Goal: Task Accomplishment & Management: Manage account settings

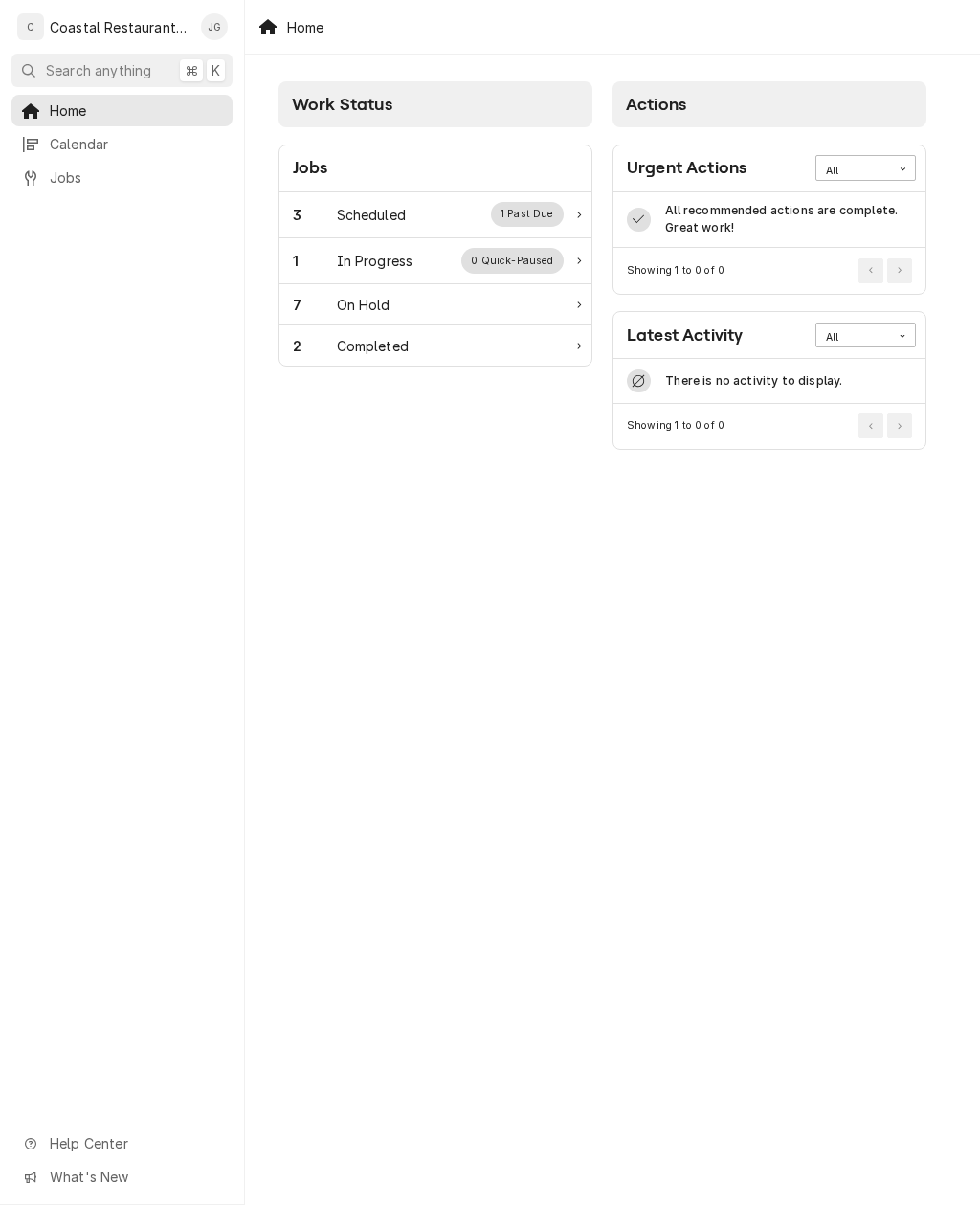
click at [386, 206] on div "Scheduled" at bounding box center [371, 215] width 69 height 20
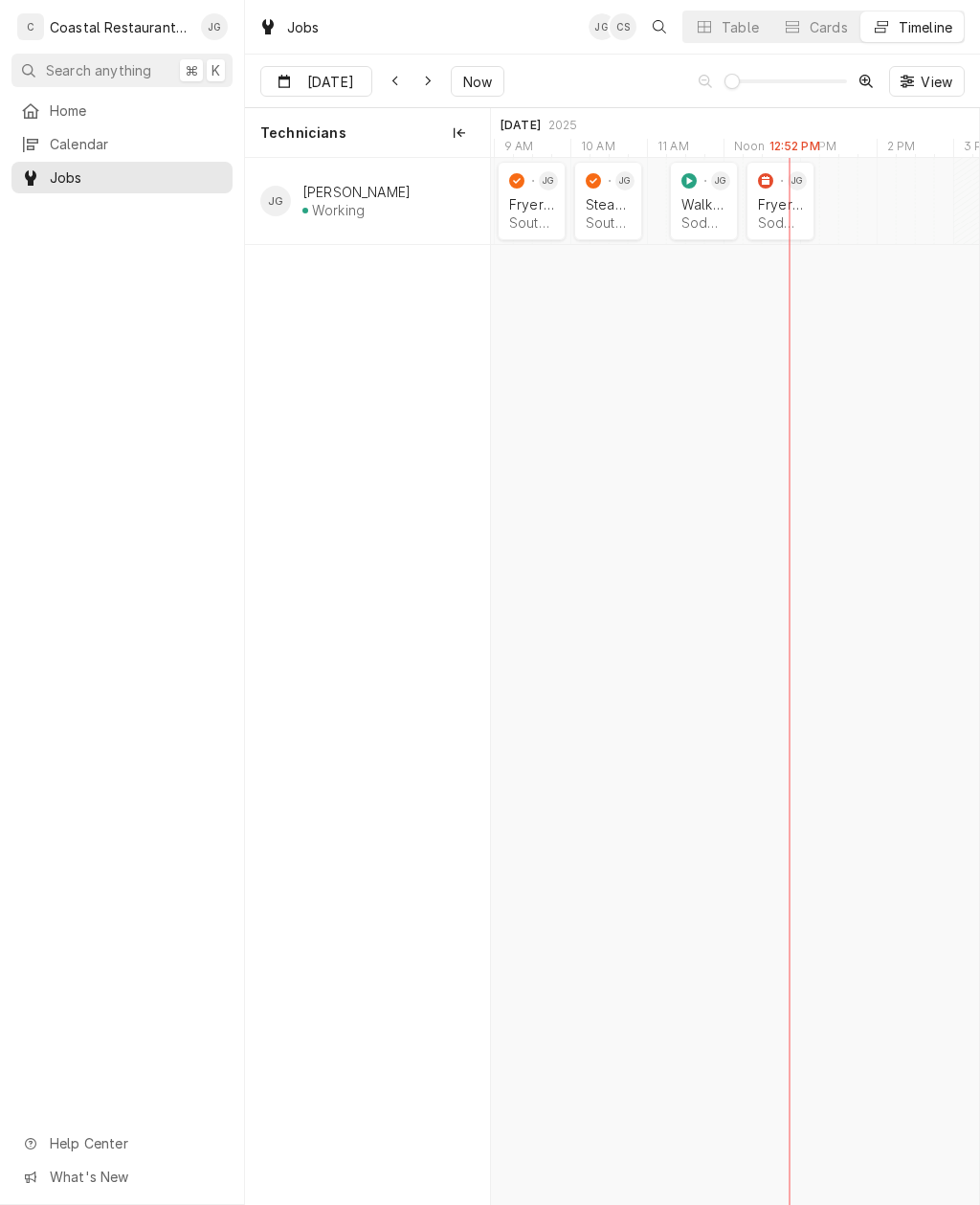
click at [788, 203] on div "Fryer Repair" at bounding box center [780, 204] width 45 height 16
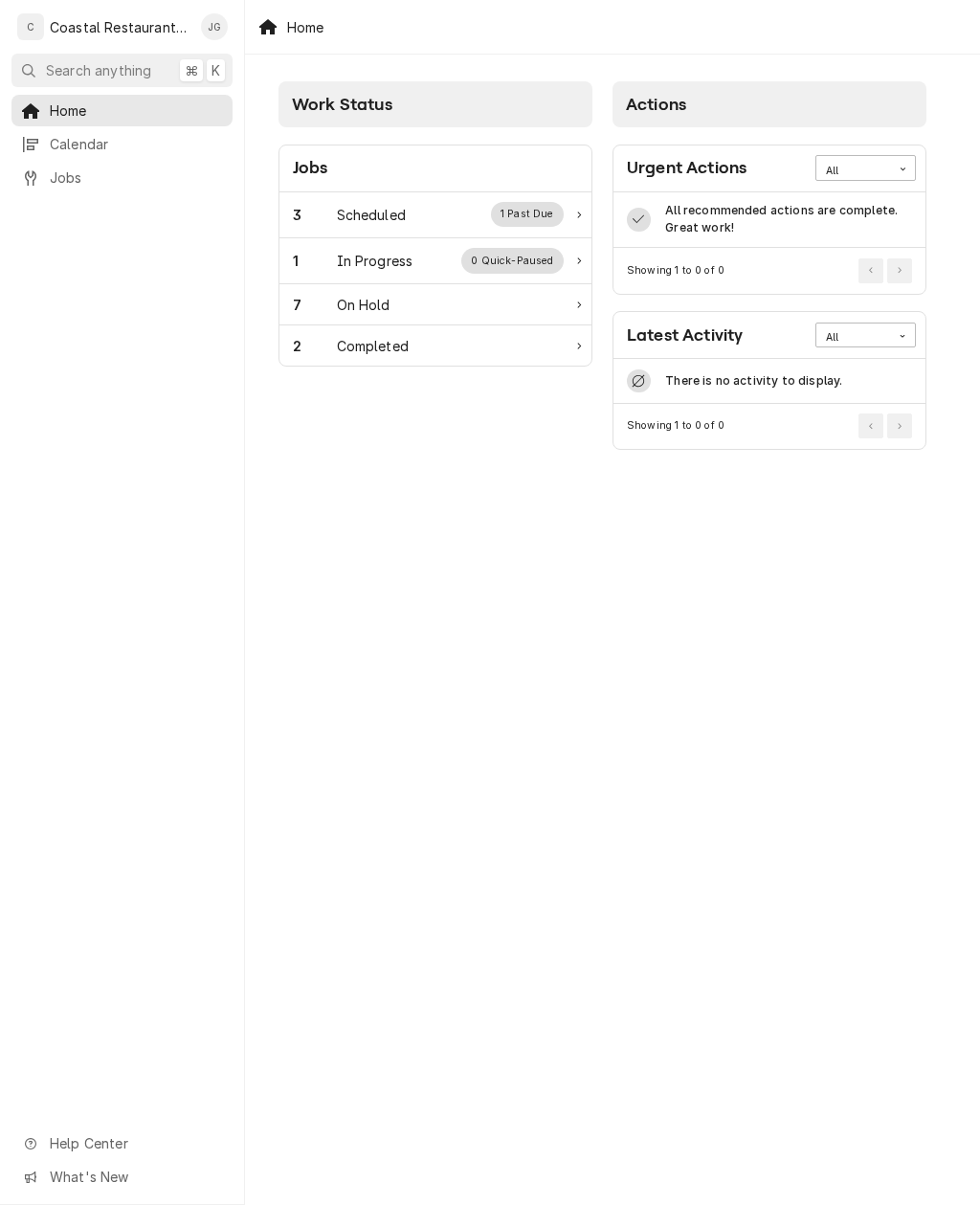
click at [402, 236] on div "3 Scheduled 1 Past Due" at bounding box center [436, 215] width 312 height 46
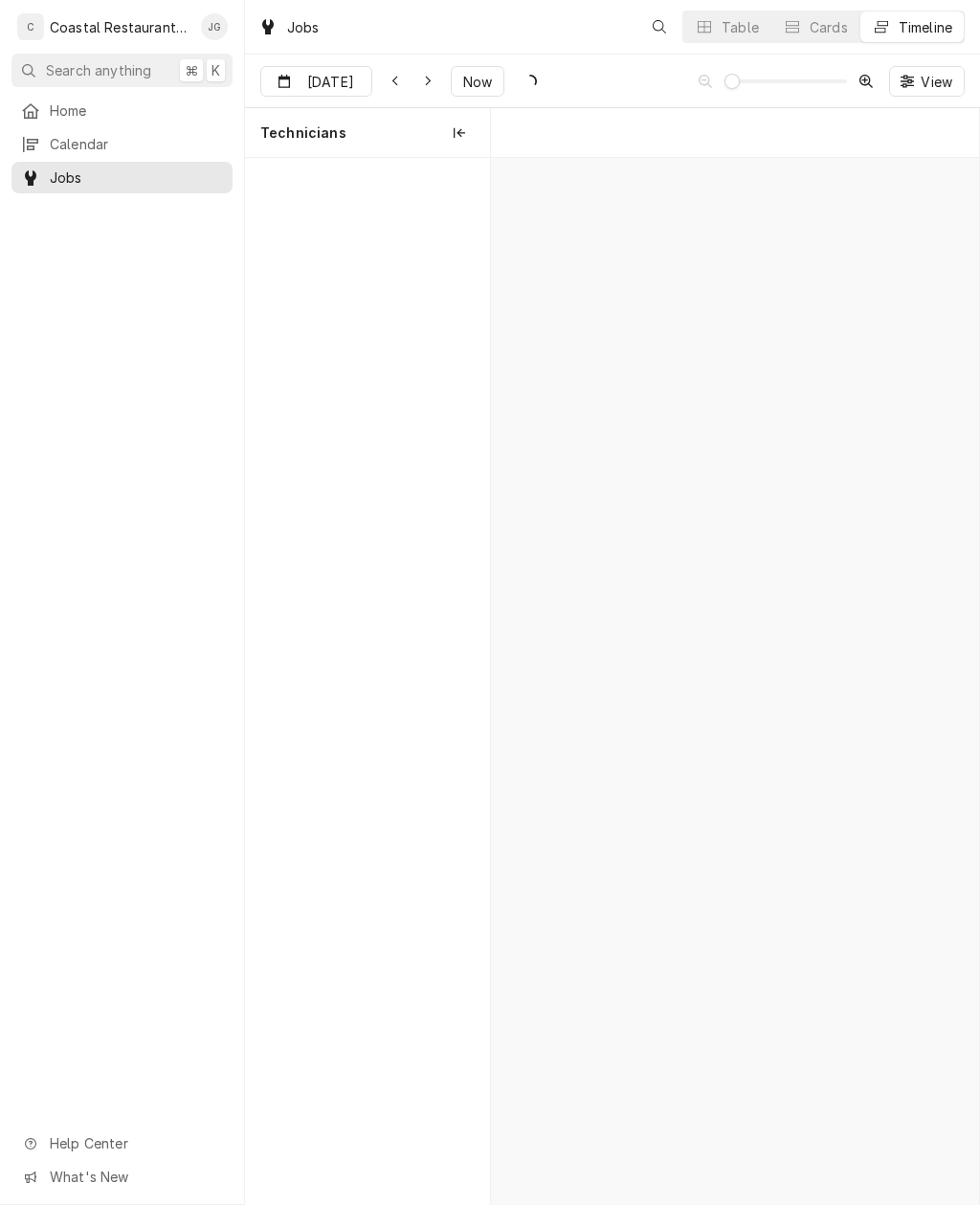
scroll to position [0, 9662]
click at [712, 204] on div "Walk In Cooler" at bounding box center [703, 204] width 45 height 16
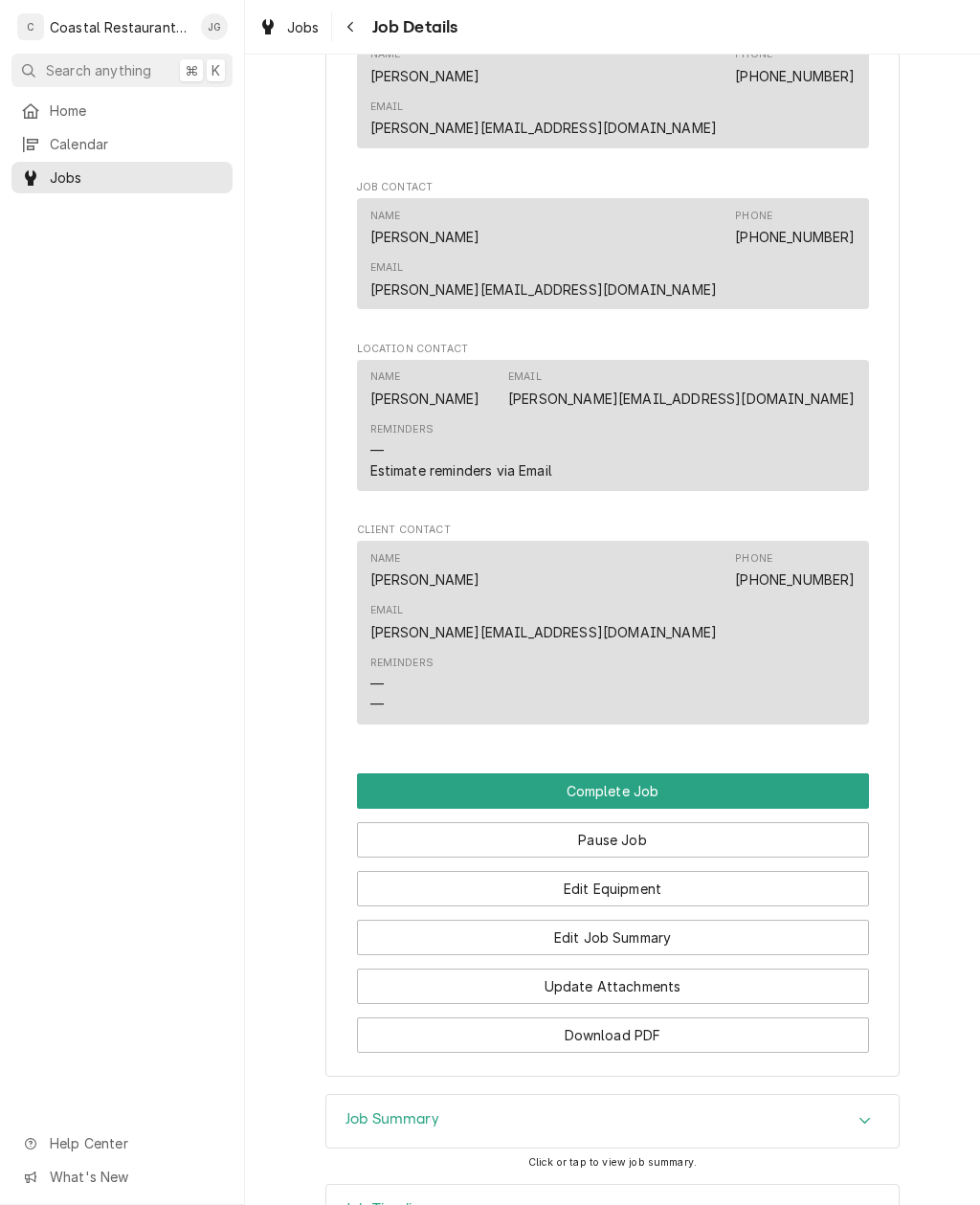
scroll to position [1259, 0]
click at [670, 920] on button "Edit Job Summary" at bounding box center [613, 938] width 512 height 36
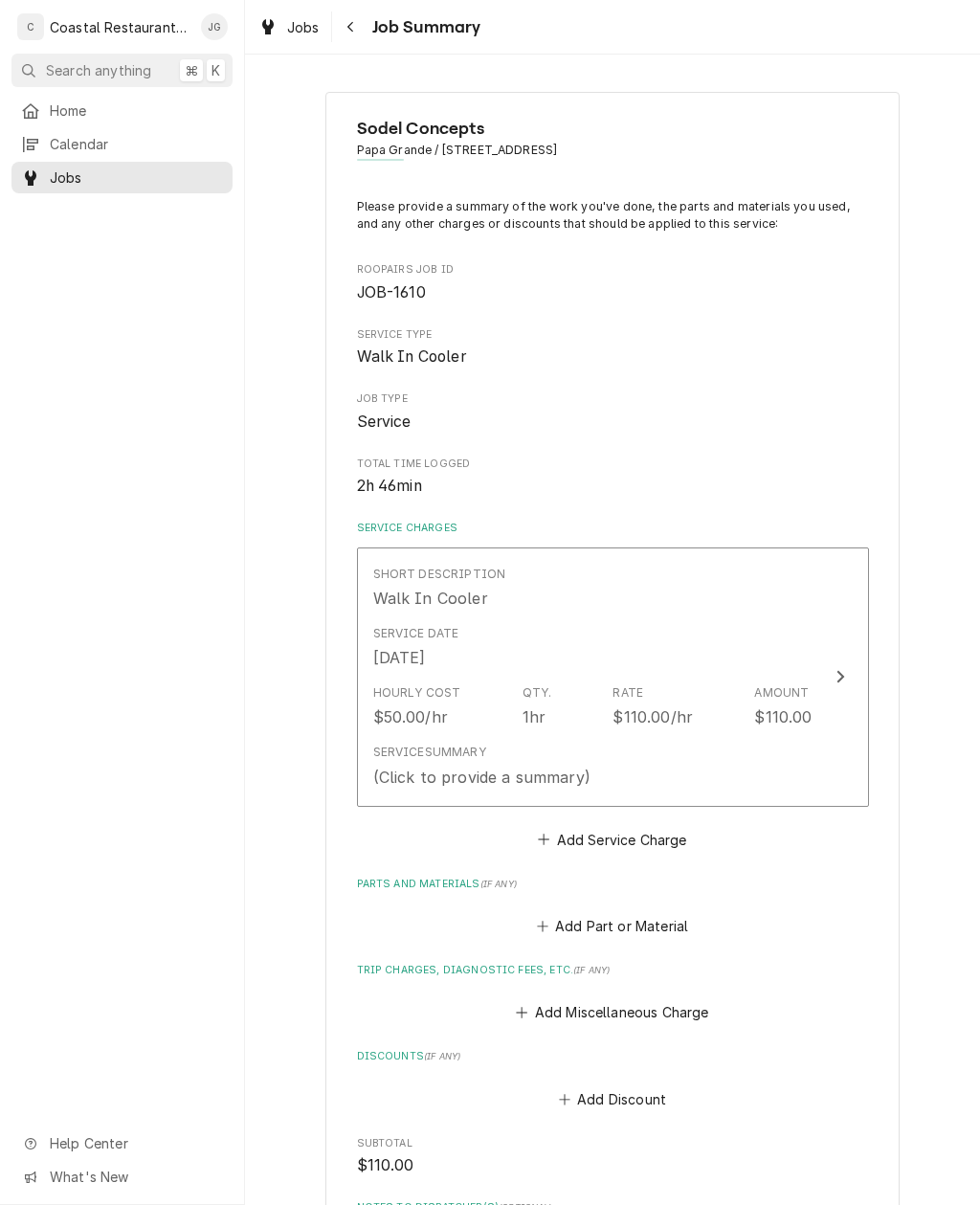
click at [977, 688] on div "Sodel Concepts Papa Grande / [STREET_ADDRESS] Please provide a summary of the w…" at bounding box center [612, 795] width 735 height 1442
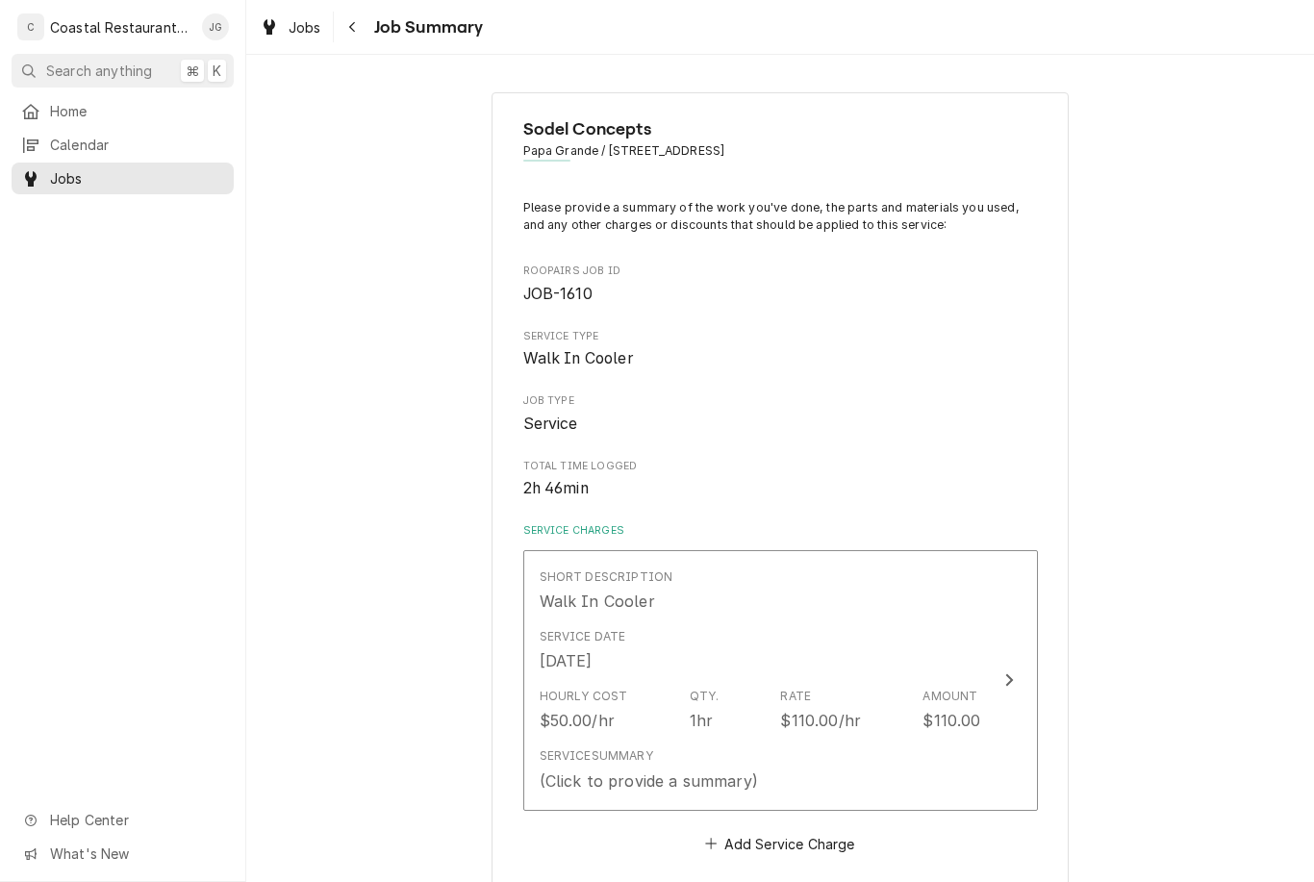
click at [982, 672] on button "Short Description Walk In Cooler Service Date [DATE] Hourly Cost $50.00/hr Qty.…" at bounding box center [780, 680] width 515 height 261
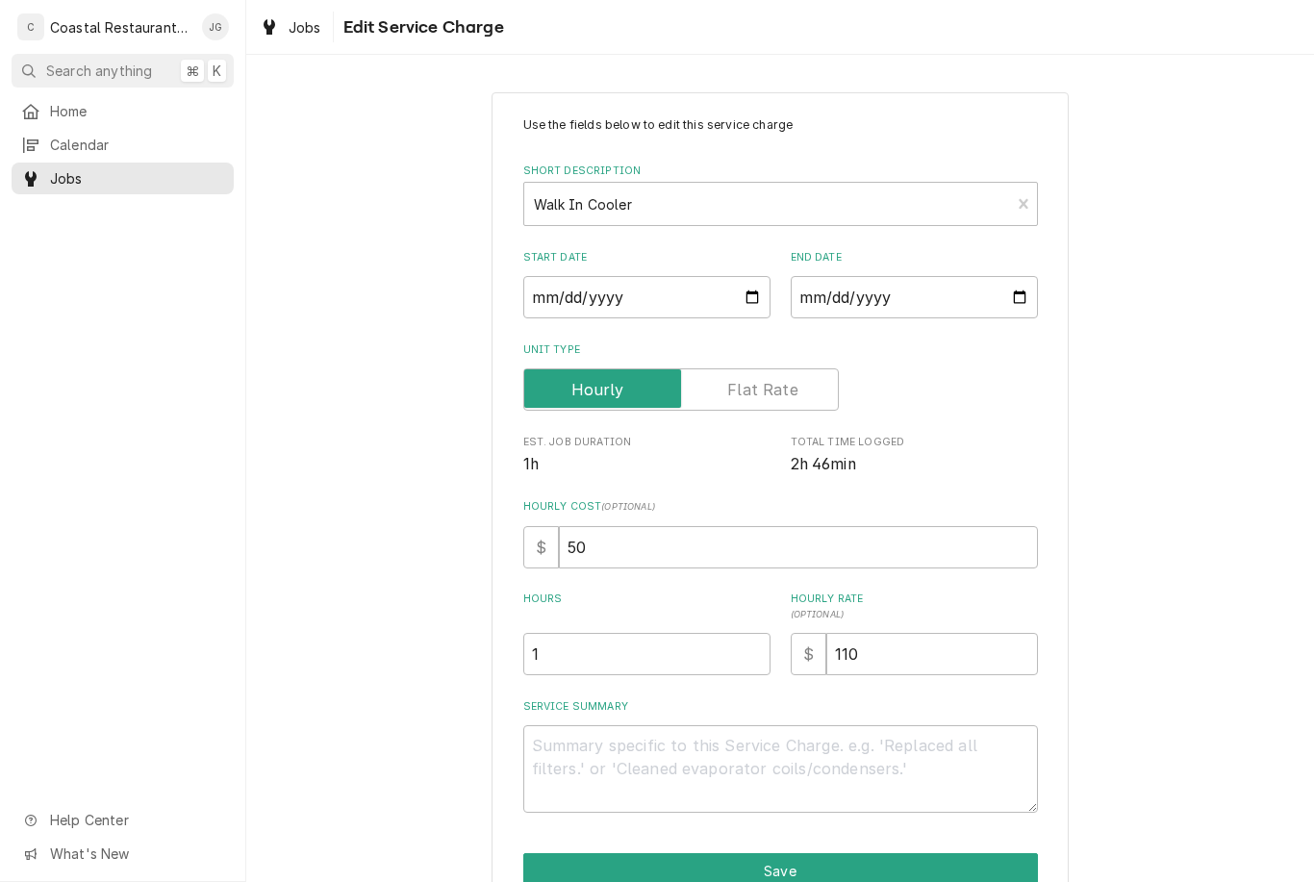
type textarea "x"
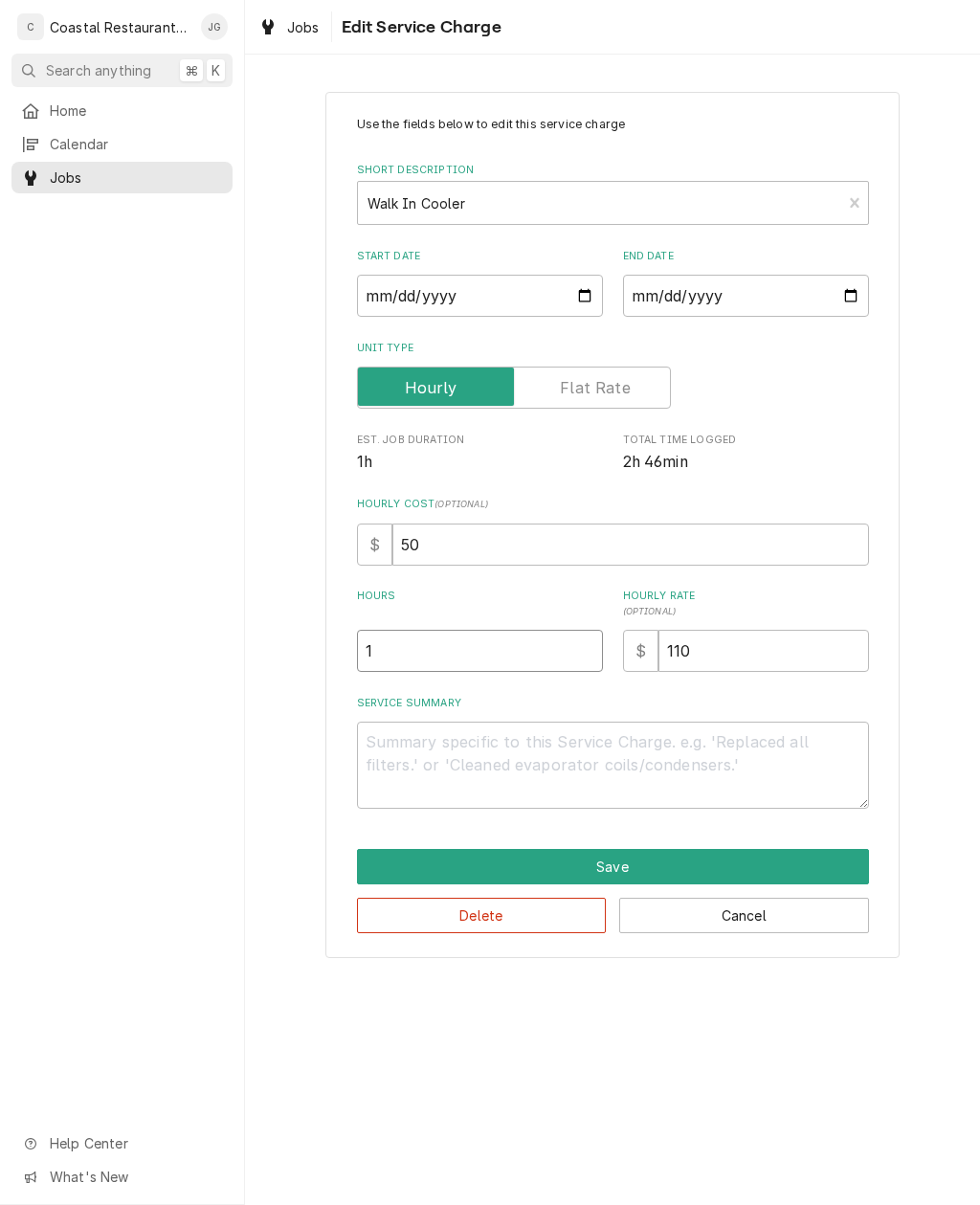
click at [464, 636] on input "1" at bounding box center [480, 651] width 246 height 42
click at [450, 643] on input "1" at bounding box center [480, 651] width 246 height 42
type textarea "x"
type input "3"
type textarea "x"
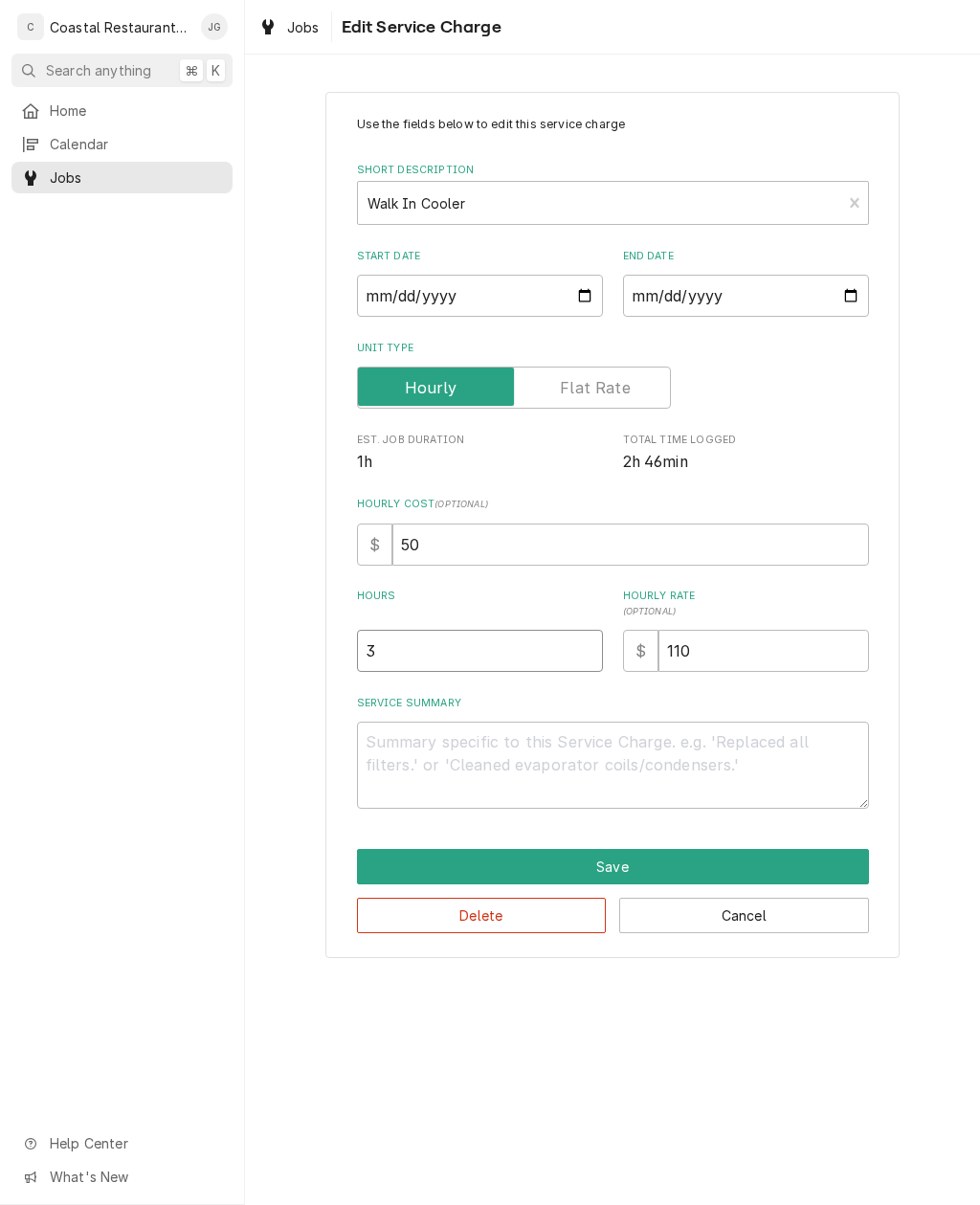
type input "3"
click at [443, 754] on textarea "Service Summary" at bounding box center [613, 765] width 512 height 88
type textarea "x"
type textarea "Ar"
type textarea "x"
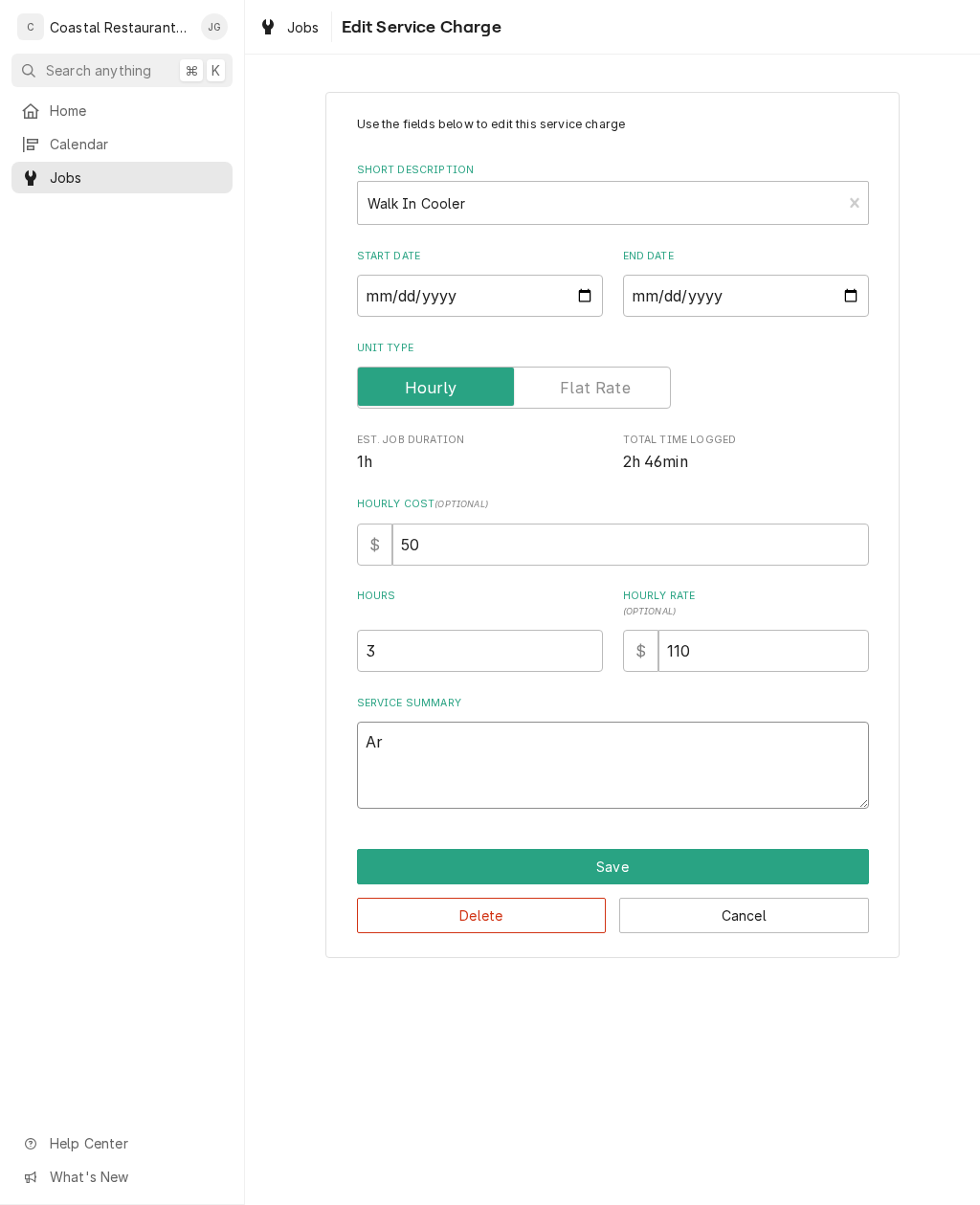
type textarea "Arri"
type textarea "x"
type textarea "Arrive"
type textarea "x"
type textarea "Arrived"
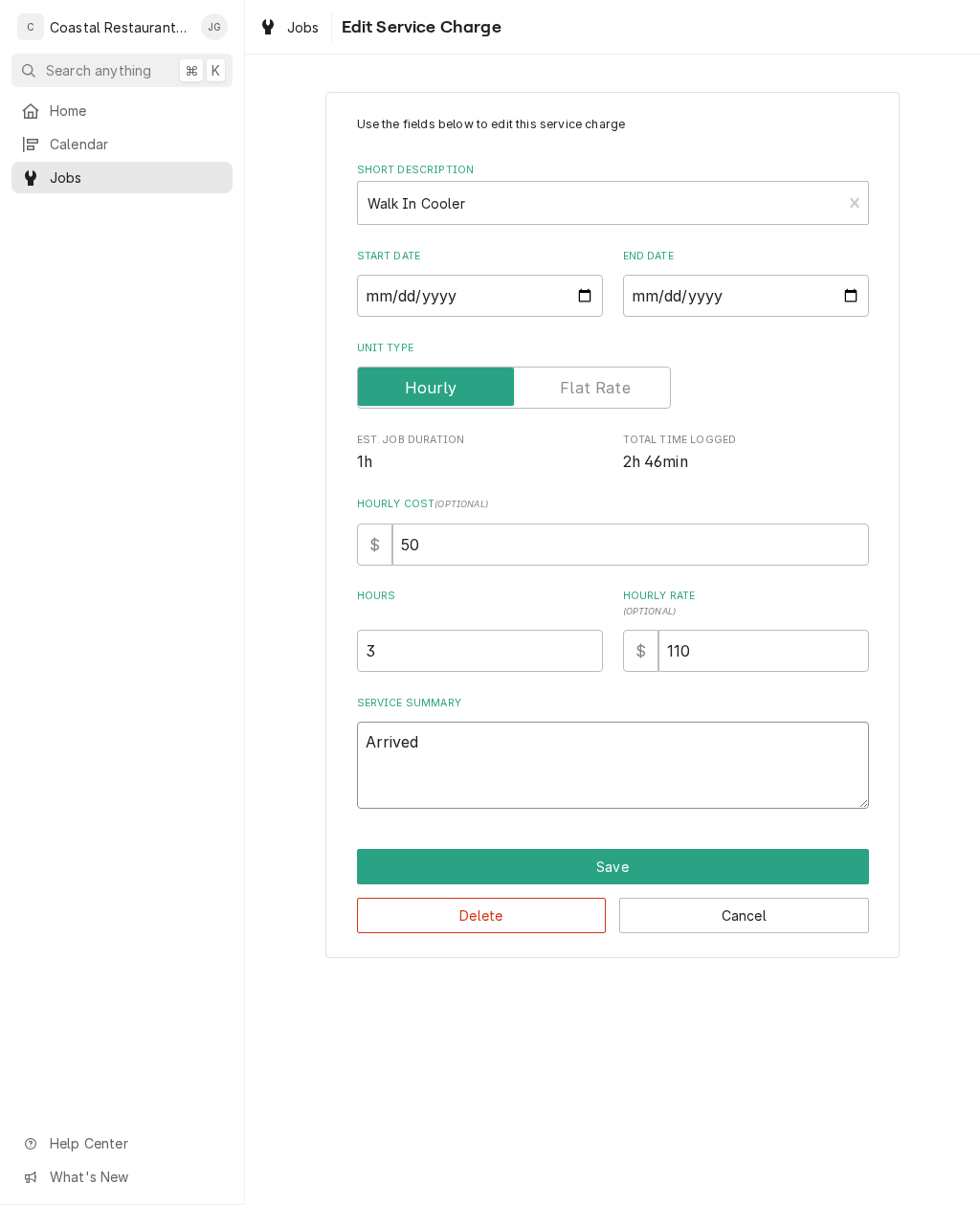
type textarea "x"
type textarea "Arrived on"
type textarea "x"
type textarea "Arrived on site"
type textarea "x"
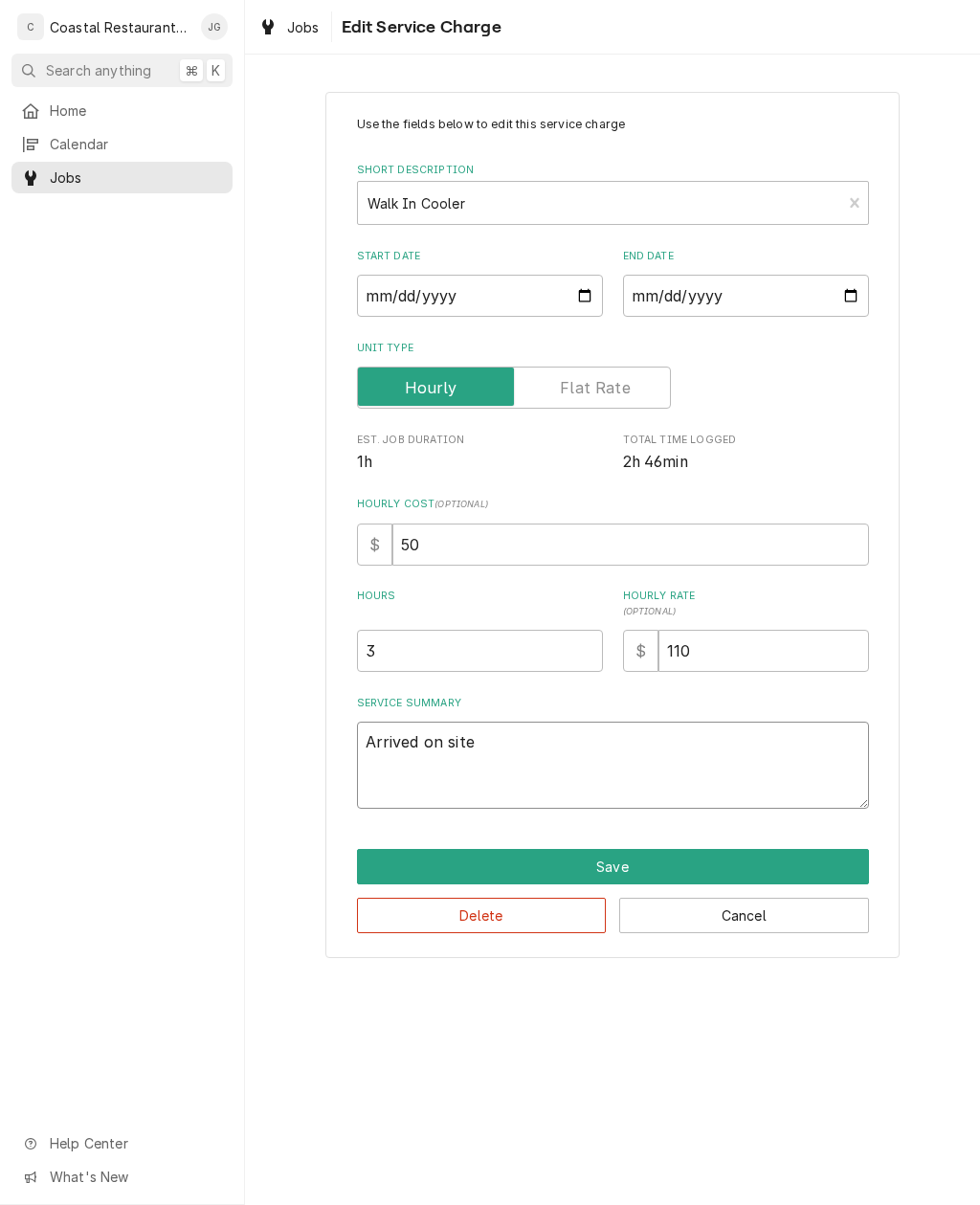
type textarea "Arrived on site found unit"
type textarea "x"
type textarea "Arrived on site found unit running"
type textarea "x"
type textarea "Arrived on site found unit running evaporator"
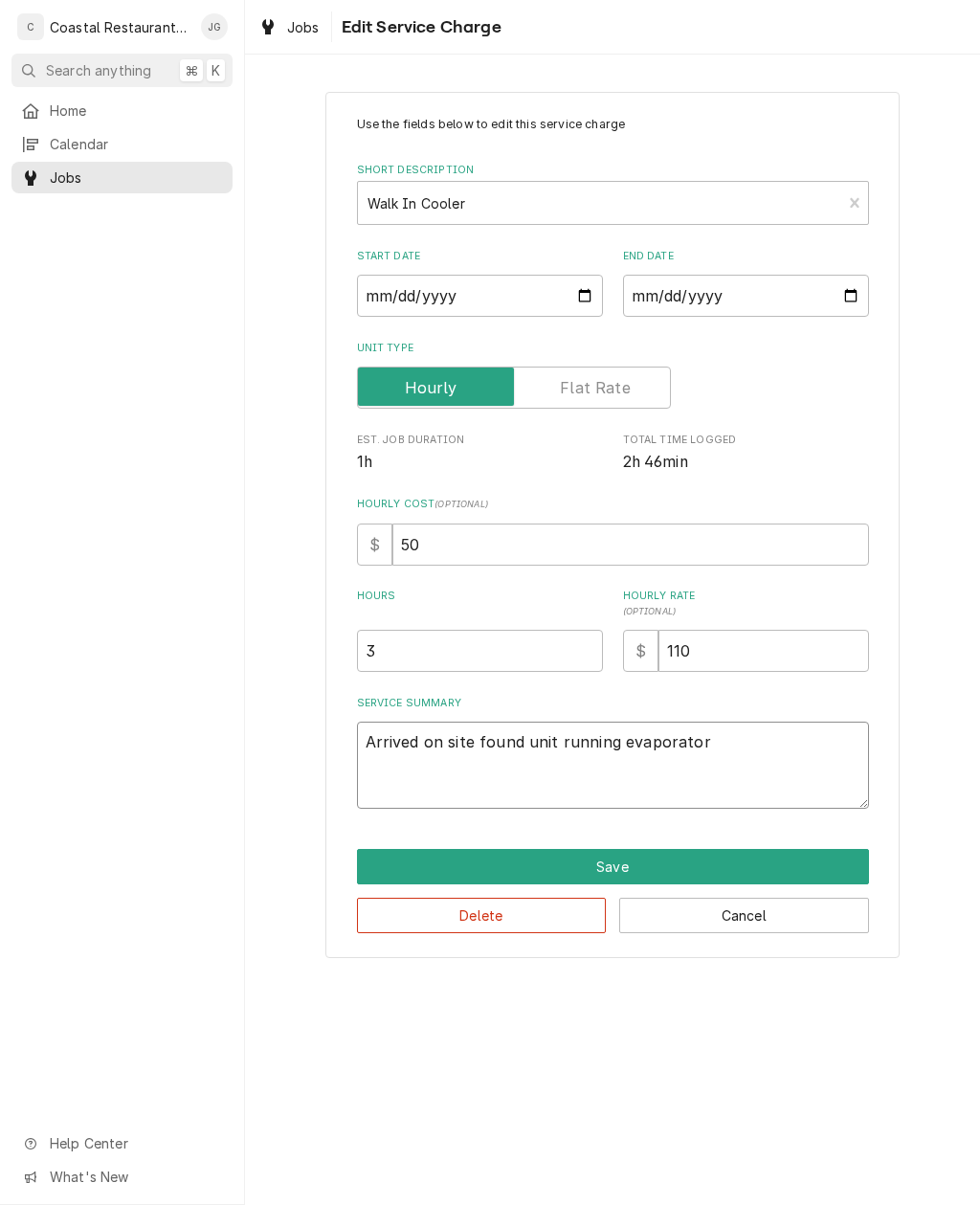
type textarea "x"
type textarea "Arrived on site found unit running evaporator a block of"
type textarea "x"
type textarea "Arrived on site found unit running evaporator a block of ice"
type textarea "x"
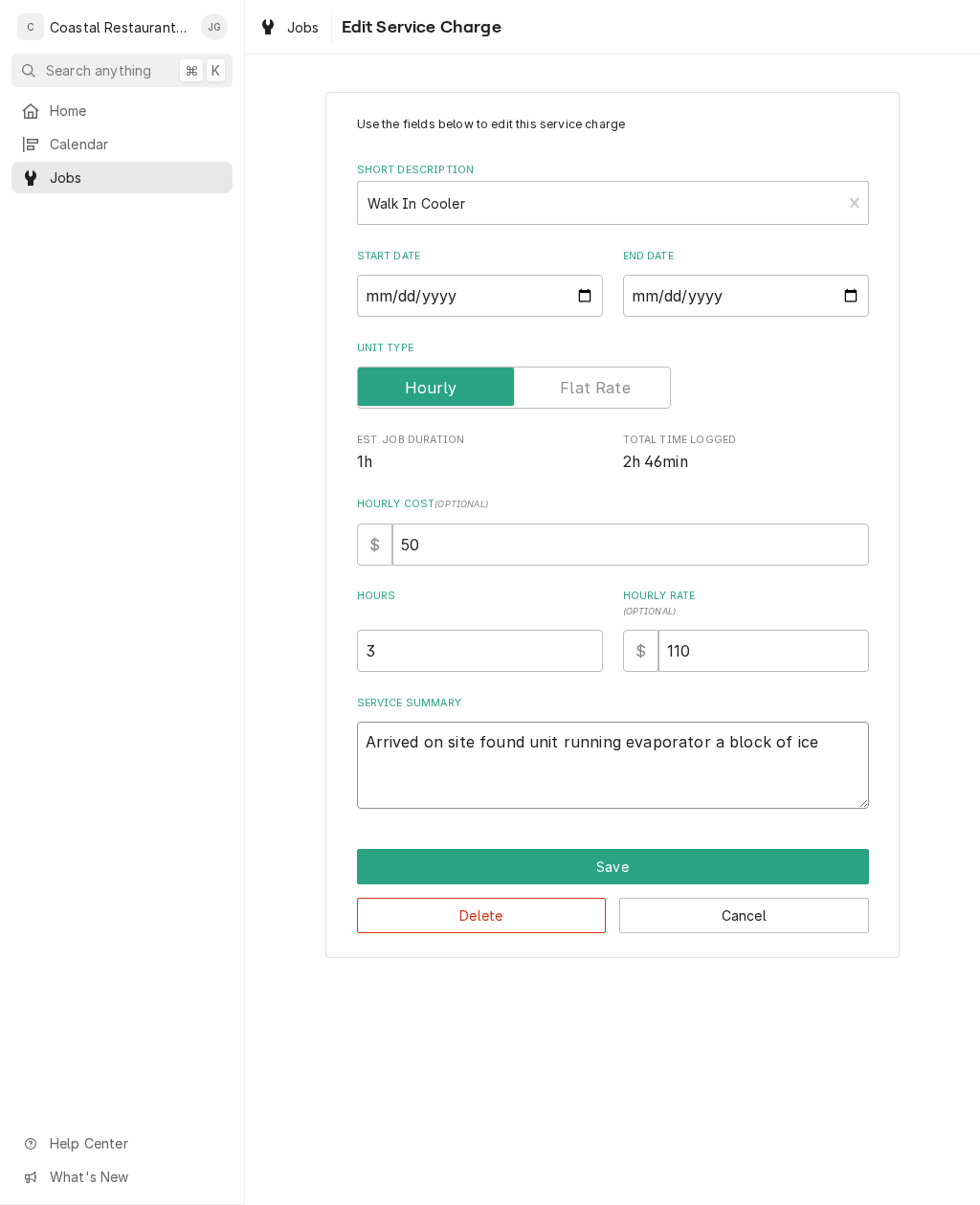
type textarea "Arrived on site found unit running evaporator a block of ice turn con"
type textarea "x"
type textarea "Arrived on site found unit running evaporator a block of ice turn condenser unit"
type textarea "x"
type textarea "Arrived on site found unit running evaporator a block of ice turn condenser uni…"
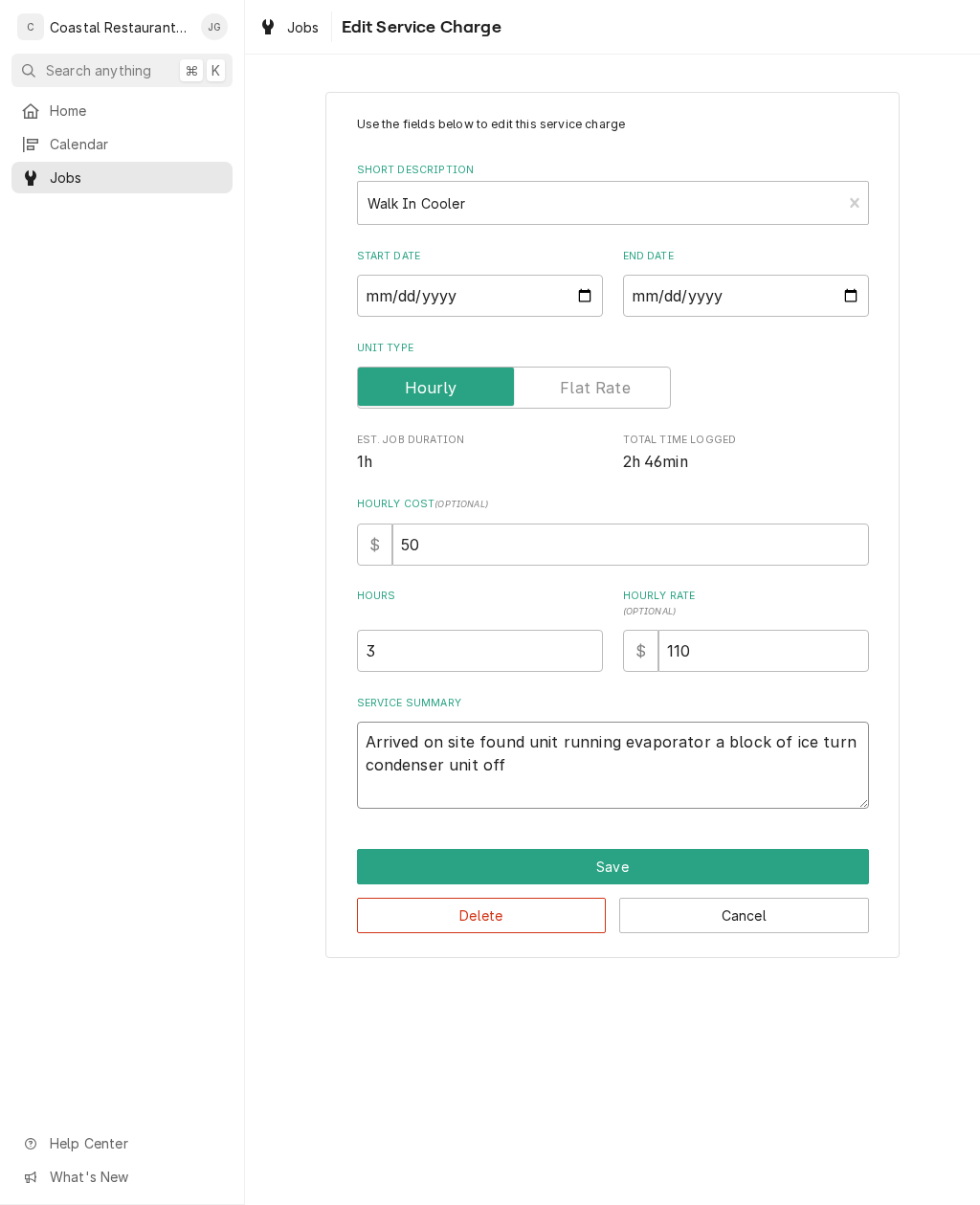
type textarea "x"
type textarea "Arrived on site found unit running evaporator a block of ice turn condenser uni…"
type textarea "x"
type textarea "Arrived on site found unit running evaporator a block of ice turn condenser uni…"
type textarea "x"
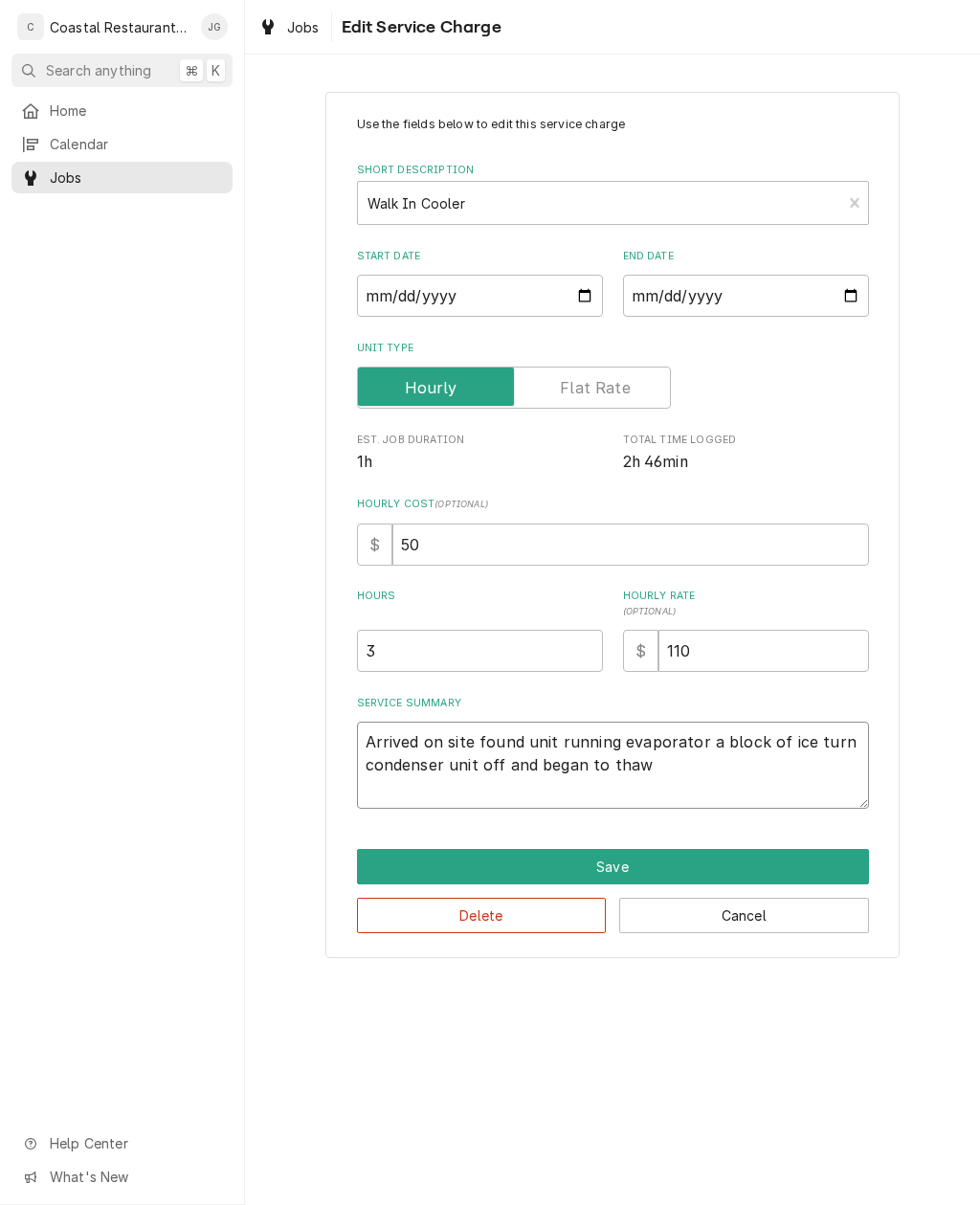
type textarea "Arrived on site found unit running evaporator a block of ice turn condenser uni…"
type textarea "x"
type textarea "Arrived on site found unit running evaporator a block of ice turn condenser uni…"
type textarea "x"
type textarea "Arrived on site found unit running evaporator a block of ice turn condenser uni…"
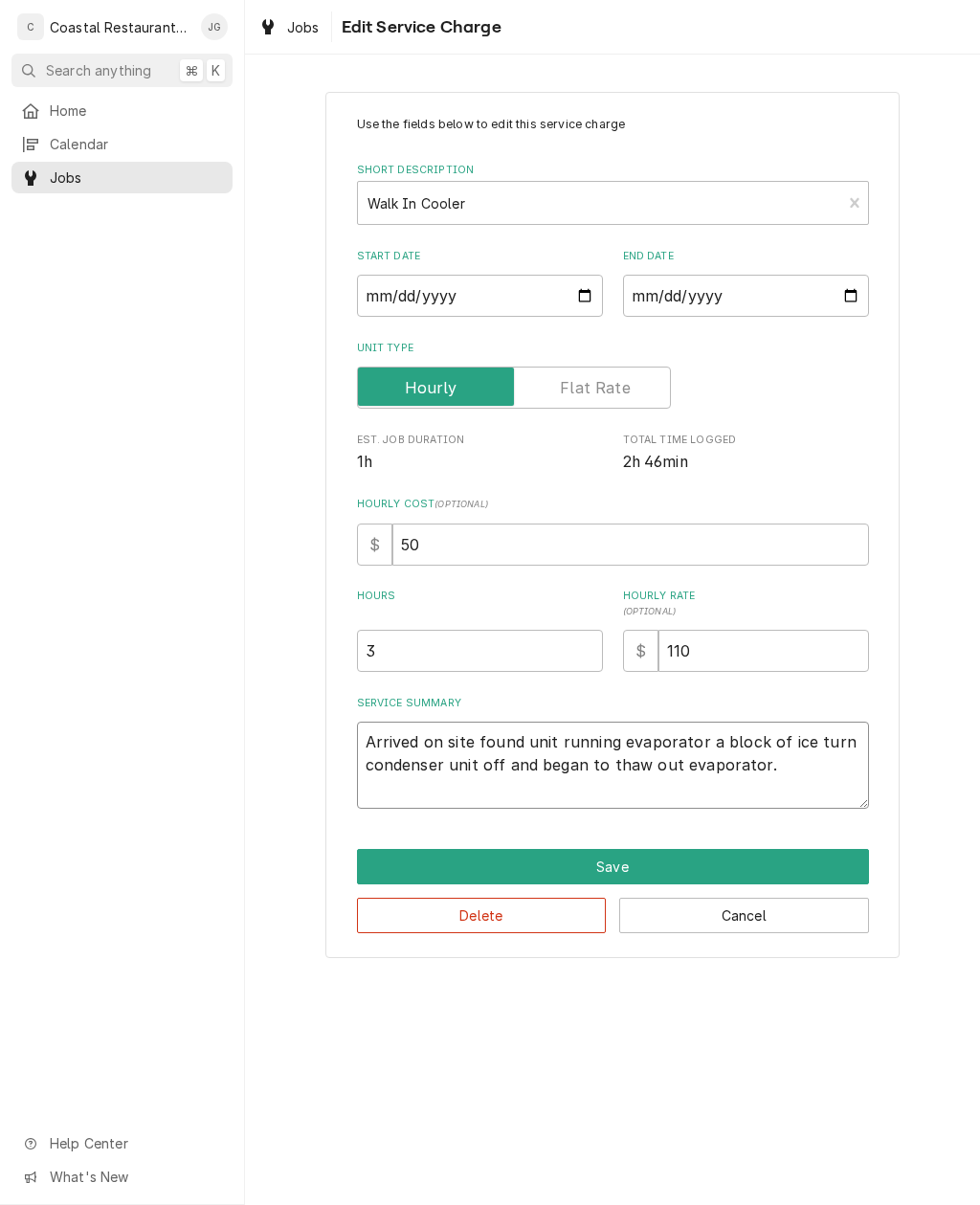
type textarea "x"
type textarea "Arrived on site found unit running evaporator a block of ice turn condenser uni…"
type textarea "x"
type textarea "Arrived on site found unit running evaporator a block of ice turn condenser uni…"
type textarea "x"
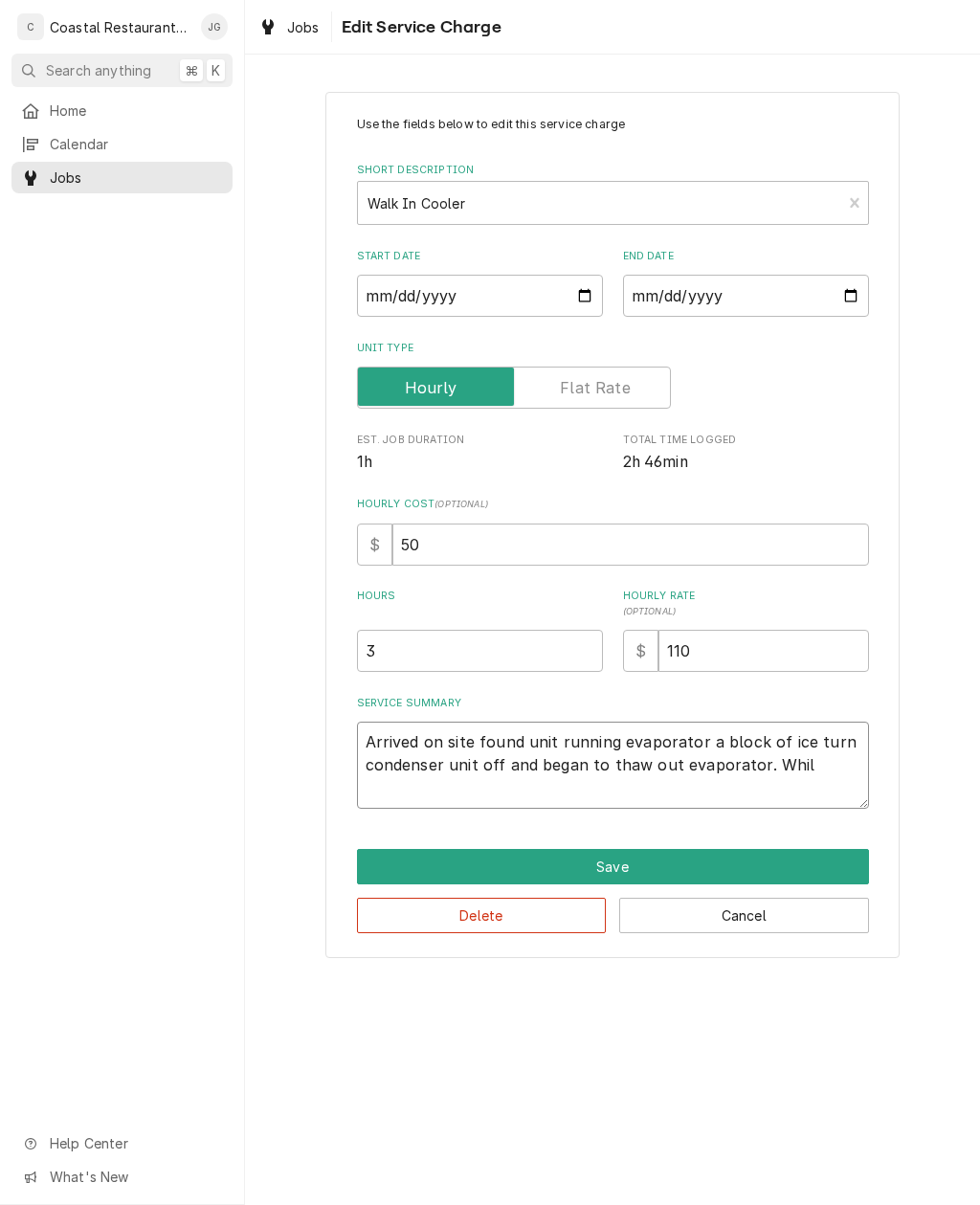
type textarea "Arrived on site found unit running evaporator a block of ice turn condenser uni…"
type textarea "x"
type textarea "Arrived on site found unit running evaporator a block of ice turn condenser uni…"
type textarea "x"
type textarea "Arrived on site found unit running evaporator a block of ice turn condenser uni…"
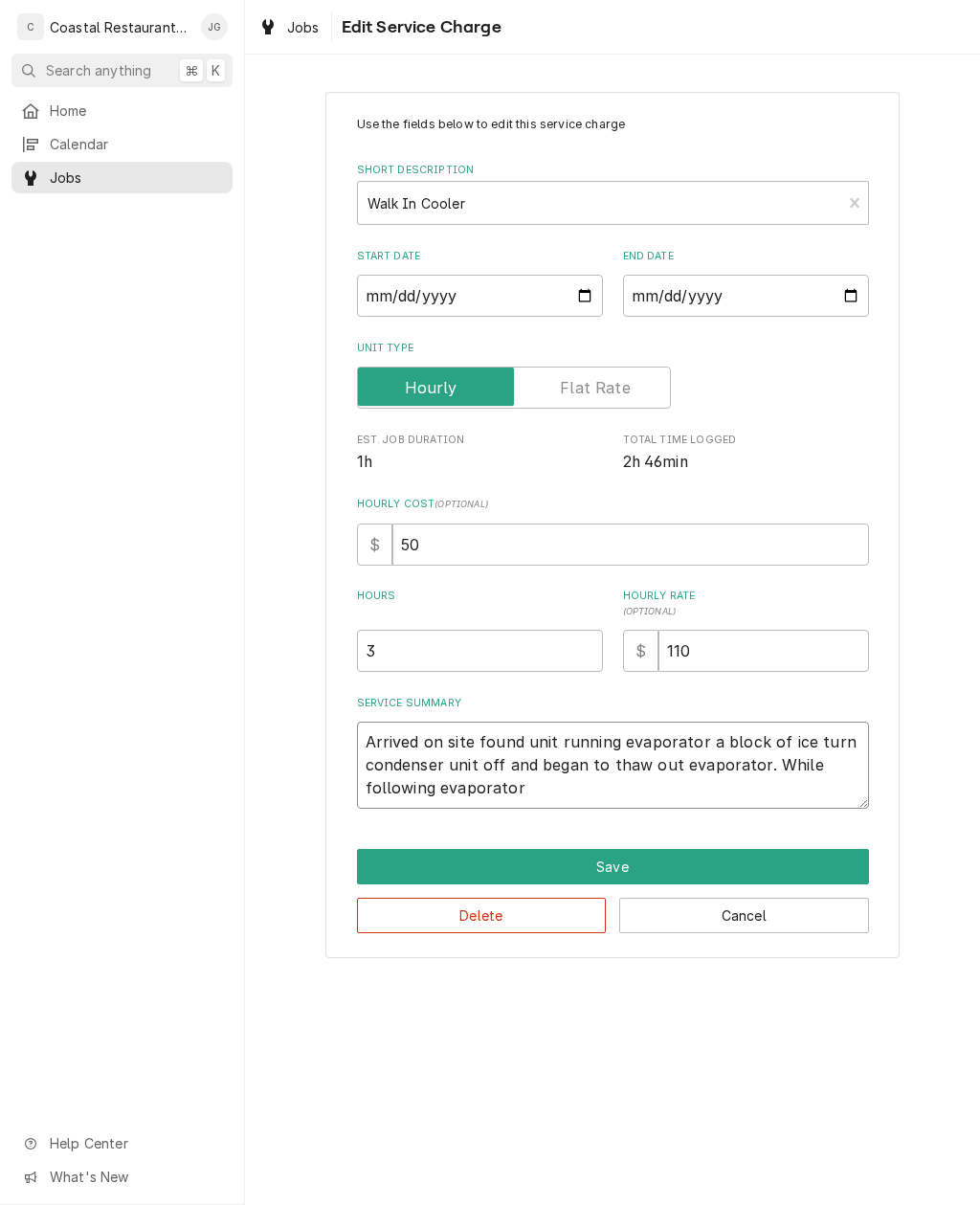
type textarea "x"
type textarea "Arrived on site found unit running evaporator a block of ice turn condenser uni…"
type textarea "x"
type textarea "Arrived on site found unit running evaporator a block of ice turn condenser uni…"
type textarea "x"
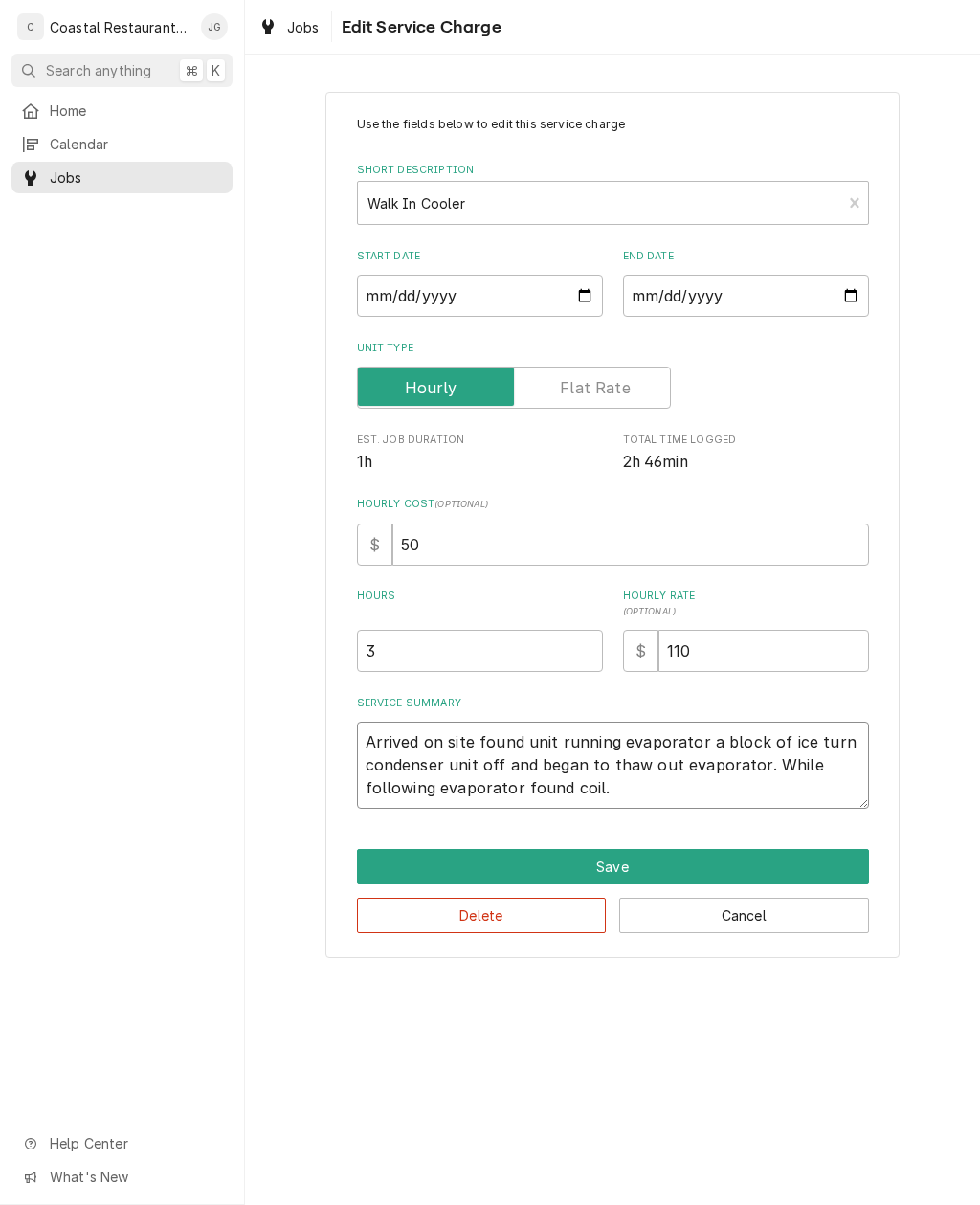
type textarea "Arrived on site found unit running evaporator a block of ice turn condenser uni…"
type textarea "x"
type textarea "Arrived on site found unit running evaporator a block of ice turn condenser uni…"
type textarea "x"
type textarea "Arrived on site found unit running evaporator a block of ice turn condenser uni…"
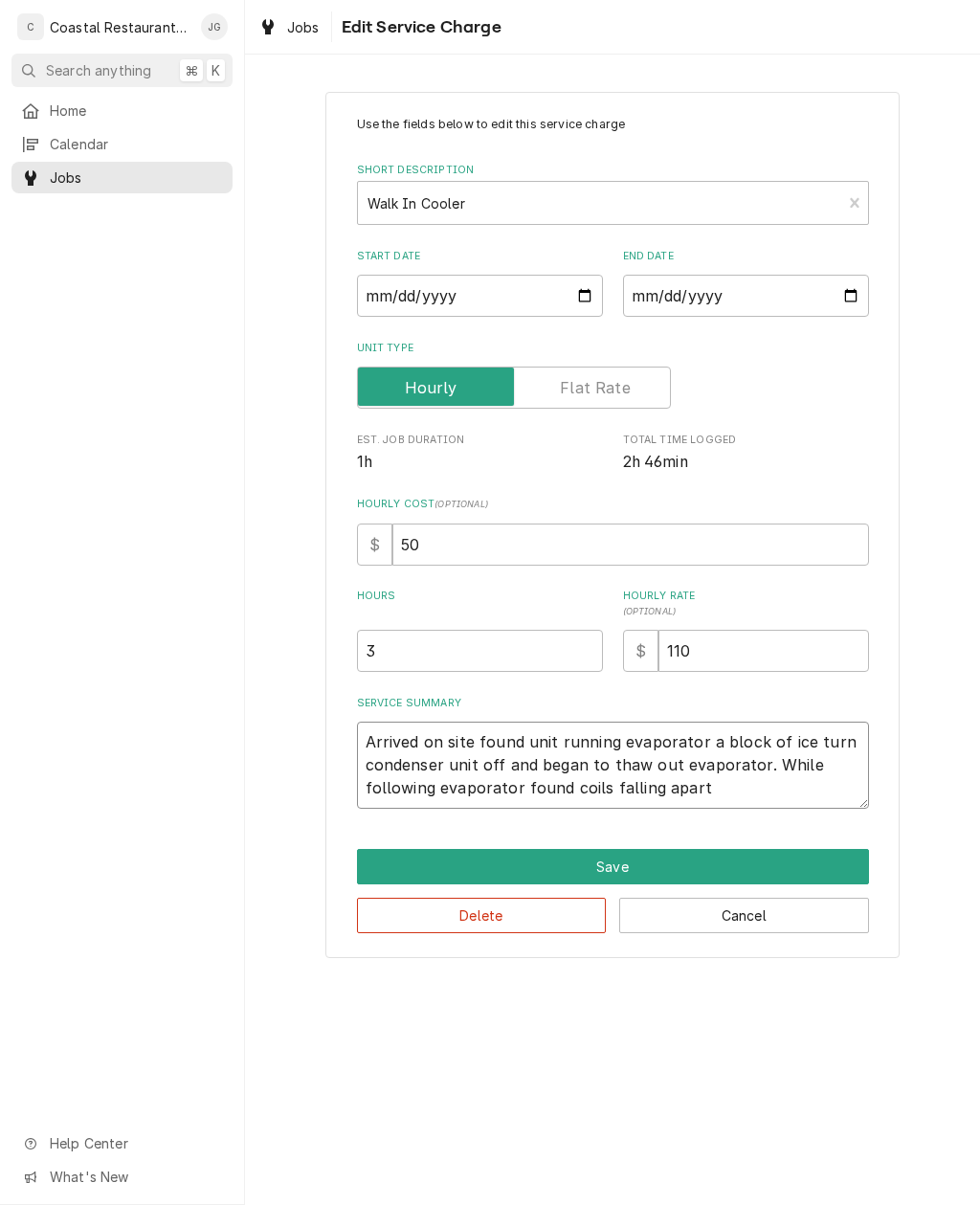
type textarea "x"
type textarea "Arrived on site found unit running evaporator a block of ice turn condenser uni…"
type textarea "x"
type textarea "Arrived on site found unit running evaporator a block of ice turn condenser uni…"
type textarea "x"
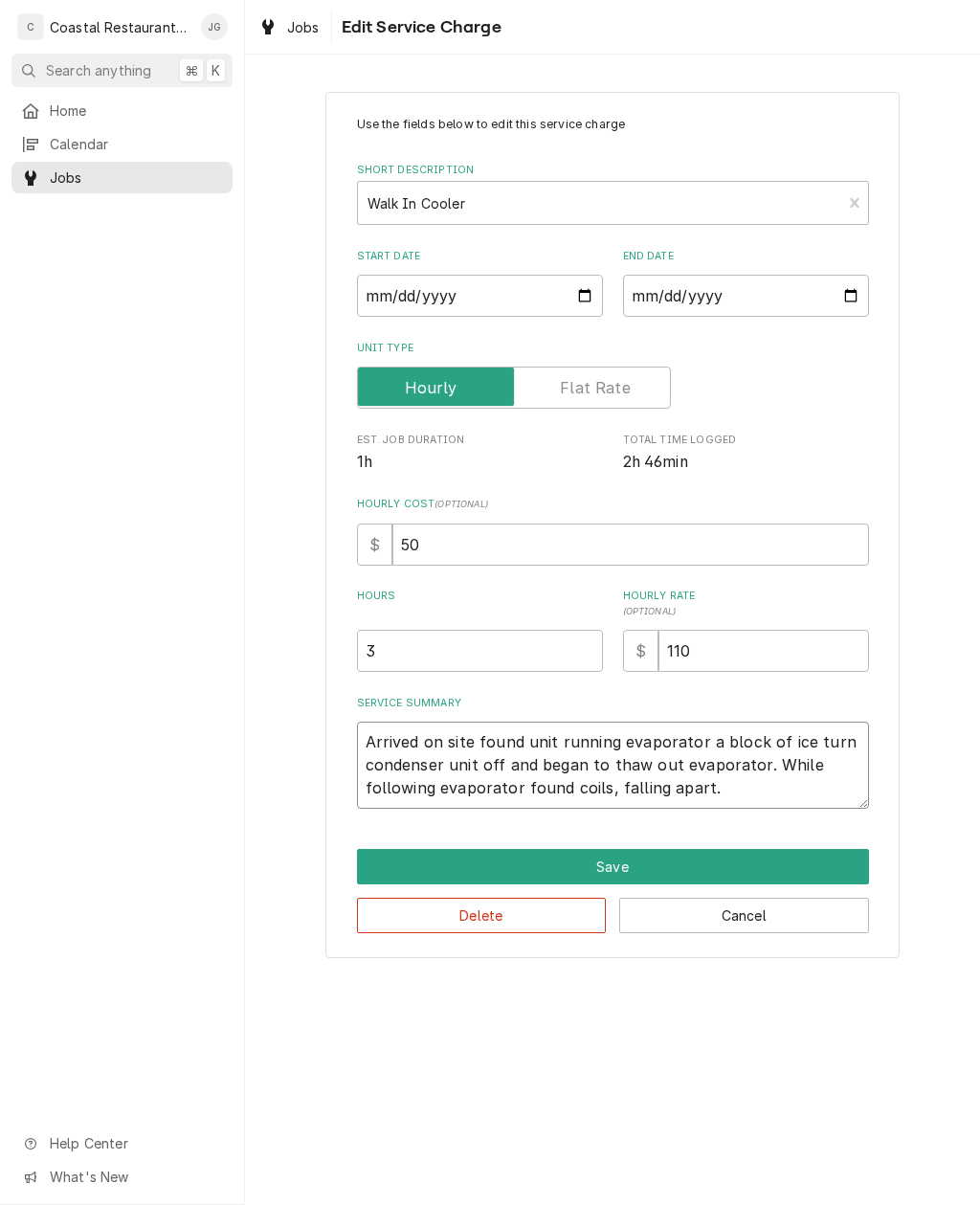
type textarea "Arrived on site found unit running evaporator a block of ice turn condenser uni…"
type textarea "x"
type textarea "Arrived on site found unit running evaporator a block of ice turn condenser uni…"
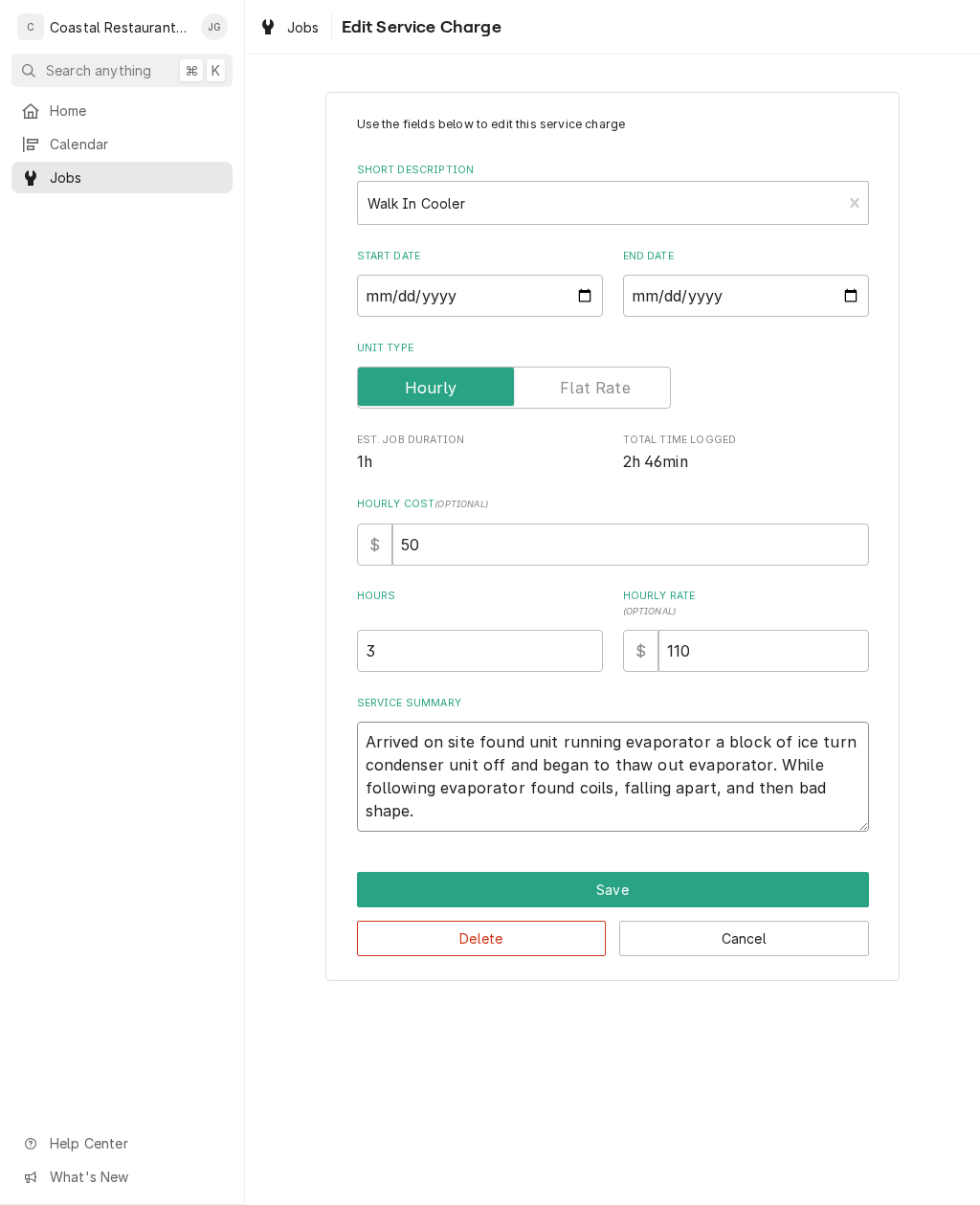
type textarea "x"
type textarea "Arrived on site found unit running evaporator a block of ice turn condenser uni…"
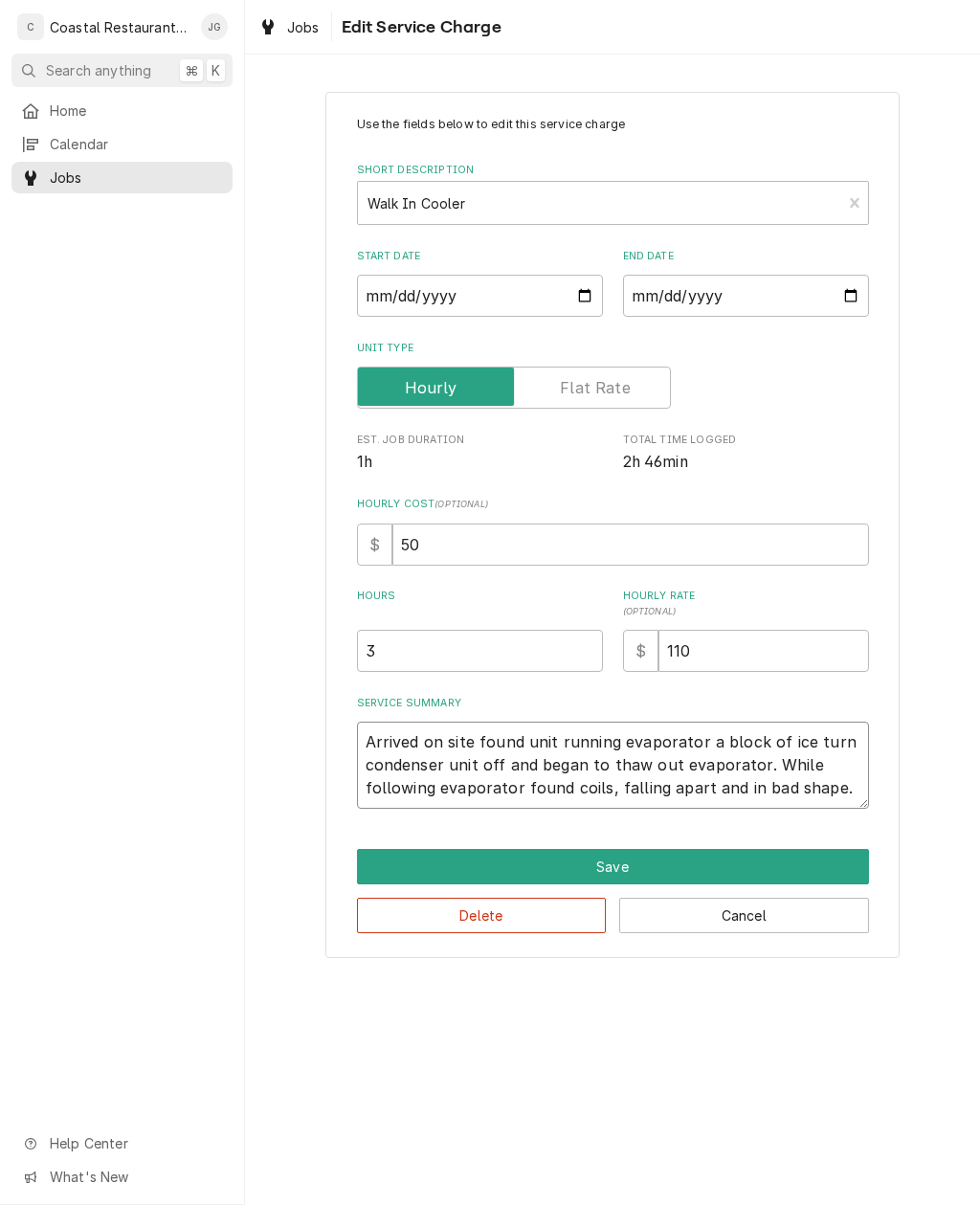
type textarea "x"
type textarea "Arrived on site found unit running evaporator a block of ice turn condenser uni…"
type textarea "x"
type textarea "Arrived on site found unit running evaporator a block of ice turn condenser uni…"
type textarea "x"
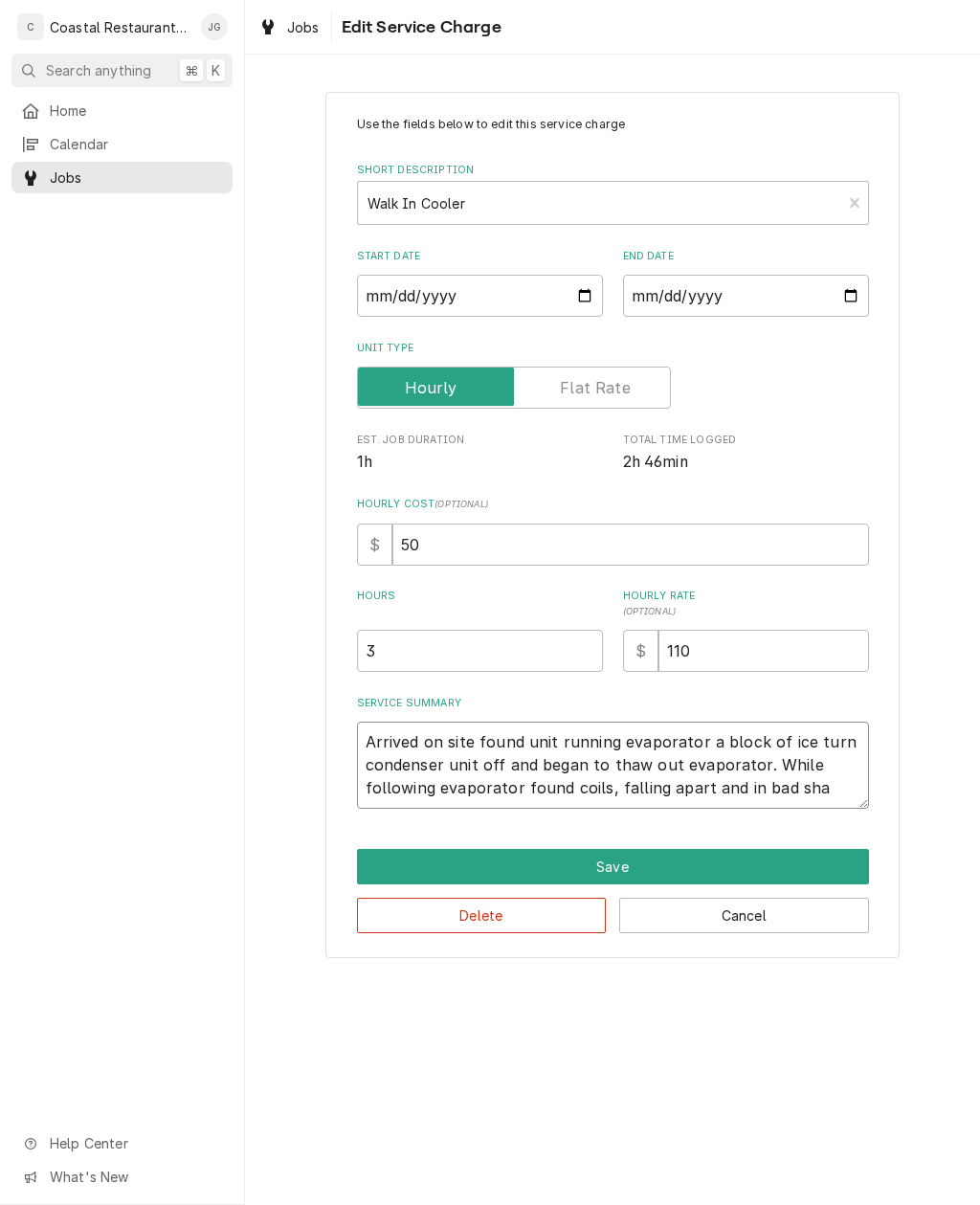
type textarea "Arrived on site found unit running evaporator a block of ice turn condenser uni…"
type textarea "x"
type textarea "Arrived on site found unit running evaporator a block of ice turn condenser uni…"
type textarea "x"
type textarea "Arrived on site found unit running evaporator a block of ice turn condenser uni…"
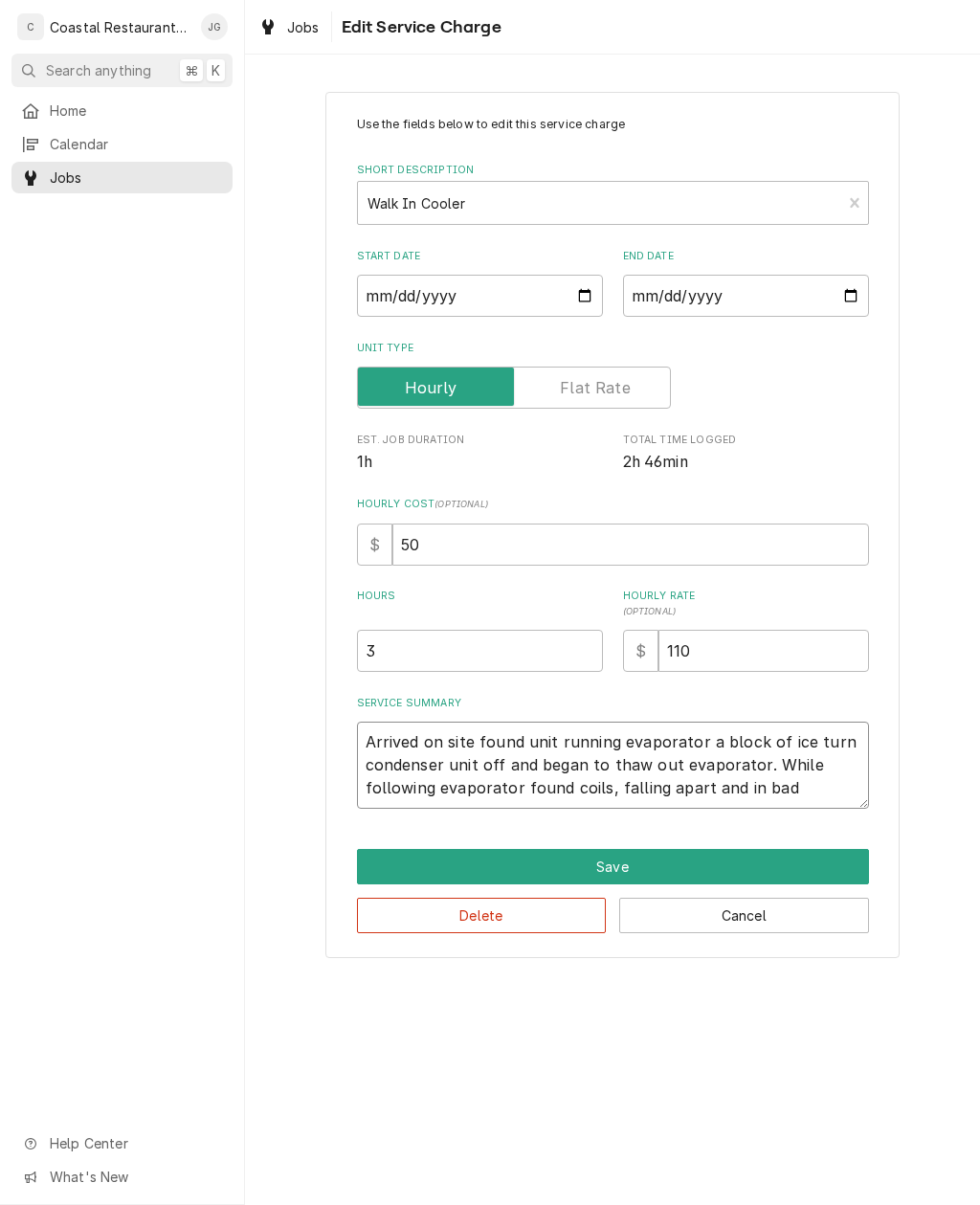
type textarea "x"
type textarea "Arrived on site found unit running evaporator a block of ice turn condenser uni…"
type textarea "x"
type textarea "Arrived on site found unit running evaporator a block of ice turn condenser uni…"
type textarea "x"
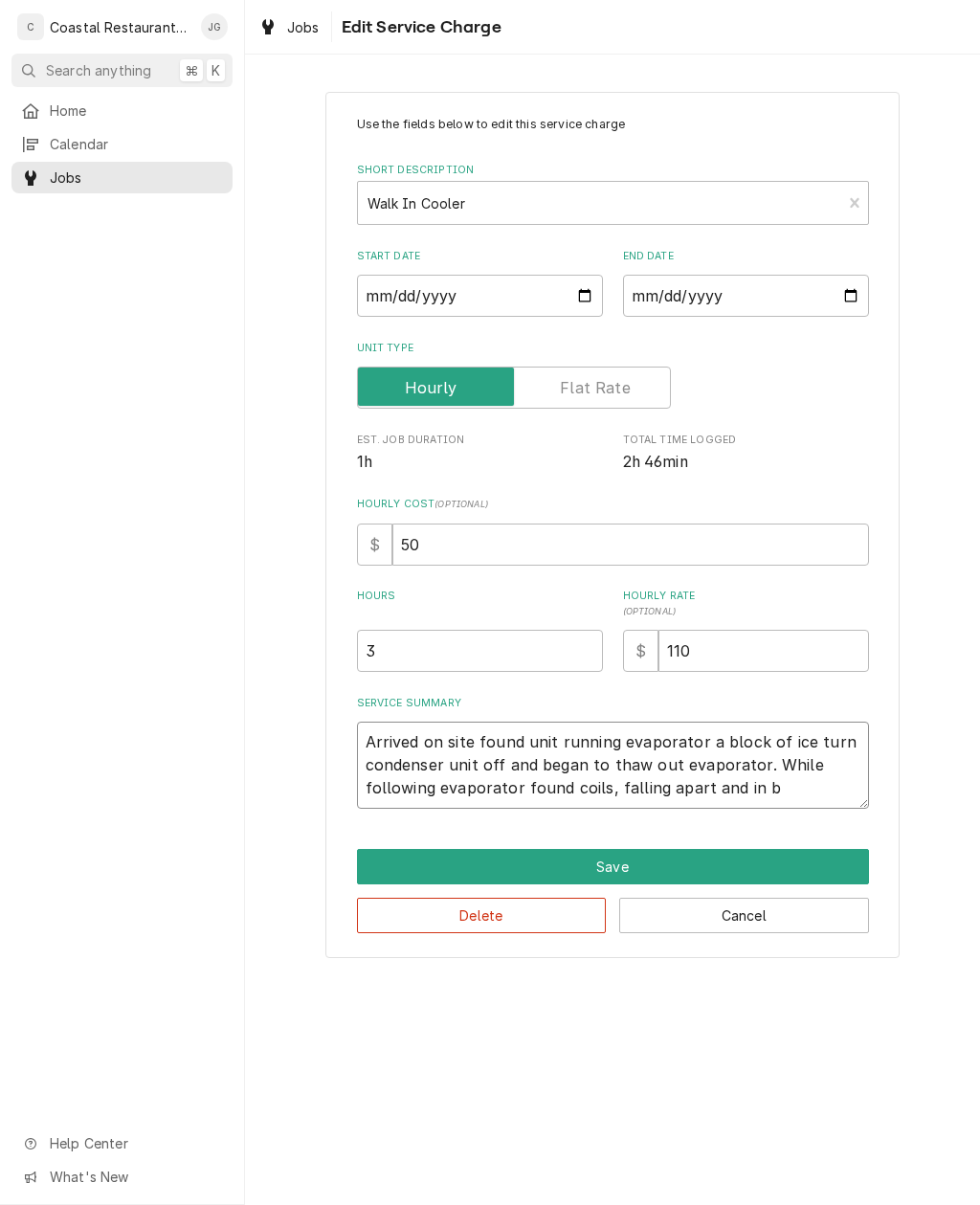
type textarea "Arrived on site found unit running evaporator a block of ice turn condenser uni…"
type textarea "x"
type textarea "Arrived on site found unit running evaporator a block of ice turn condenser uni…"
type textarea "x"
type textarea "Arrived on site found unit running evaporator a block of ice turn condenser uni…"
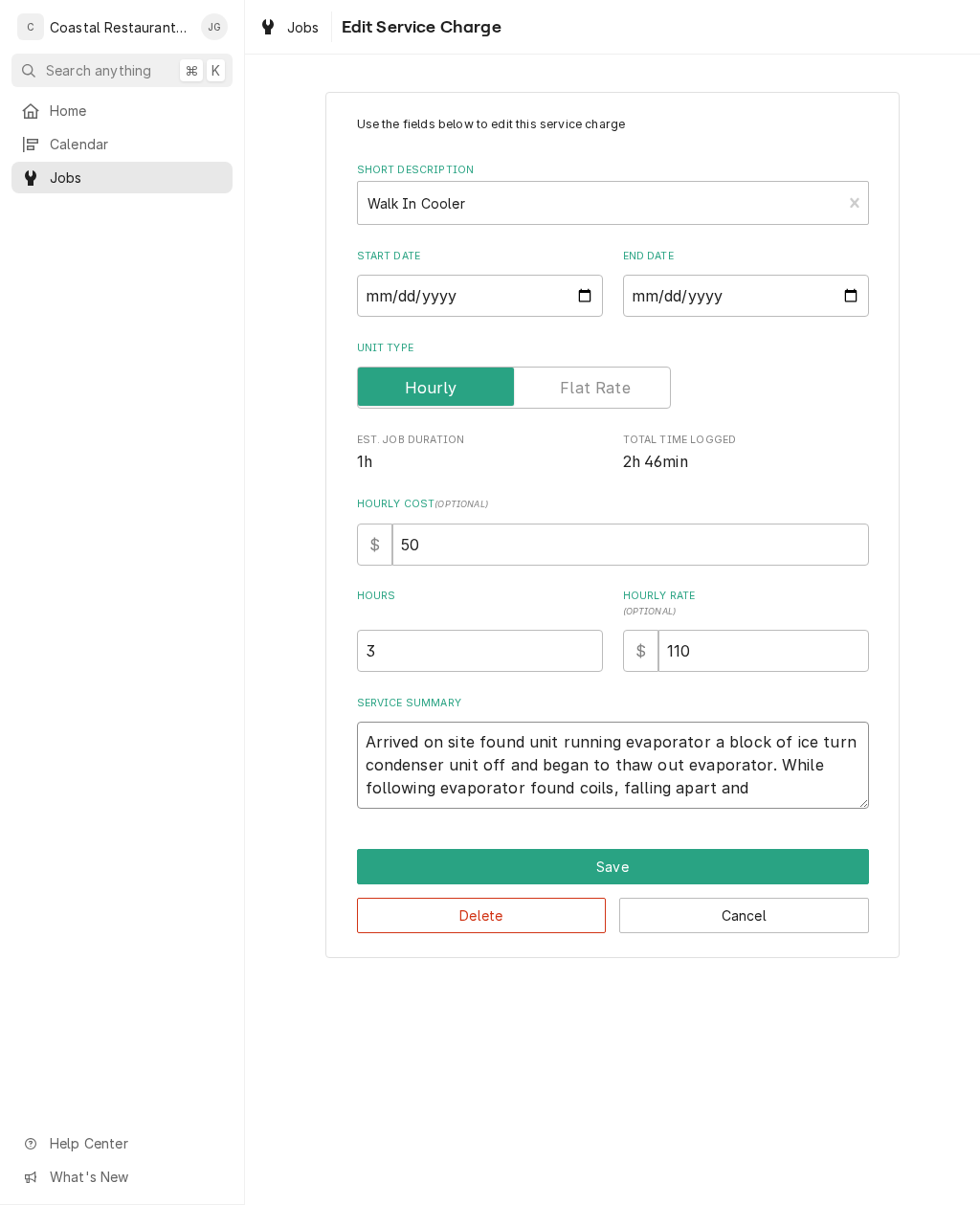
type textarea "x"
type textarea "Arrived on site found unit running evaporator a block of ice turn condenser uni…"
type textarea "x"
type textarea "Arrived on site found unit running evaporator a block of ice turn condenser uni…"
type textarea "x"
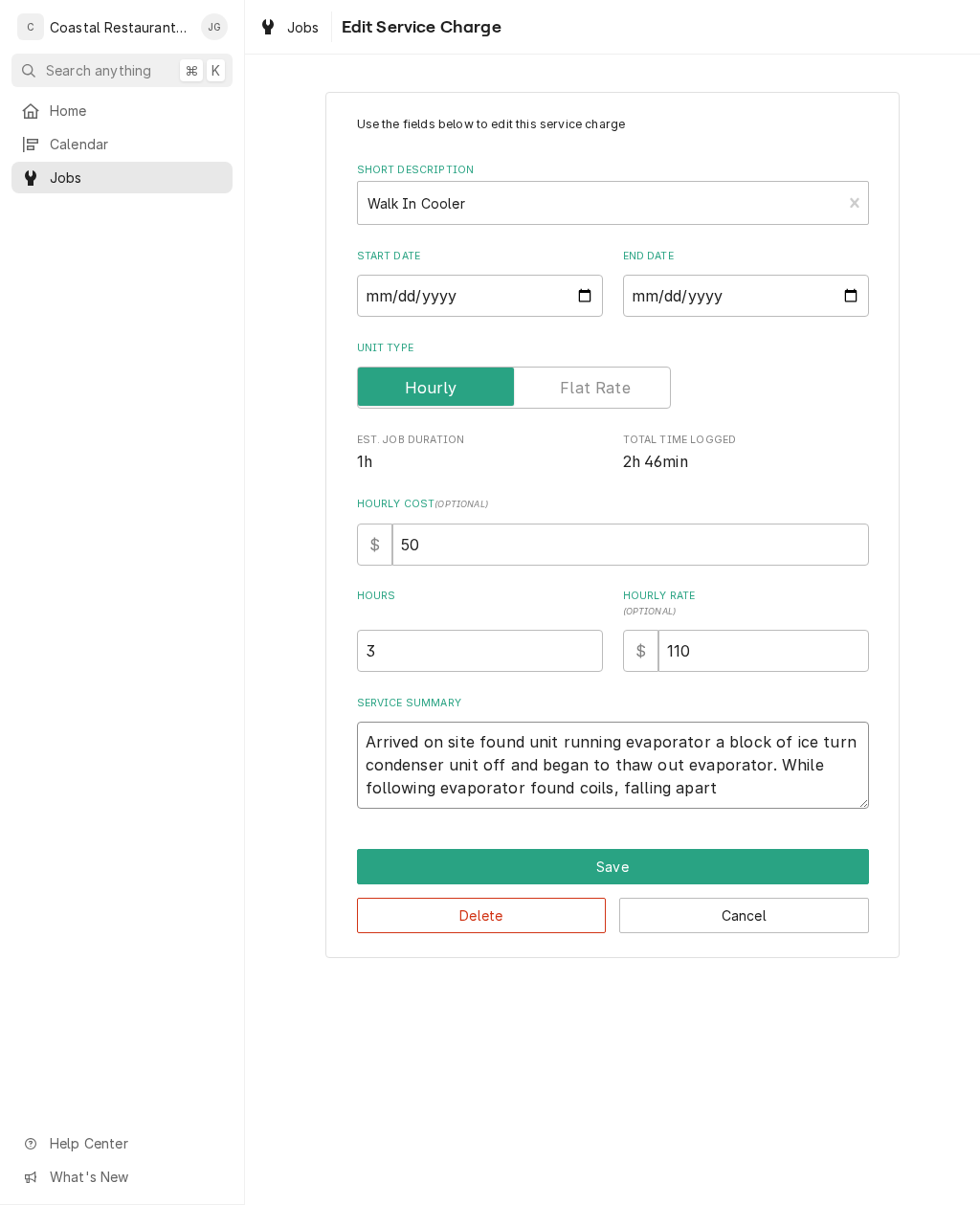
type textarea "Arrived on site found unit running evaporator a block of ice turn condenser uni…"
type textarea "x"
type textarea "Arrived on site found unit running evaporator a block of ice turn condenser uni…"
type textarea "x"
type textarea "Arrived on site found unit running evaporator a block of ice turn condenser uni…"
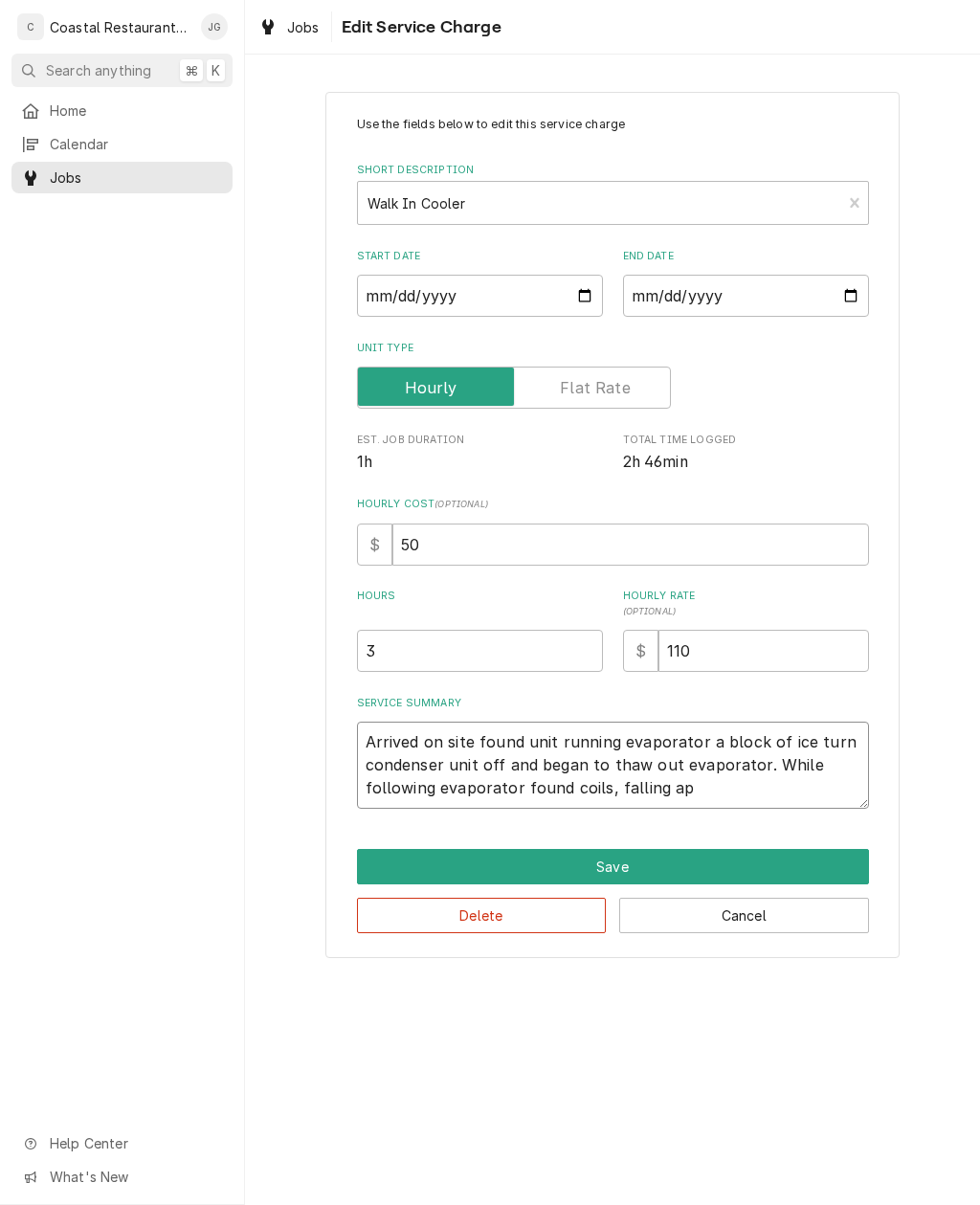
type textarea "x"
type textarea "Arrived on site found unit running evaporator a block of ice turn condenser uni…"
type textarea "x"
type textarea "Arrived on site found unit running evaporator a block of ice turn condenser uni…"
type textarea "x"
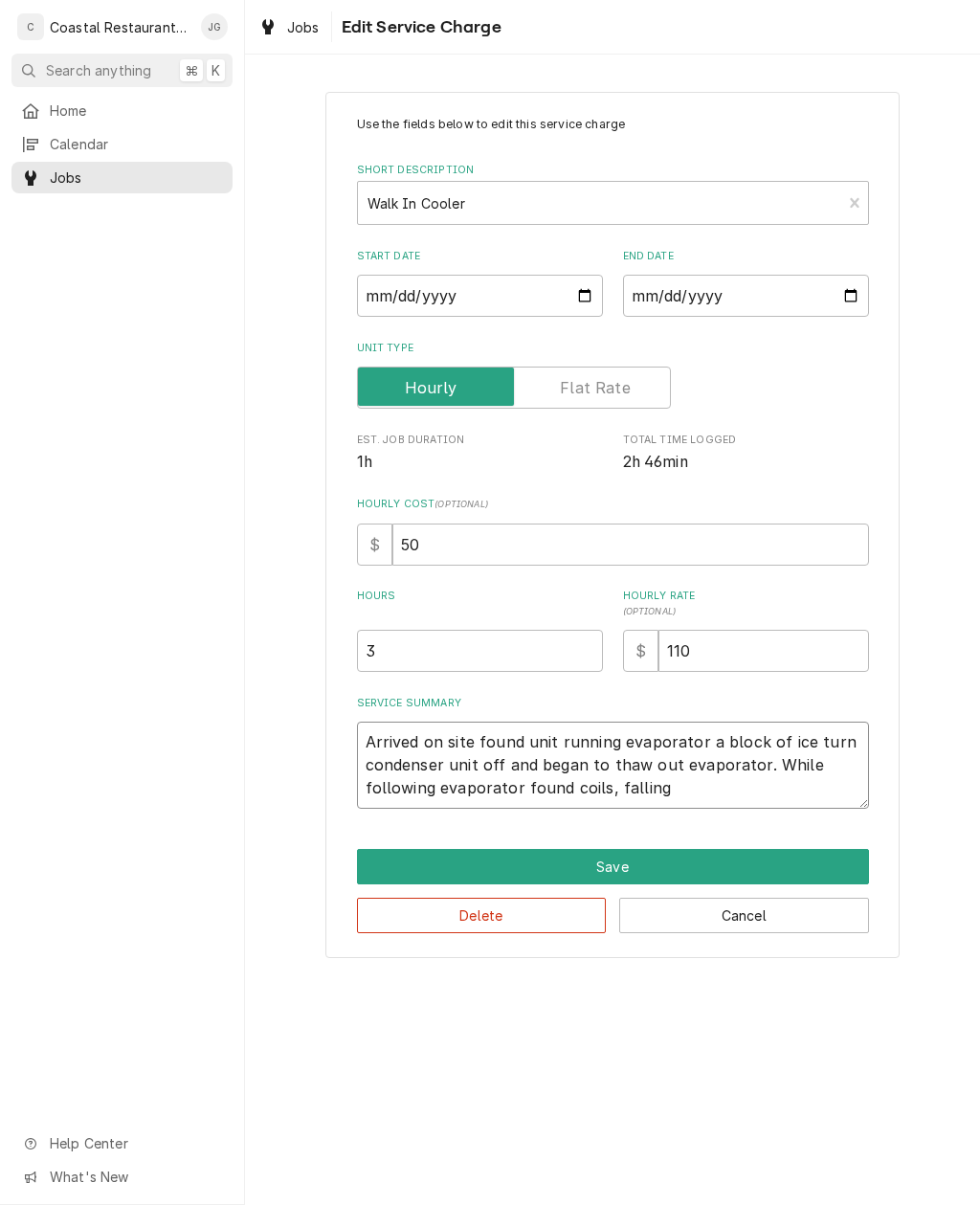
type textarea "Arrived on site found unit running evaporator a block of ice turn condenser uni…"
type textarea "x"
type textarea "Arrived on site found unit running evaporator a block of ice turn condenser uni…"
type textarea "x"
type textarea "Arrived on site found unit running evaporator a block of ice turn condenser uni…"
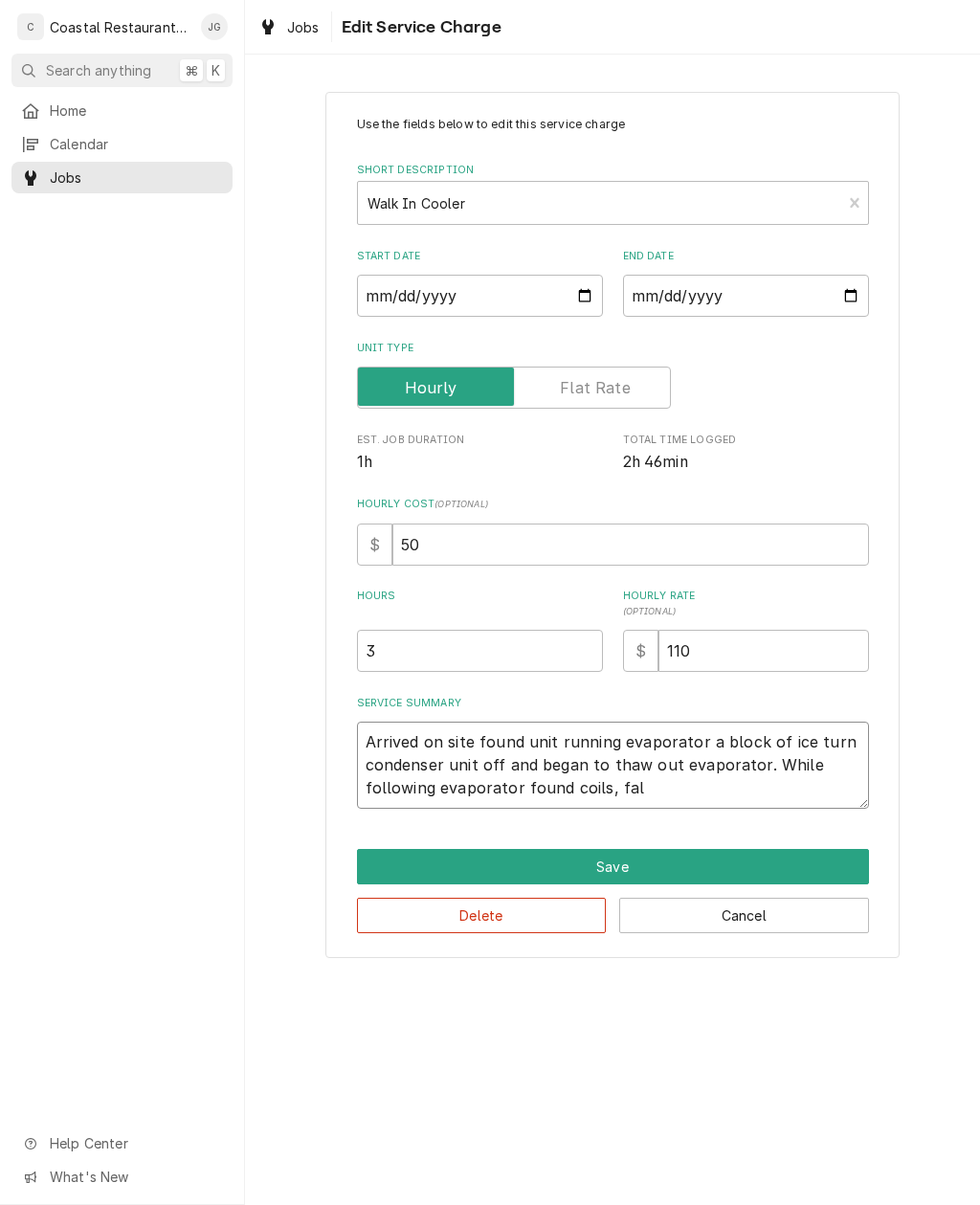
type textarea "x"
type textarea "Arrived on site found unit running evaporator a block of ice turn condenser uni…"
type textarea "x"
type textarea "Arrived on site found unit running evaporator a block of ice turn condenser uni…"
type textarea "x"
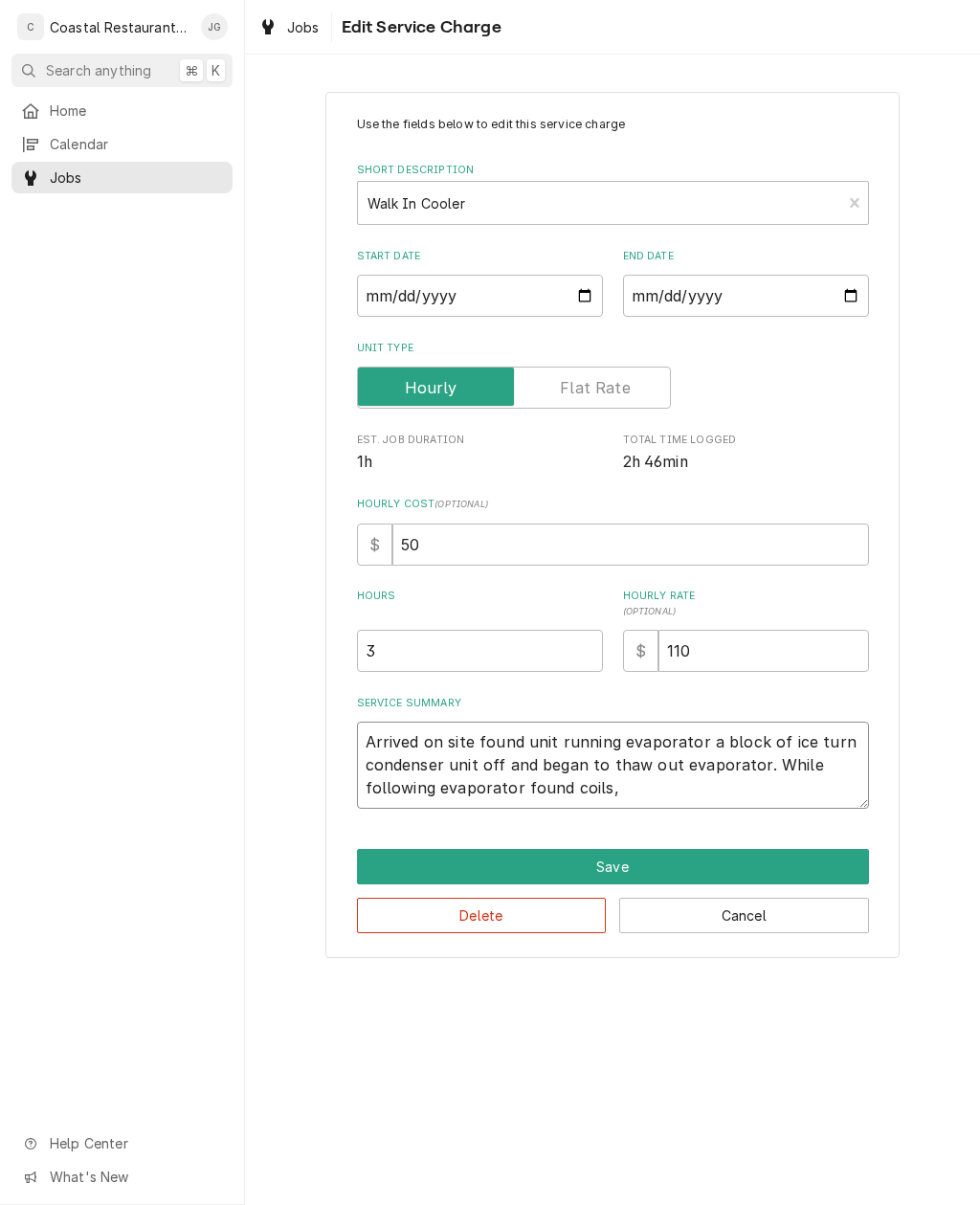
type textarea "Arrived on site found unit running evaporator a block of ice turn condenser uni…"
type textarea "x"
type textarea "Arrived on site found unit running evaporator a block of ice turn condenser uni…"
type textarea "x"
type textarea "Arrived on site found unit running evaporator a block of ice turn condenser uni…"
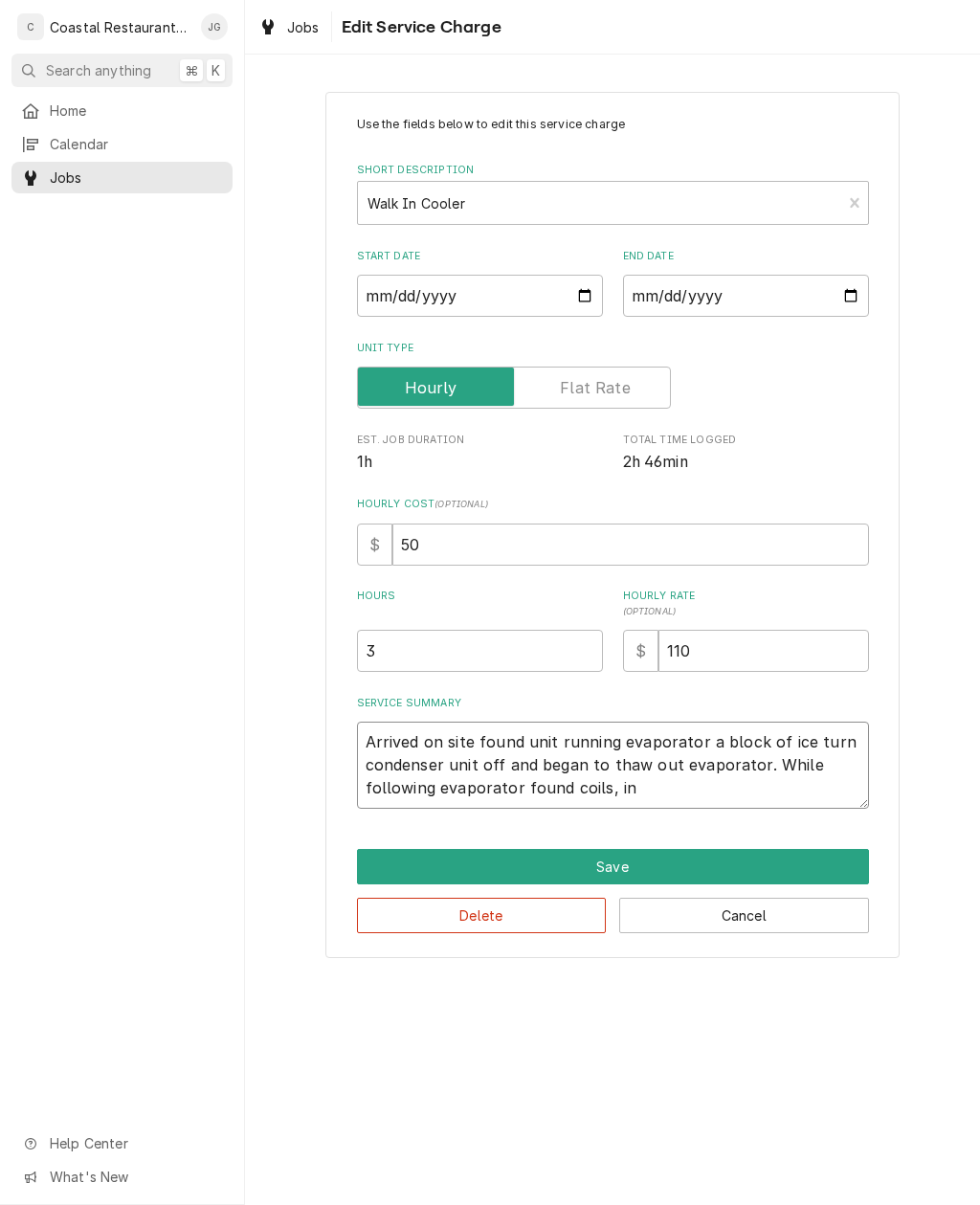
type textarea "x"
type textarea "Arrived on site found unit running evaporator a block of ice turn condenser uni…"
type textarea "x"
type textarea "Arrived on site found unit running evaporator a block of ice turn condenser uni…"
type textarea "x"
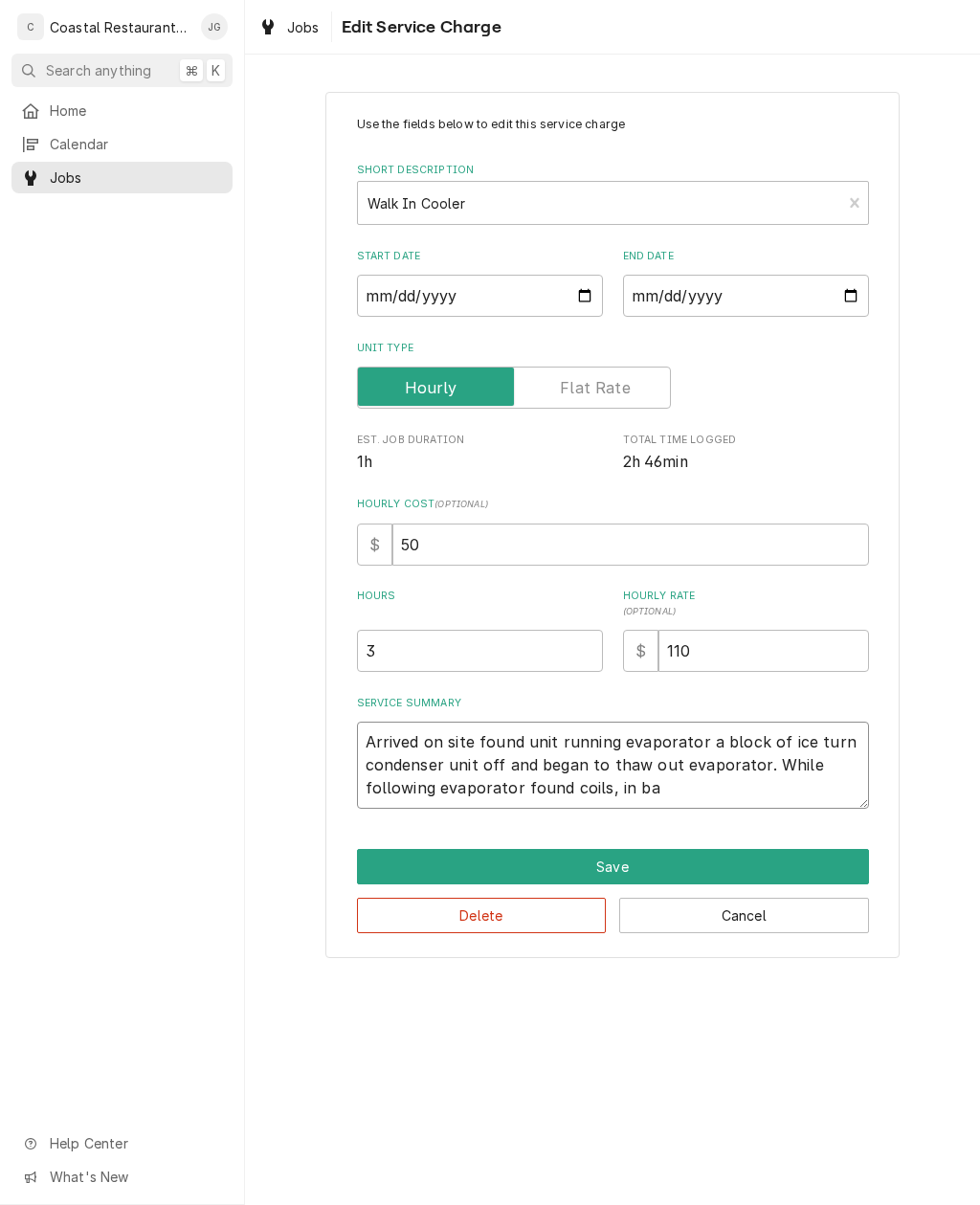
type textarea "Arrived on site found unit running evaporator a block of ice turn condenser uni…"
type textarea "x"
type textarea "Arrived on site found unit running evaporator a block of ice turn condenser uni…"
type textarea "x"
type textarea "Arrived on site found unit running evaporator a block of ice turn condenser uni…"
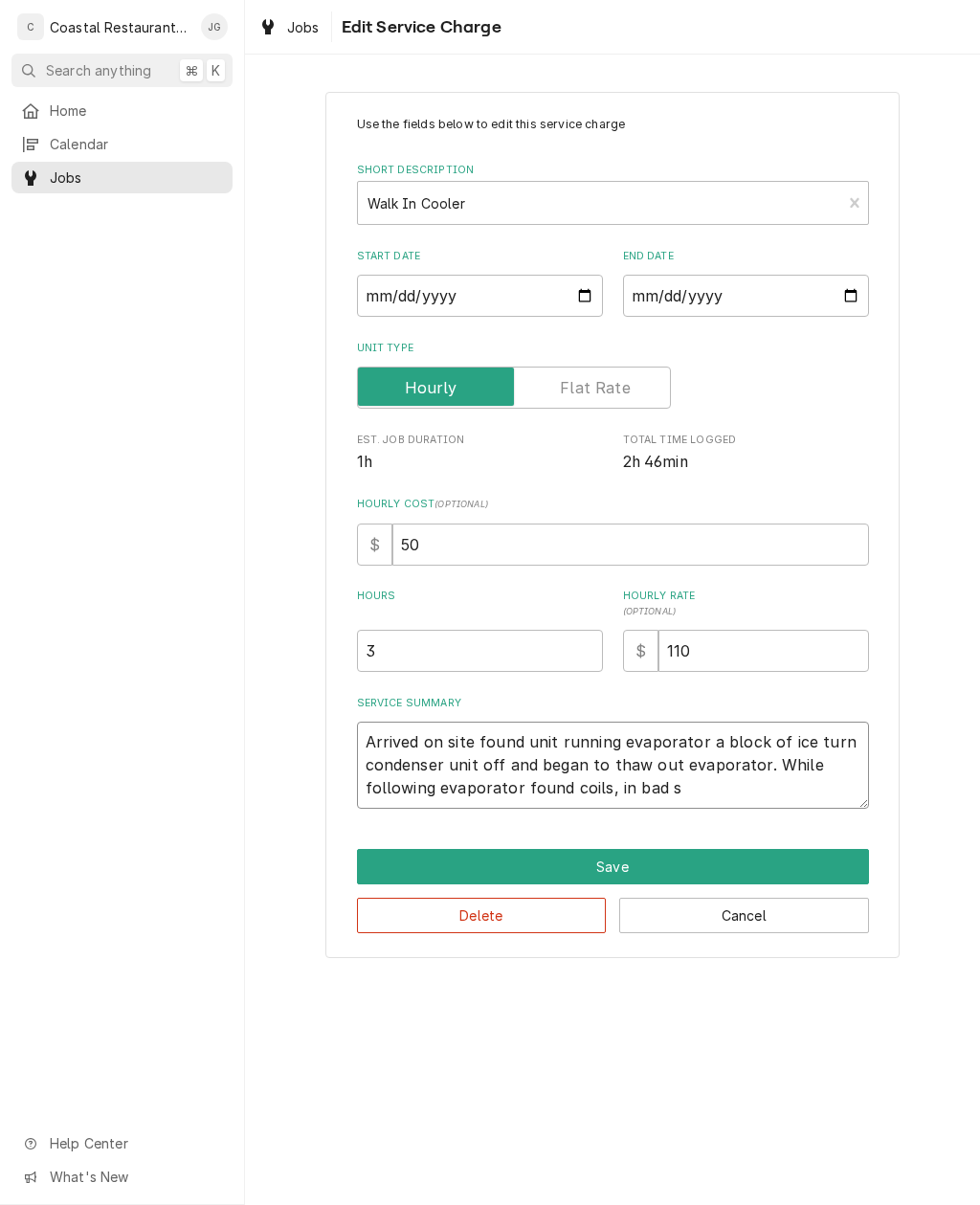
type textarea "x"
type textarea "Arrived on site found unit running evaporator a block of ice turn condenser uni…"
type textarea "x"
type textarea "Arrived on site found unit running evaporator a block of ice turn condenser uni…"
type textarea "x"
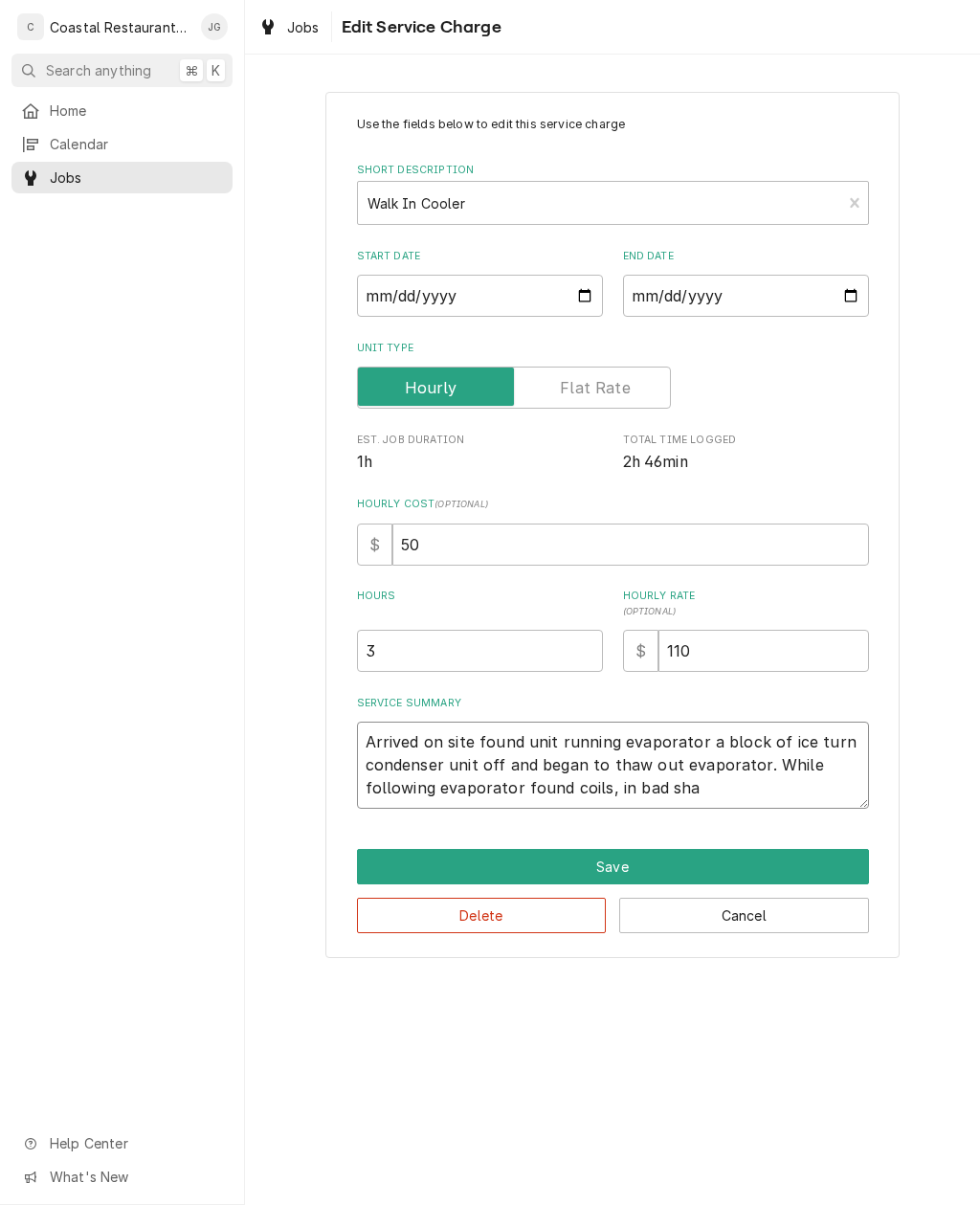
type textarea "Arrived on site found unit running evaporator a block of ice turn condenser uni…"
type textarea "x"
type textarea "Arrived on site found unit running evaporator a block of ice turn condenser uni…"
type textarea "x"
type textarea "Arrived on site found unit running evaporator a block of ice turn condenser uni…"
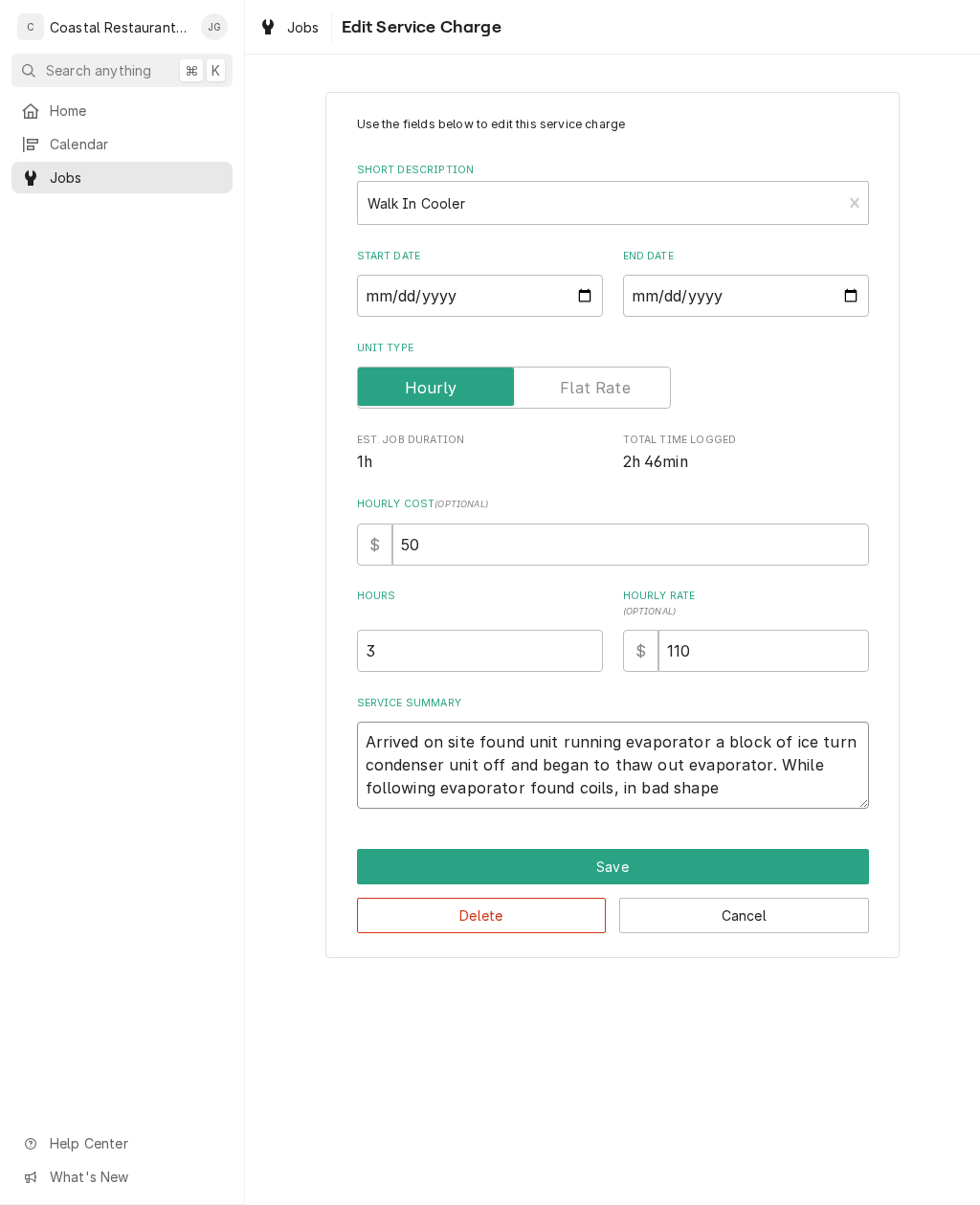
type textarea "x"
type textarea "Arrived on site found unit running evaporator a block of ice turn condenser uni…"
type textarea "x"
type textarea "Arrived on site found unit running evaporator a block of ice turn condenser uni…"
type textarea "x"
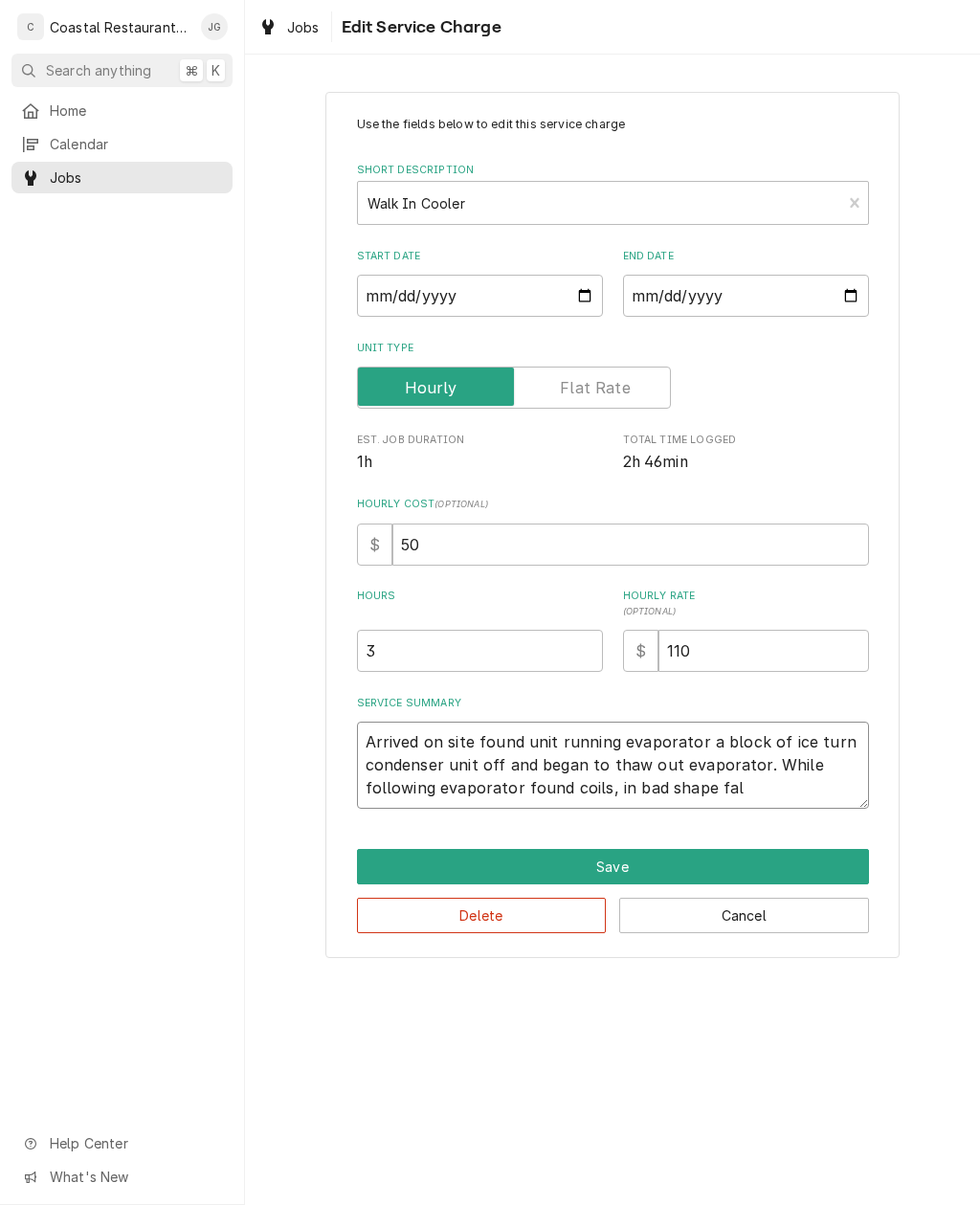
type textarea "Arrived on site found unit running evaporator a block of ice turn condenser uni…"
type textarea "x"
type textarea "Arrived on site found unit running evaporator a block of ice turn condenser uni…"
type textarea "x"
type textarea "Arrived on site found unit running evaporator a block of ice turn condenser uni…"
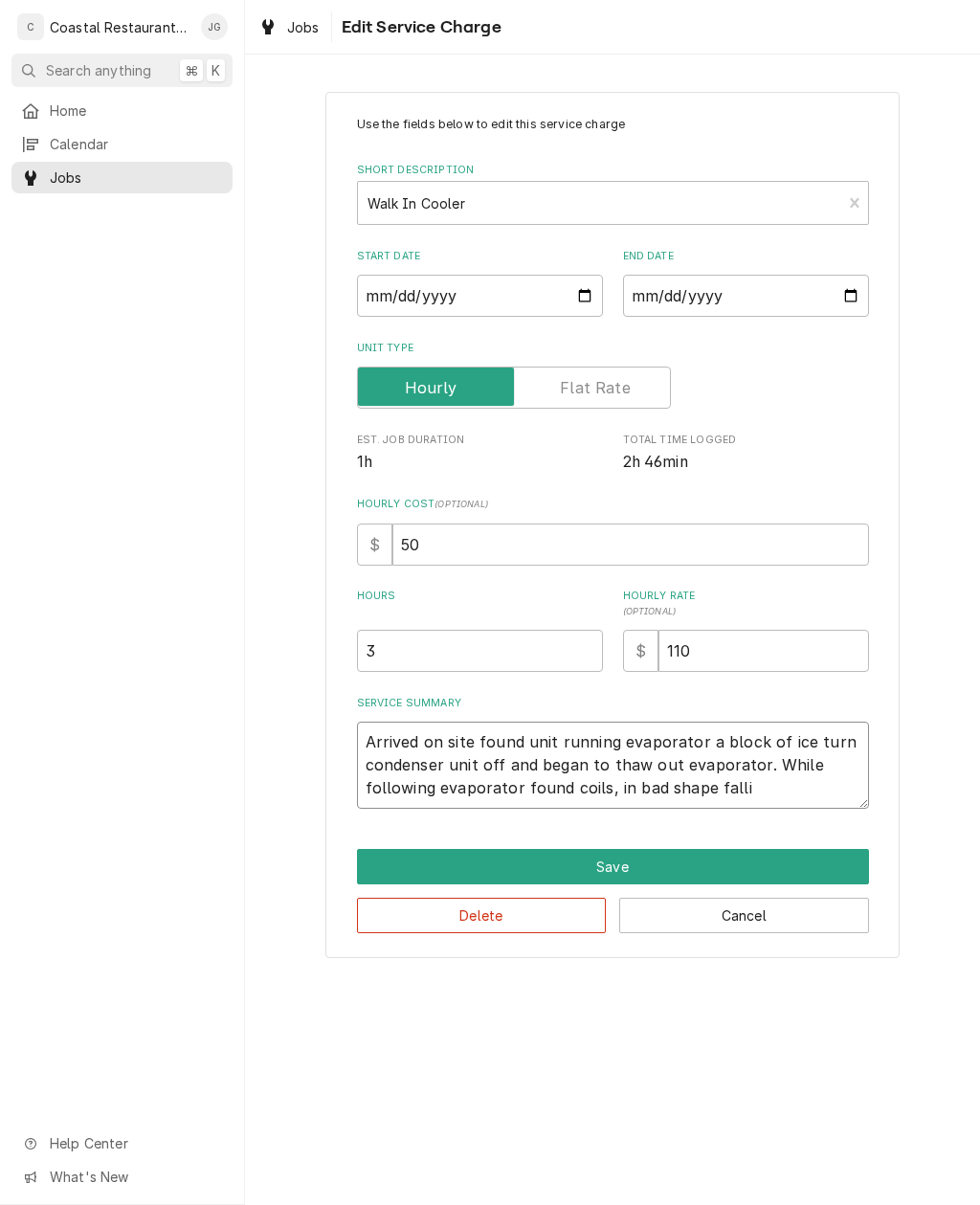
type textarea "x"
type textarea "Arrived on site found unit running evaporator a block of ice turn condenser uni…"
type textarea "x"
type textarea "Arrived on site found unit running evaporator a block of ice turn condenser uni…"
type textarea "x"
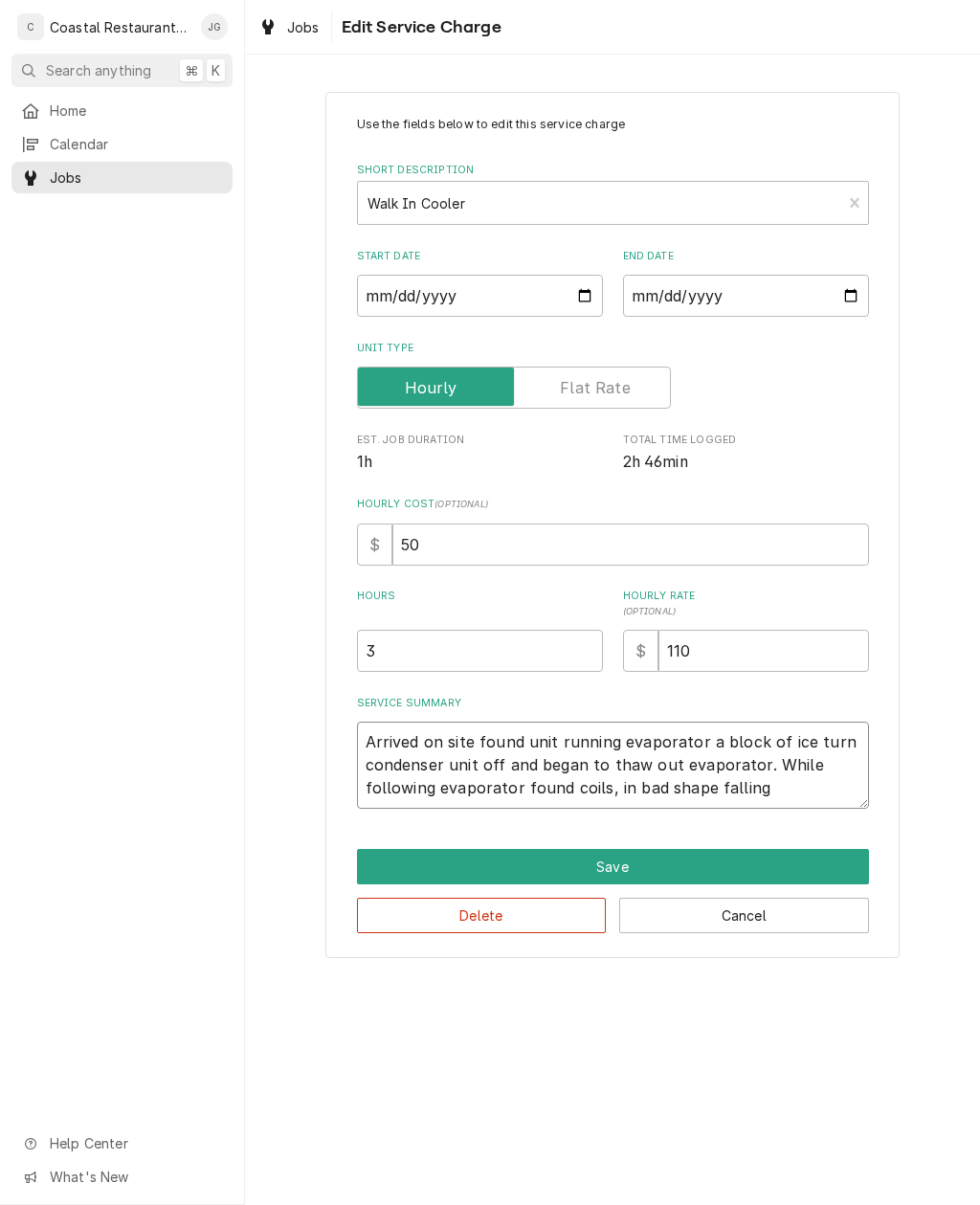
type textarea "Arrived on site found unit running evaporator a block of ice turn condenser uni…"
type textarea "x"
type textarea "Arrived on site found unit running evaporator a block of ice turn condenser uni…"
type textarea "x"
type textarea "Arrived on site found unit running evaporator a block of ice turn condenser uni…"
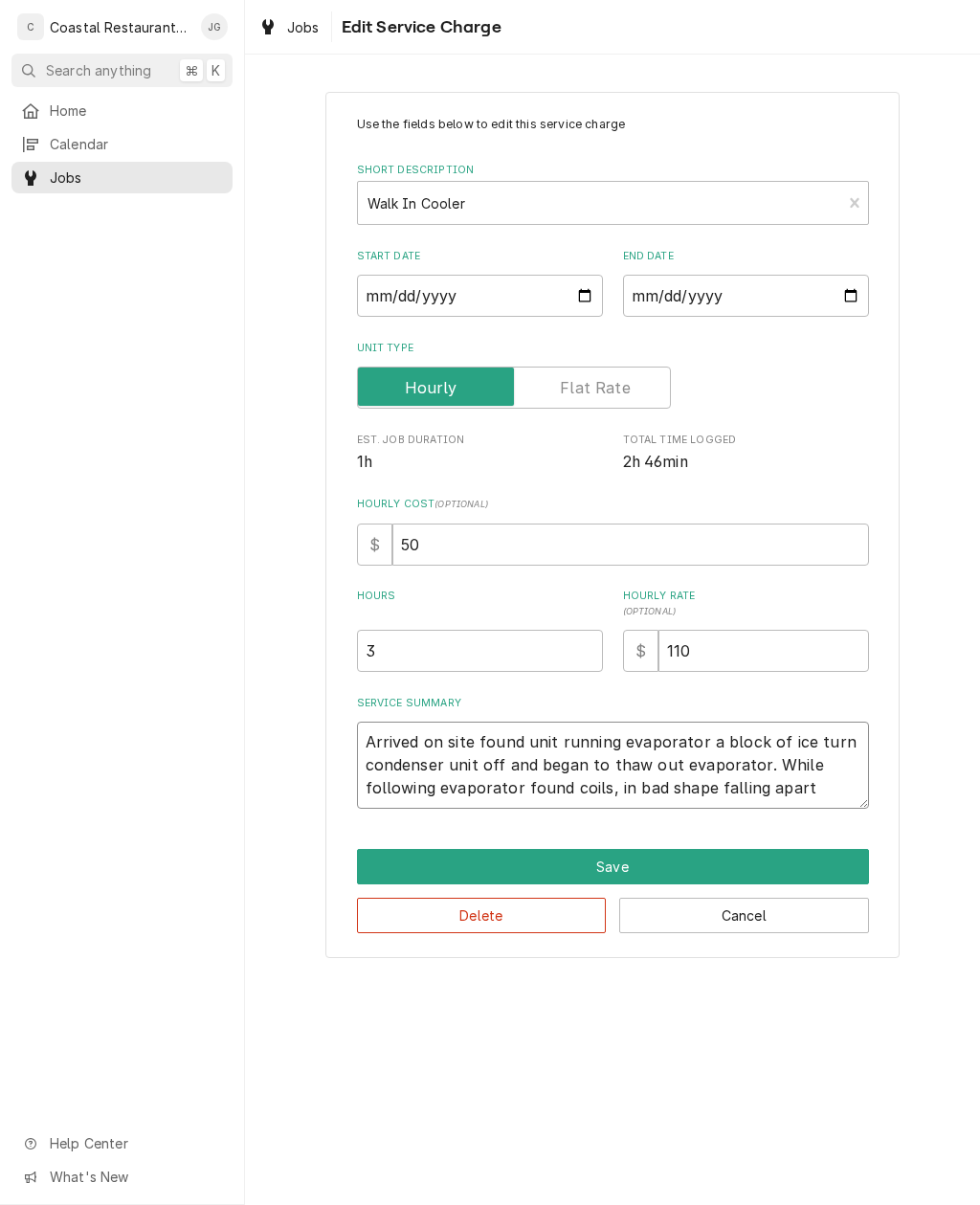
type textarea "x"
type textarea "Arrived on site found unit running evaporator a block of ice turn condenser uni…"
type textarea "x"
type textarea "Arrived on site found unit running evaporator a block of ice turn condenser uni…"
type textarea "x"
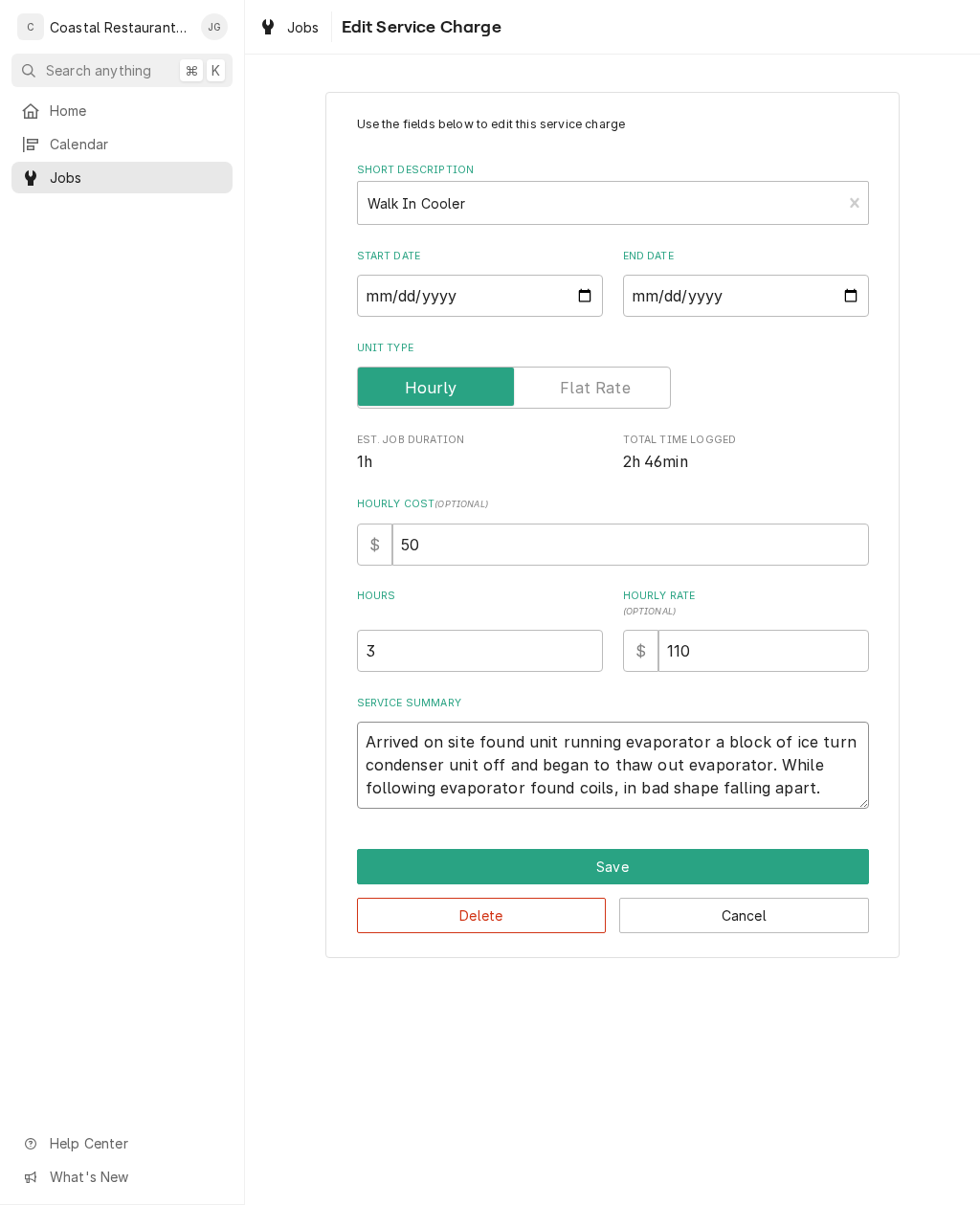
type textarea "Arrived on site found unit running evaporator a block of ice turn condenser uni…"
type textarea "x"
type textarea "Arrived on site found unit running evaporator a block of ice turn condenser uni…"
type textarea "x"
type textarea "Arrived on site found unit running evaporator a block of ice turn condenser uni…"
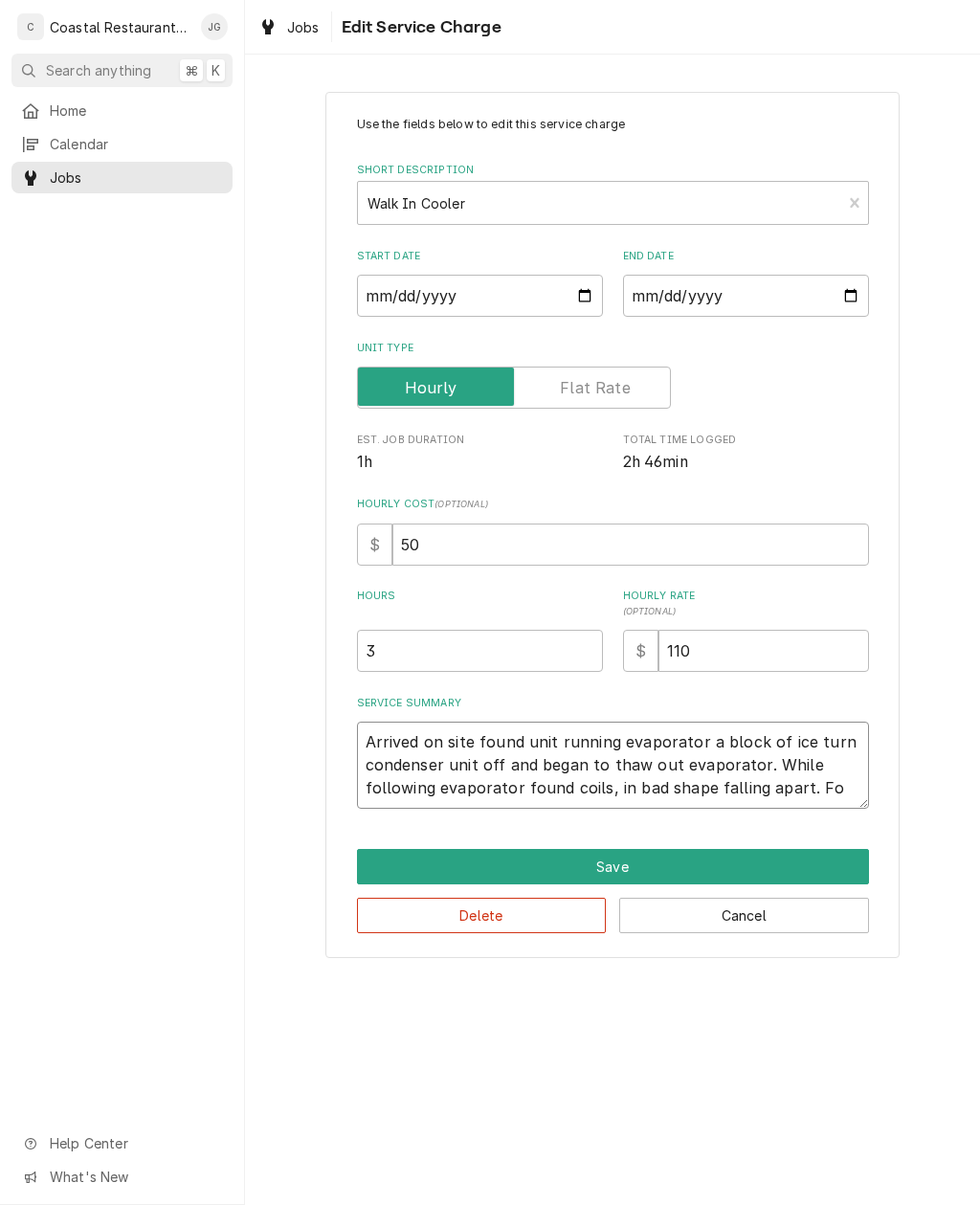
type textarea "x"
type textarea "Arrived on site found unit running evaporator a block of ice turn condenser uni…"
type textarea "x"
type textarea "Arrived on site found unit running evaporator a block of ice turn condenser uni…"
type textarea "x"
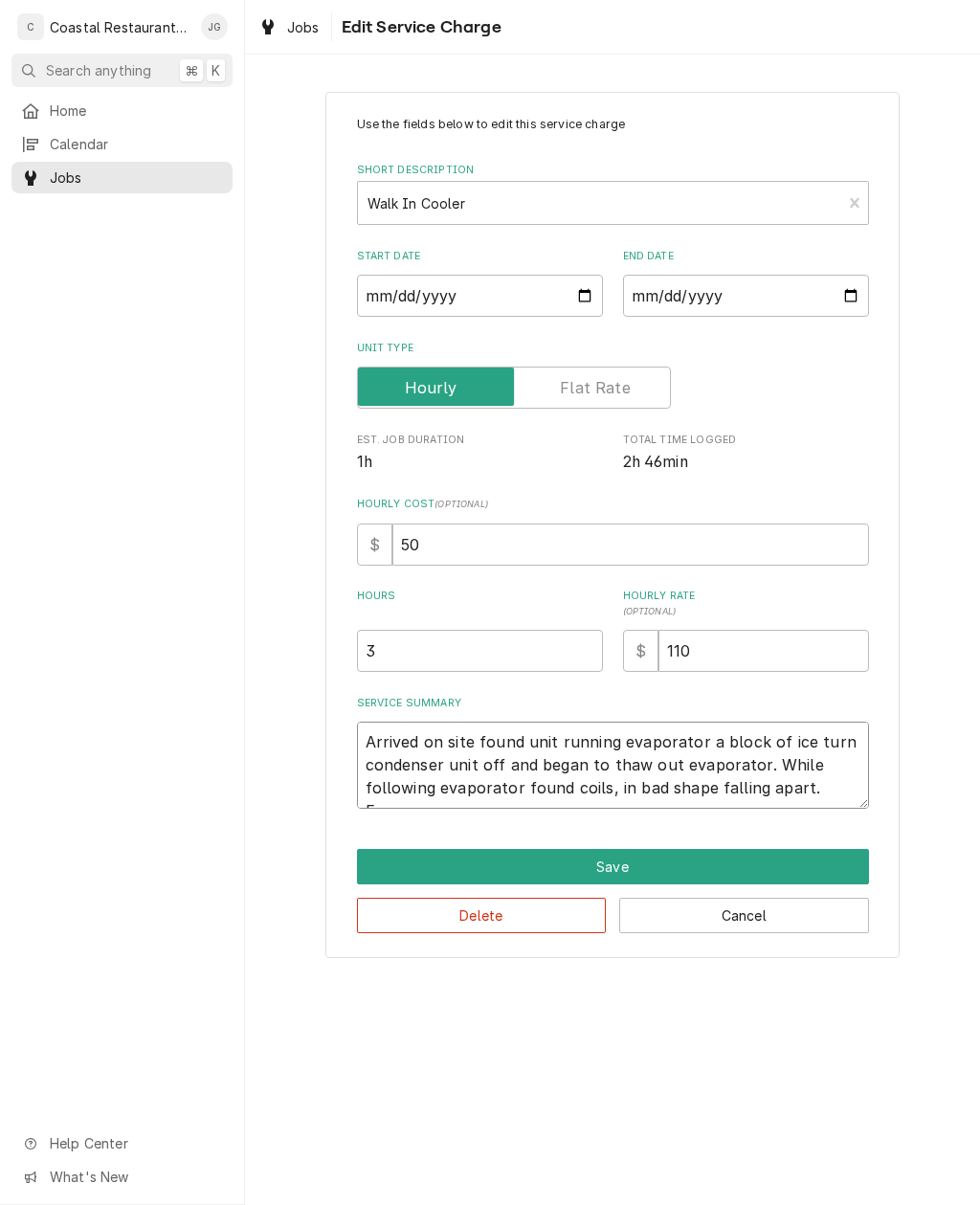
type textarea "Arrived on site found unit running evaporator a block of ice turn condenser uni…"
type textarea "x"
type textarea "Arrived on site found unit running evaporator a block of ice turn condenser uni…"
type textarea "x"
type textarea "Arrived on site found unit running evaporator a block of ice turn condenser uni…"
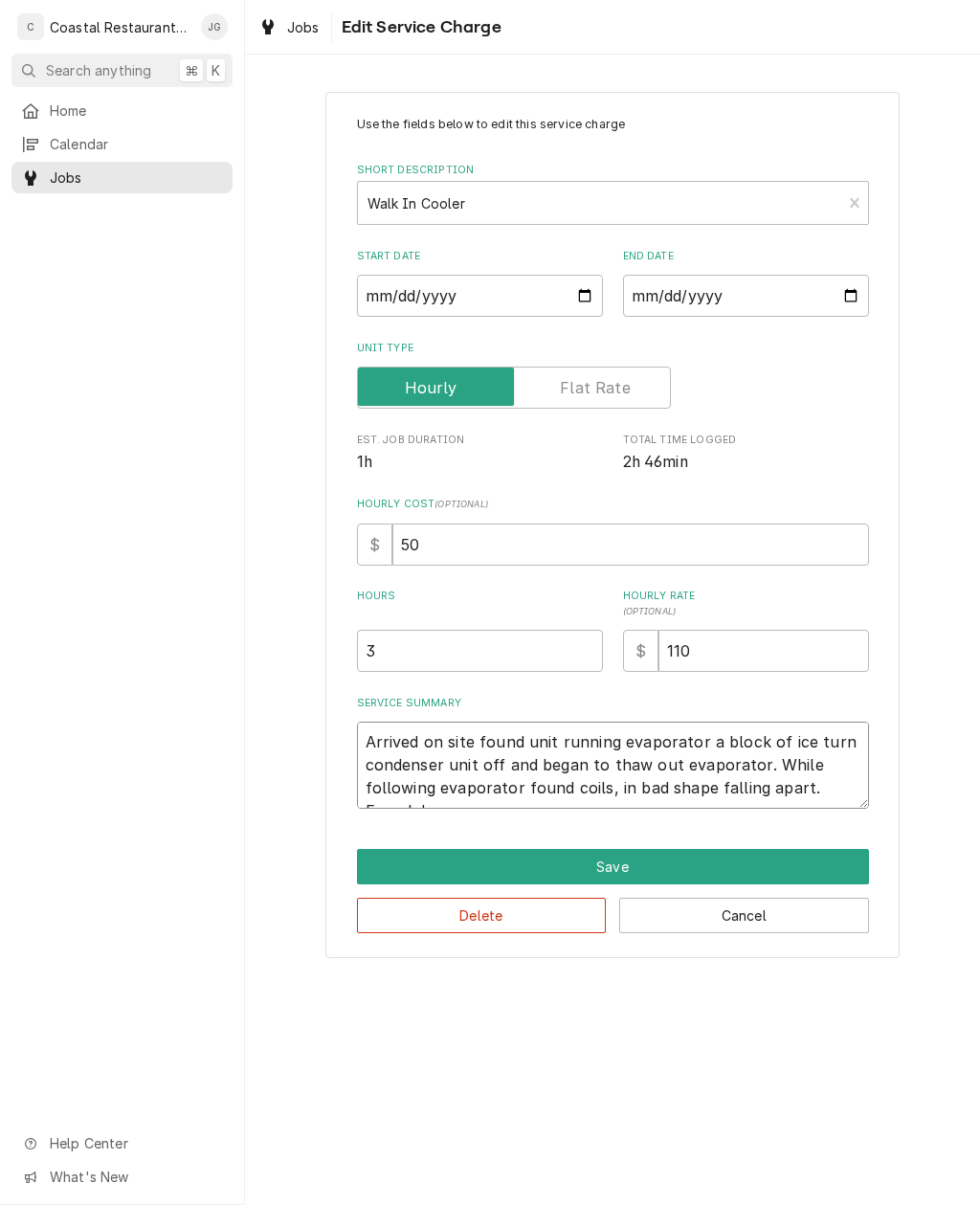
type textarea "x"
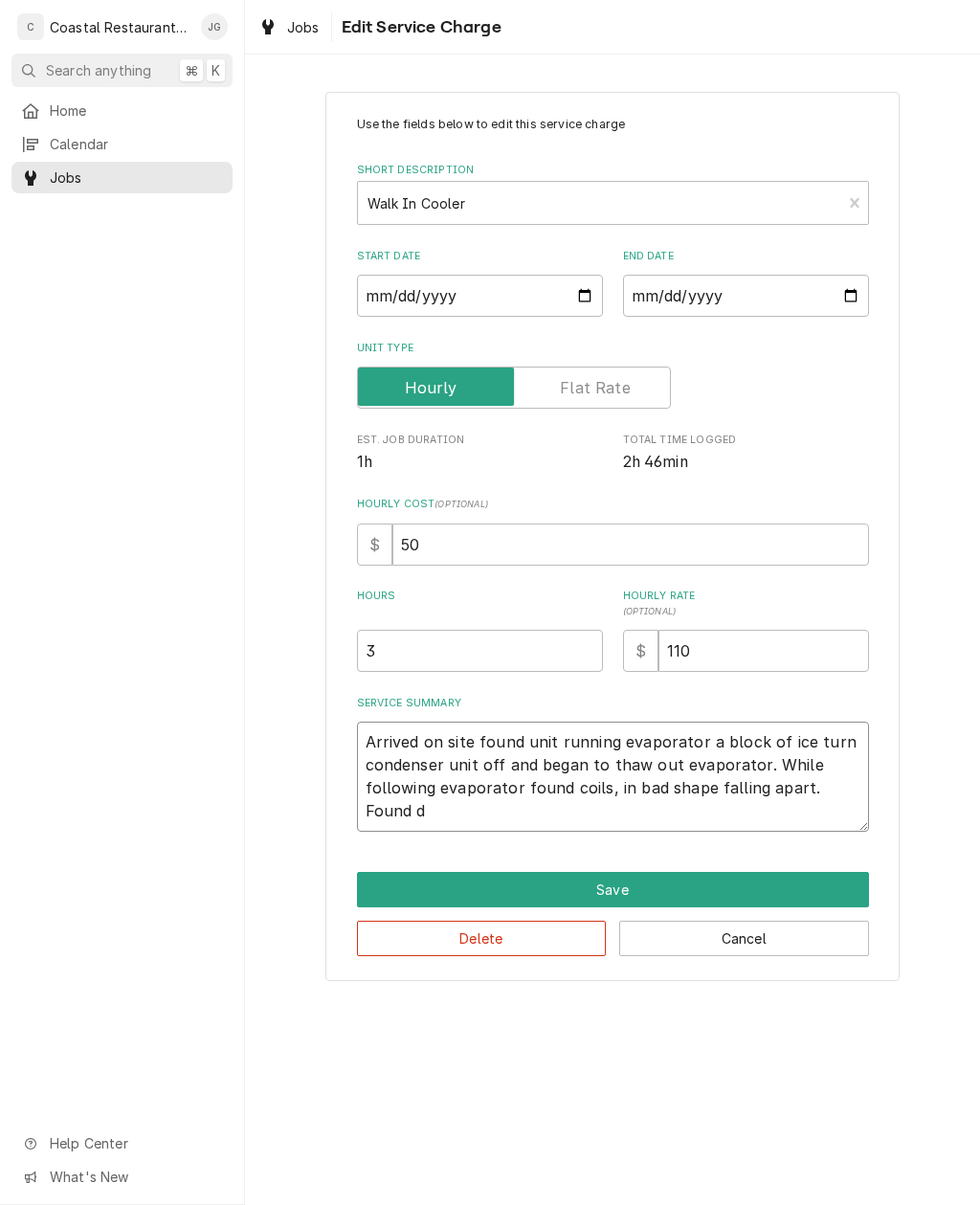
type textarea "Arrived on site found unit running evaporator a block of ice turn condenser uni…"
type textarea "x"
type textarea "Arrived on site found unit running evaporator a block of ice turn condenser uni…"
type textarea "x"
type textarea "Arrived on site found unit running evaporator a block of ice turn condenser uni…"
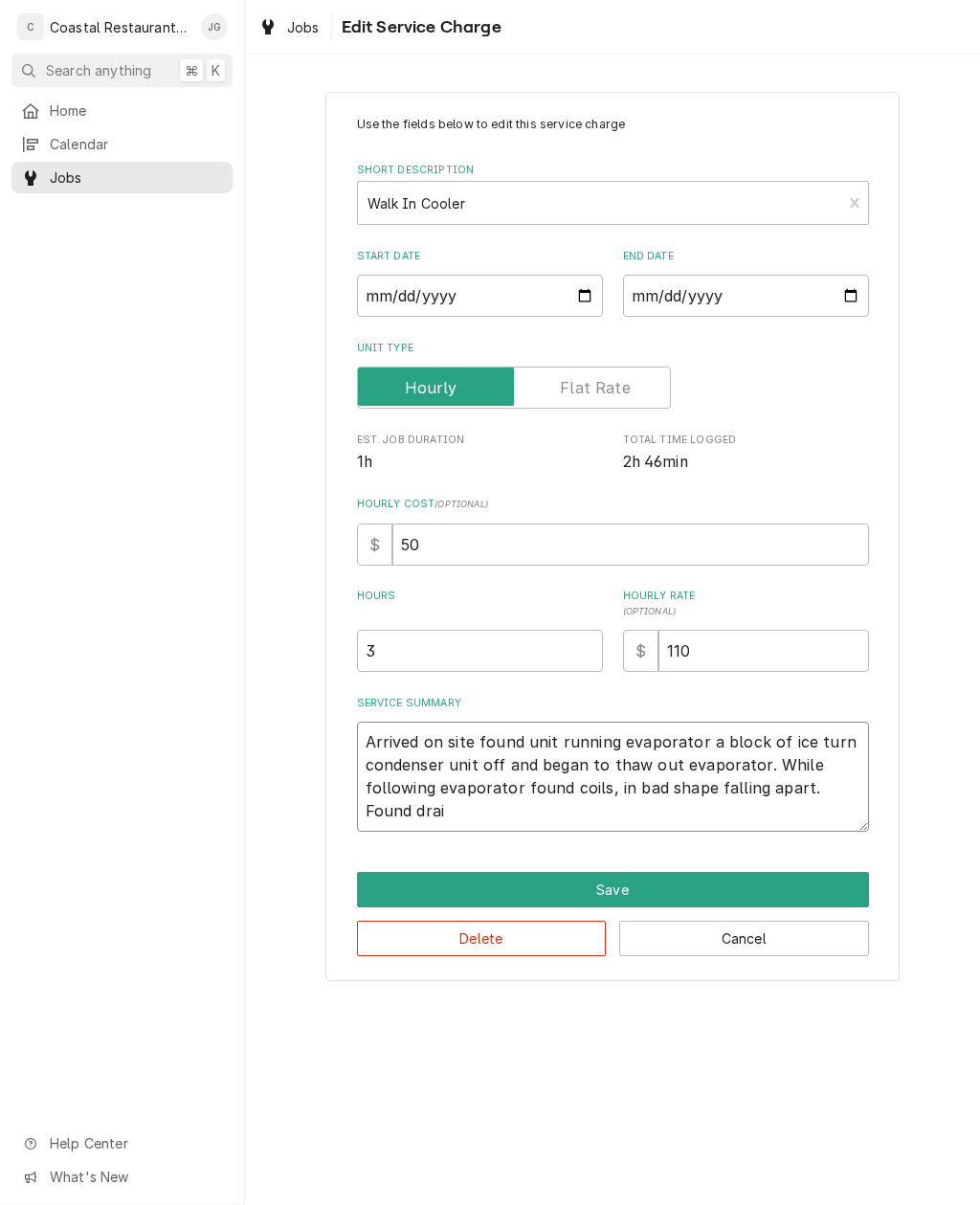
type textarea "x"
type textarea "Arrived on site found unit running evaporator a block of ice turn condenser uni…"
type textarea "x"
type textarea "Arrived on site found unit running evaporator a block of ice turn condenser uni…"
type textarea "x"
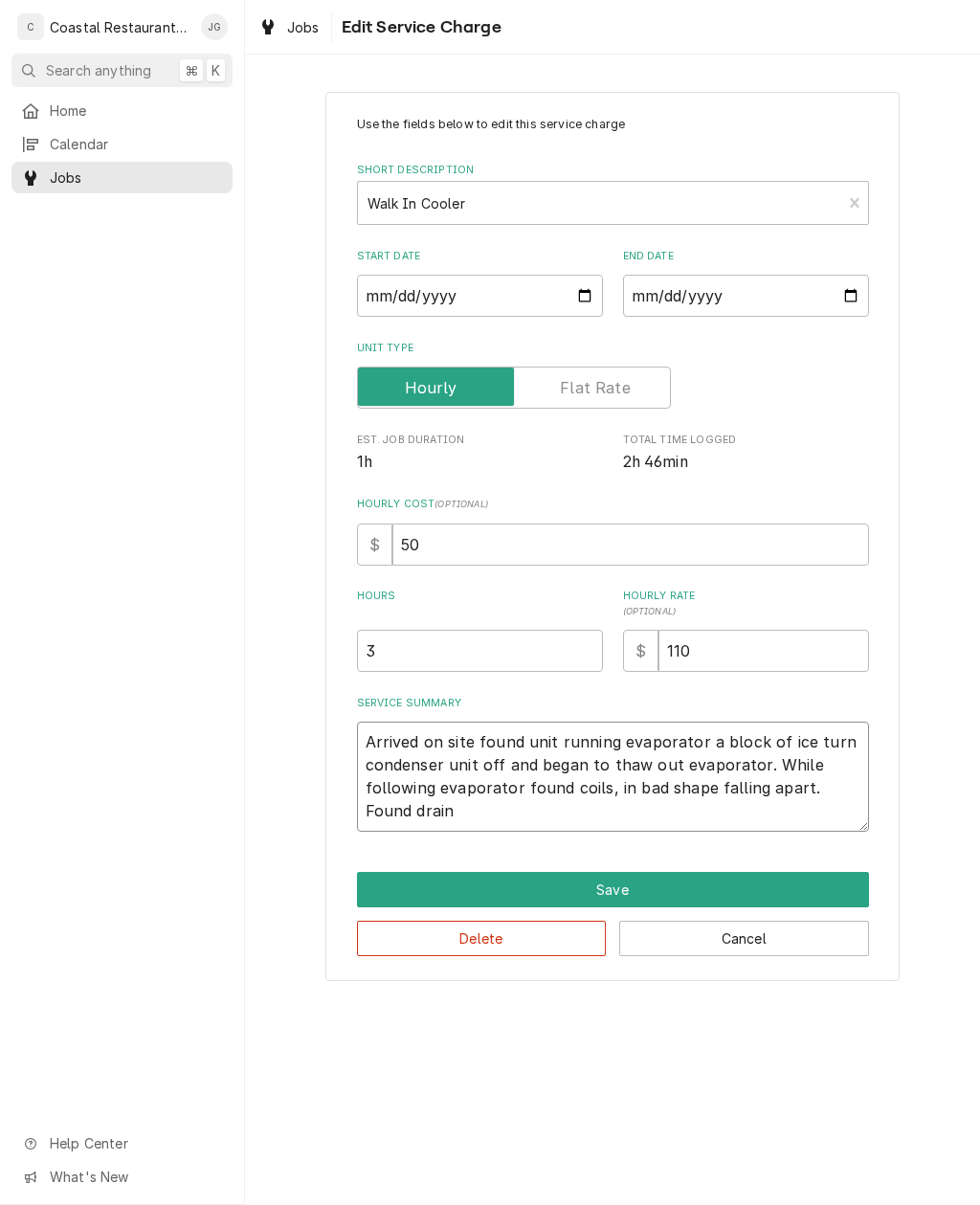
type textarea "Arrived on site found unit running evaporator a block of ice turn condenser uni…"
type textarea "x"
type textarea "Arrived on site found unit running evaporator a block of ice turn condenser uni…"
type textarea "x"
type textarea "Arrived on site found unit running evaporator a block of ice turn condenser uni…"
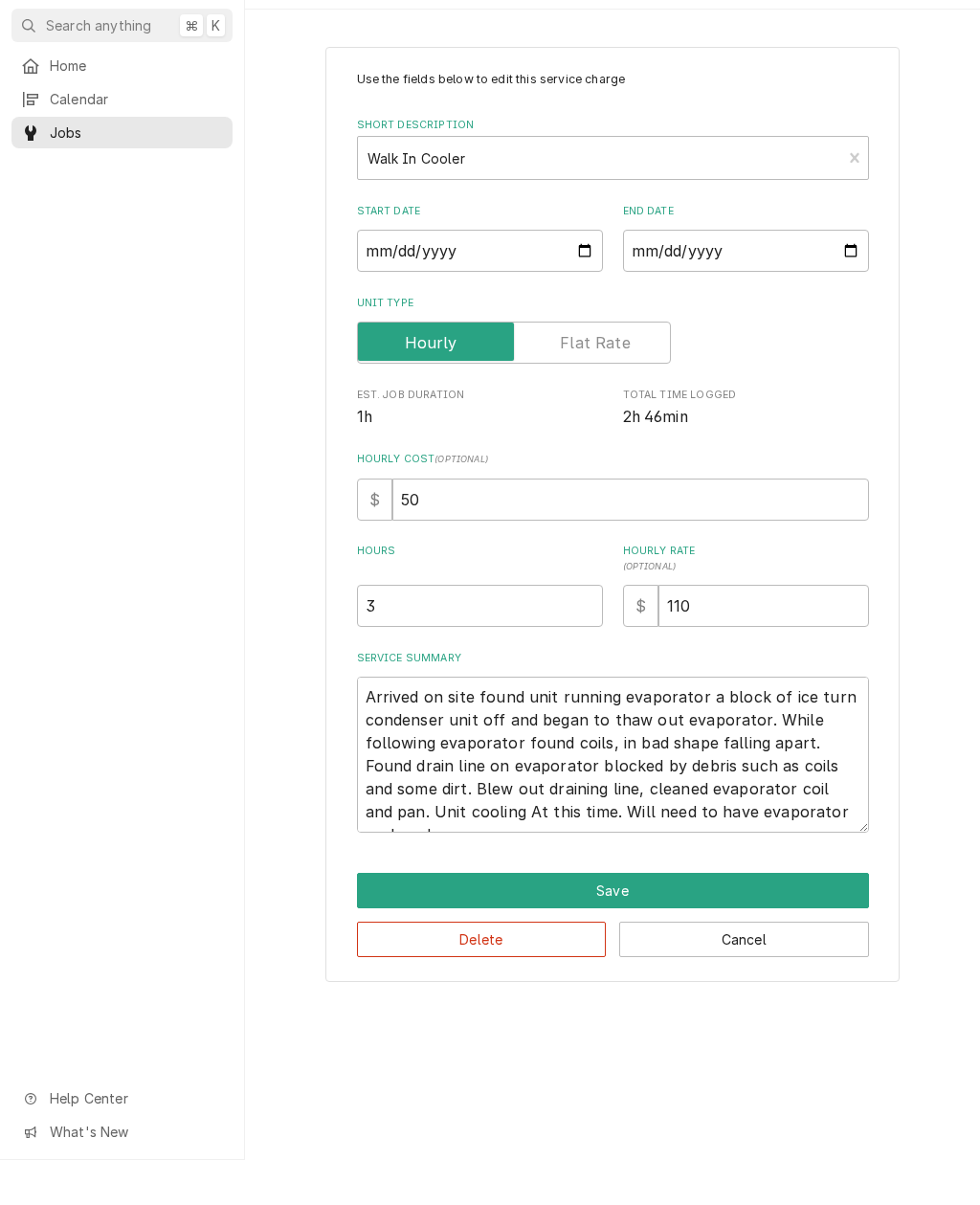
click at [935, 757] on div "Use the fields below to edit this service charge Short Description Walk In Cool…" at bounding box center [612, 558] width 735 height 968
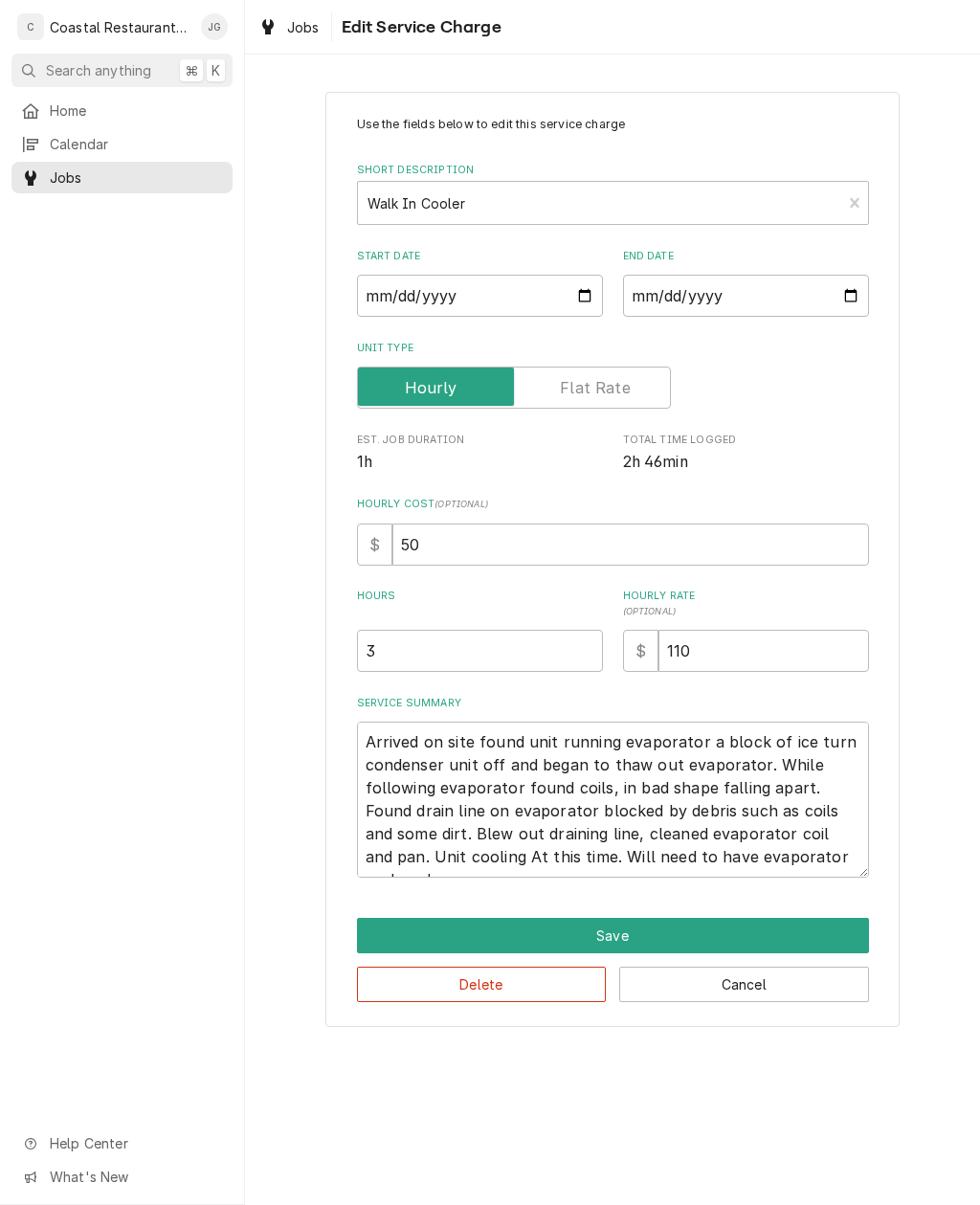
click at [704, 925] on button "Save" at bounding box center [613, 935] width 512 height 36
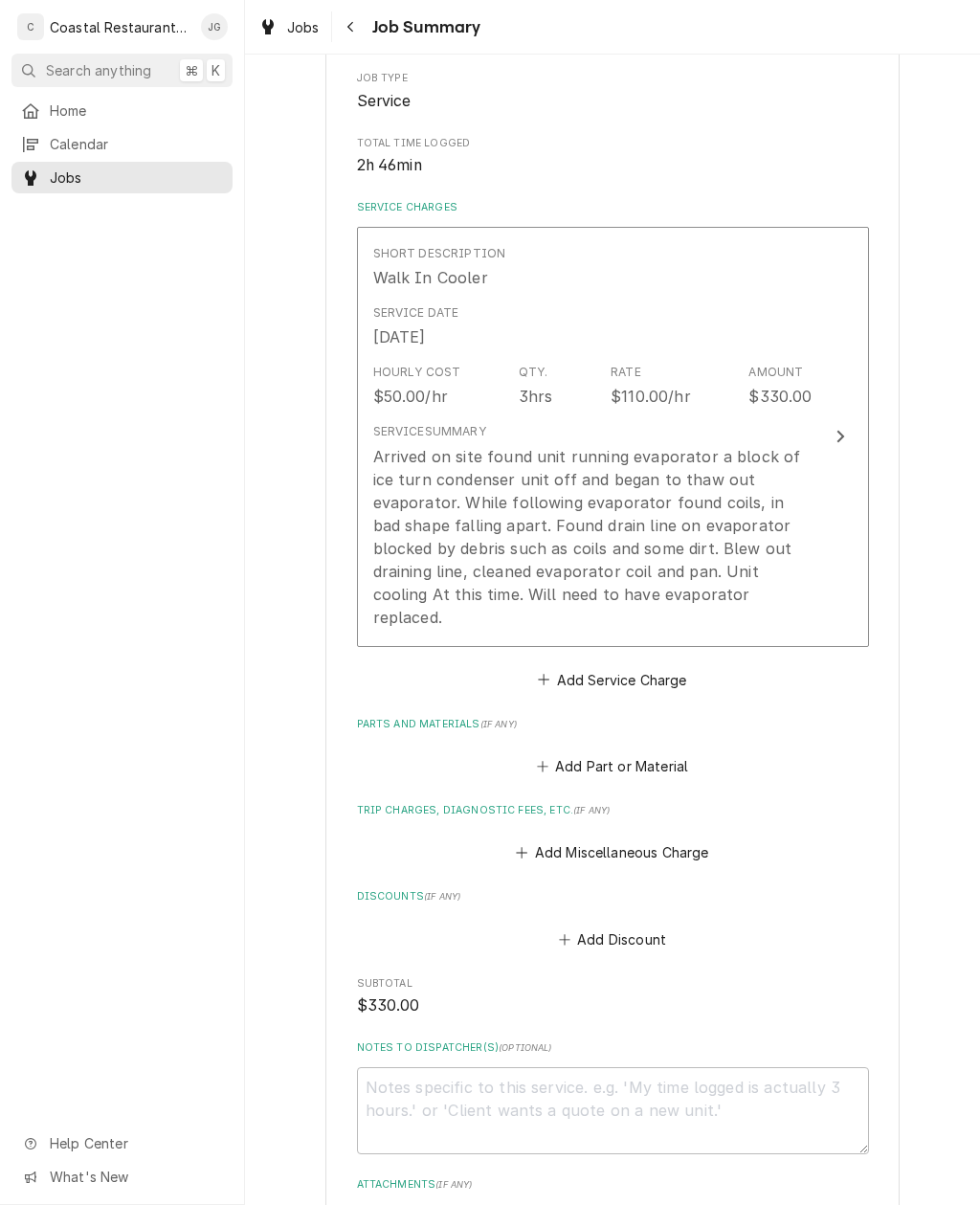
scroll to position [334, 0]
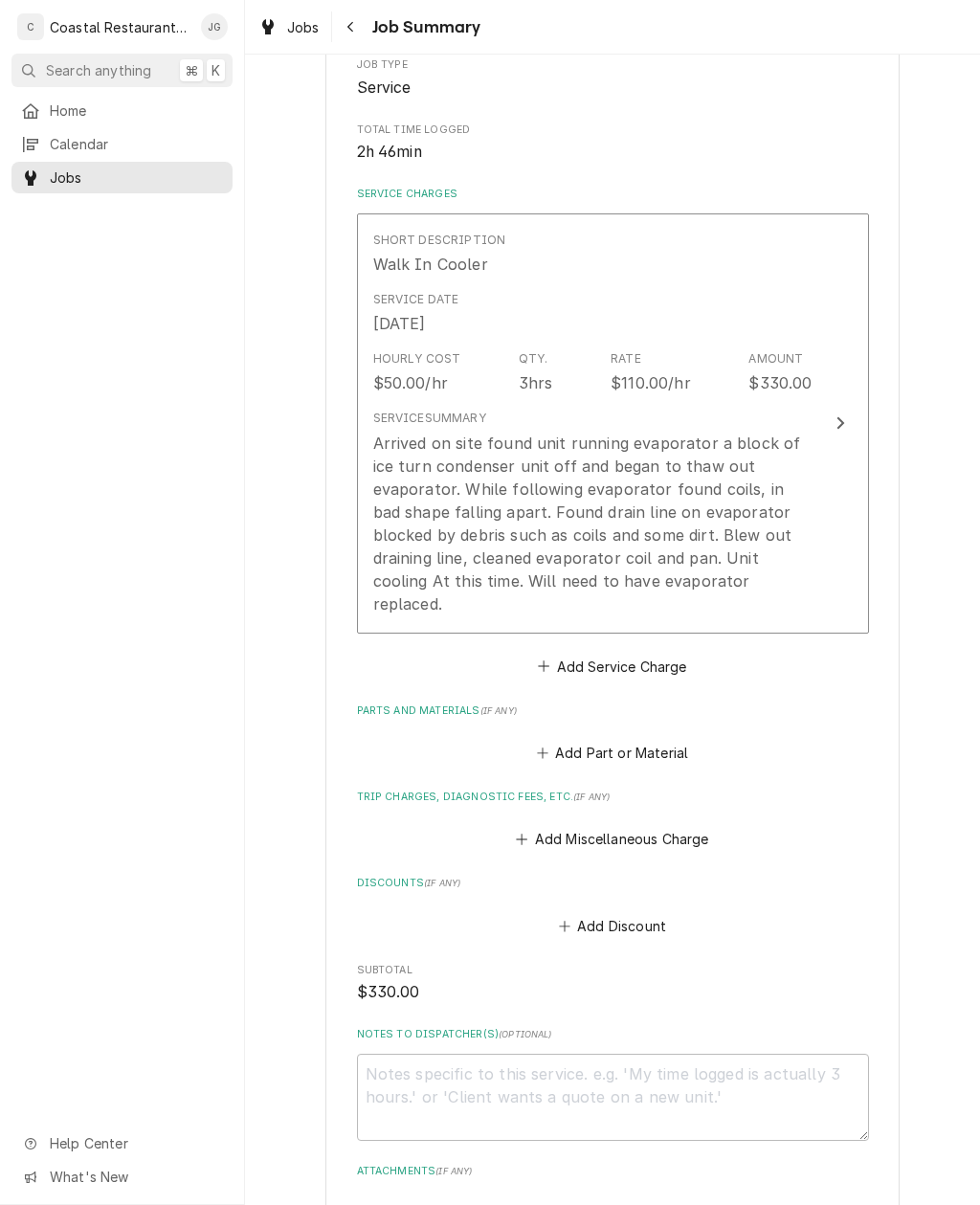
click at [537, 826] on button "Add Miscellaneous Charge" at bounding box center [613, 839] width 199 height 27
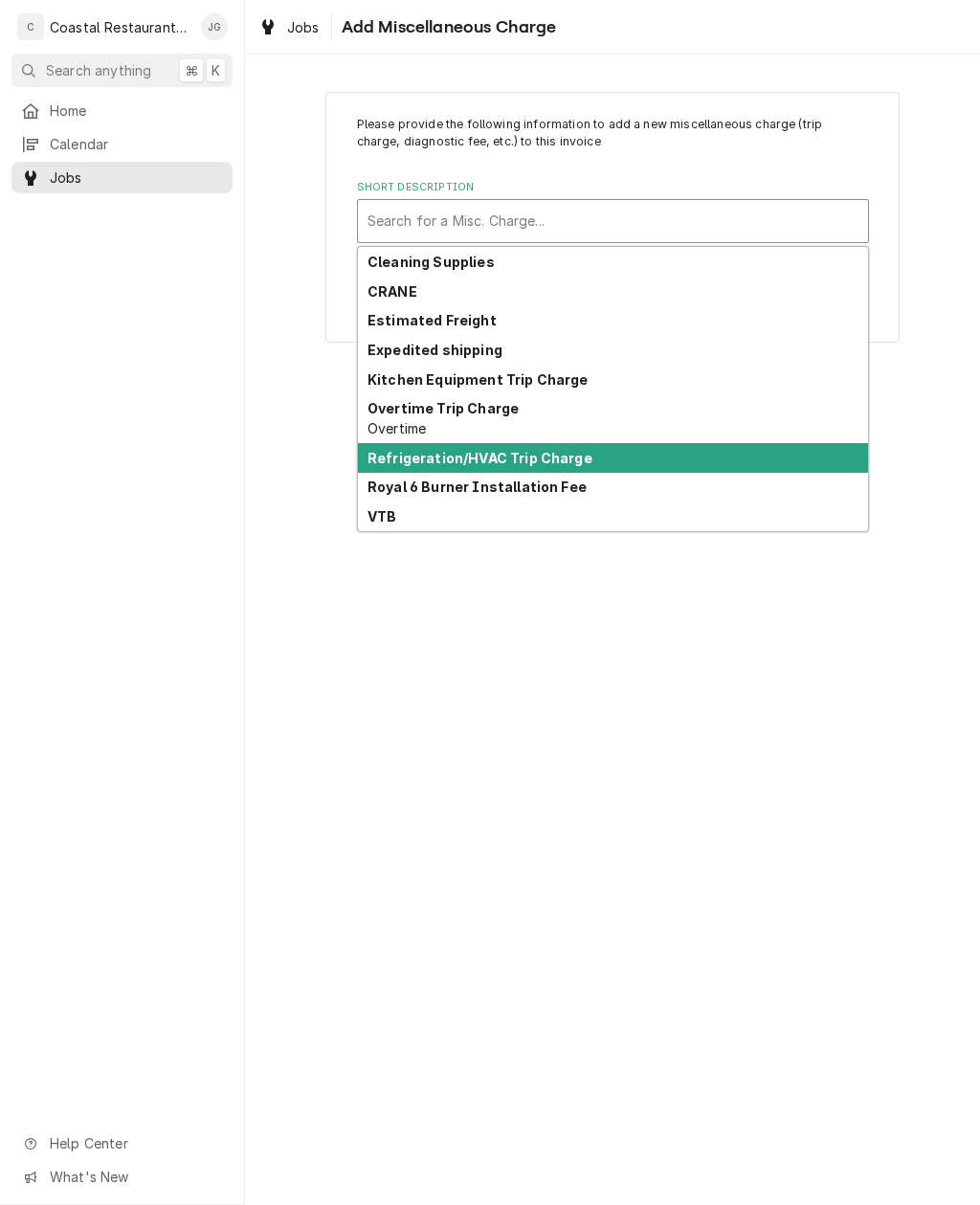
click at [542, 463] on strong "Refrigeration/HVAC Trip Charge" at bounding box center [480, 458] width 225 height 16
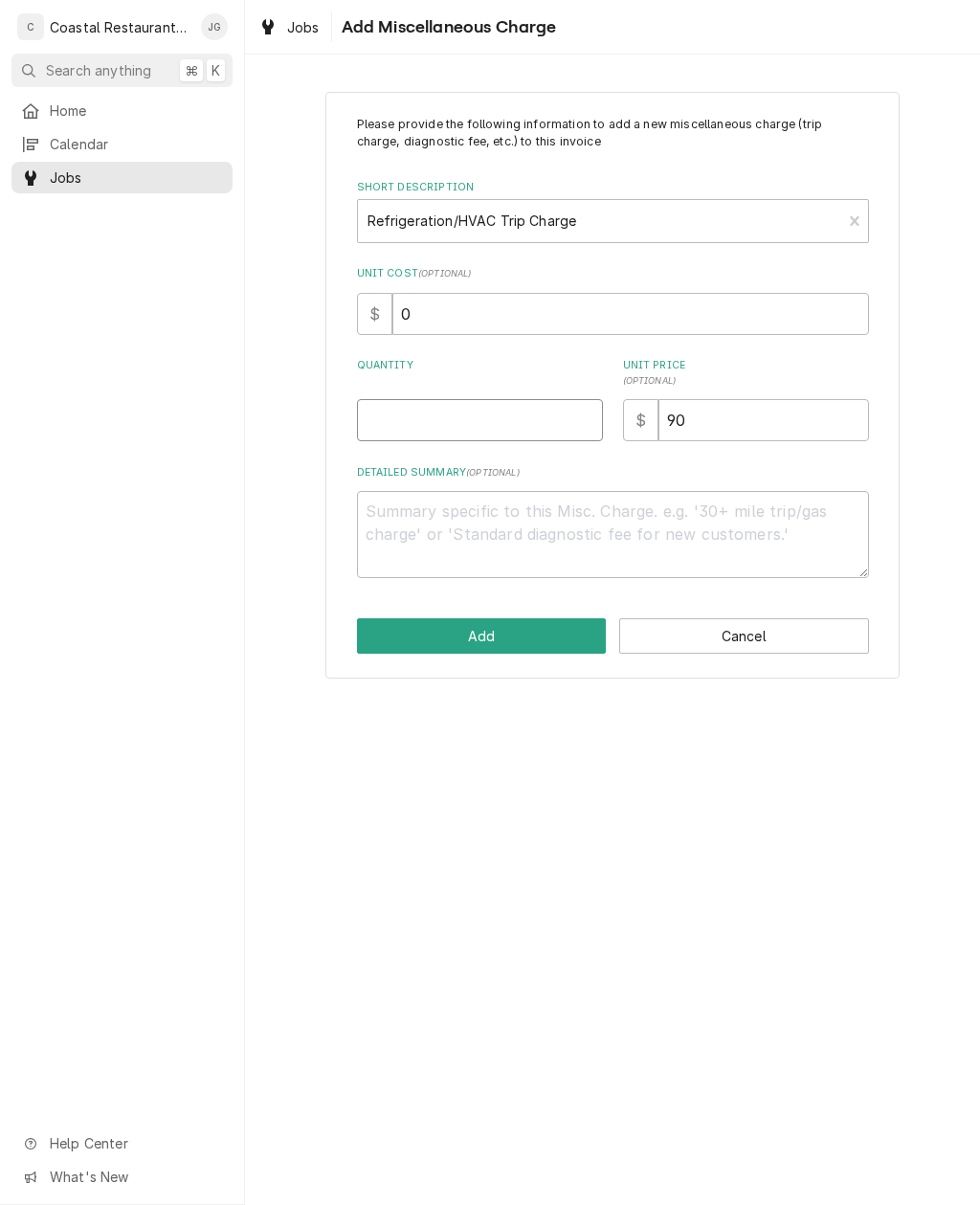
click at [507, 408] on input "Quantity" at bounding box center [480, 420] width 246 height 42
click at [494, 643] on button "Add" at bounding box center [482, 636] width 250 height 36
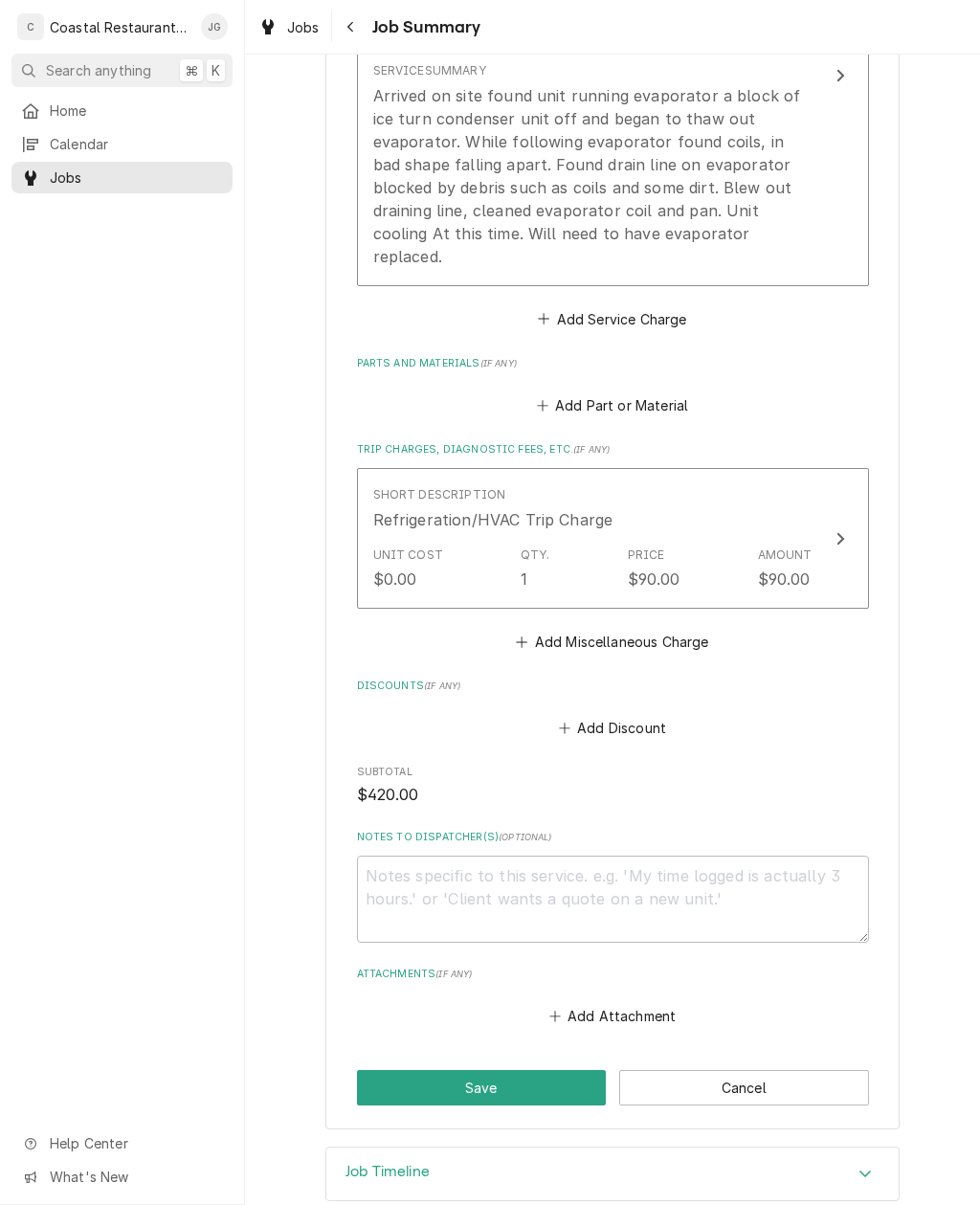
scroll to position [680, 0]
click at [620, 1005] on button "Add Attachment" at bounding box center [612, 1018] width 134 height 27
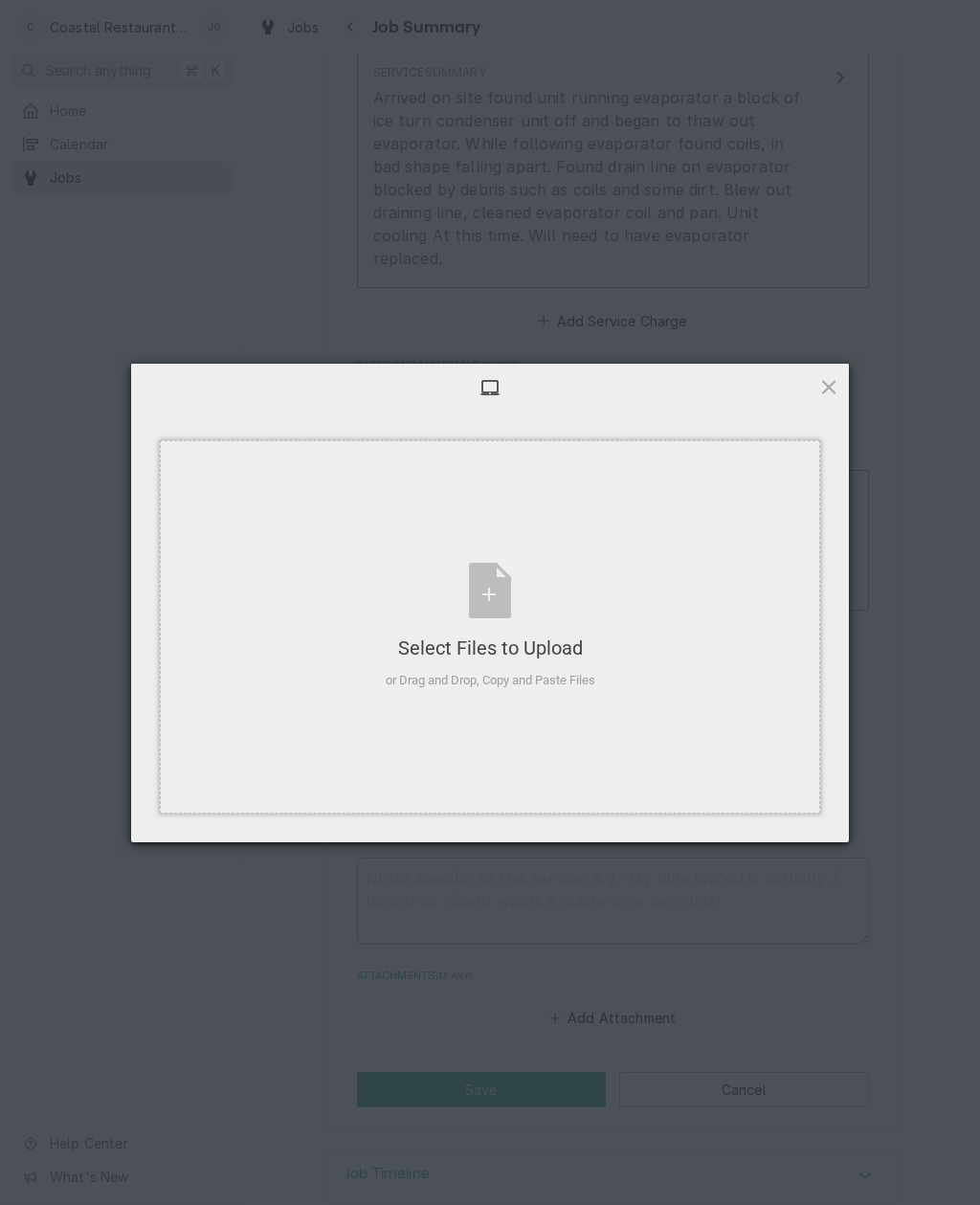
click at [593, 648] on div "Select Files to Upload" at bounding box center [490, 648] width 210 height 27
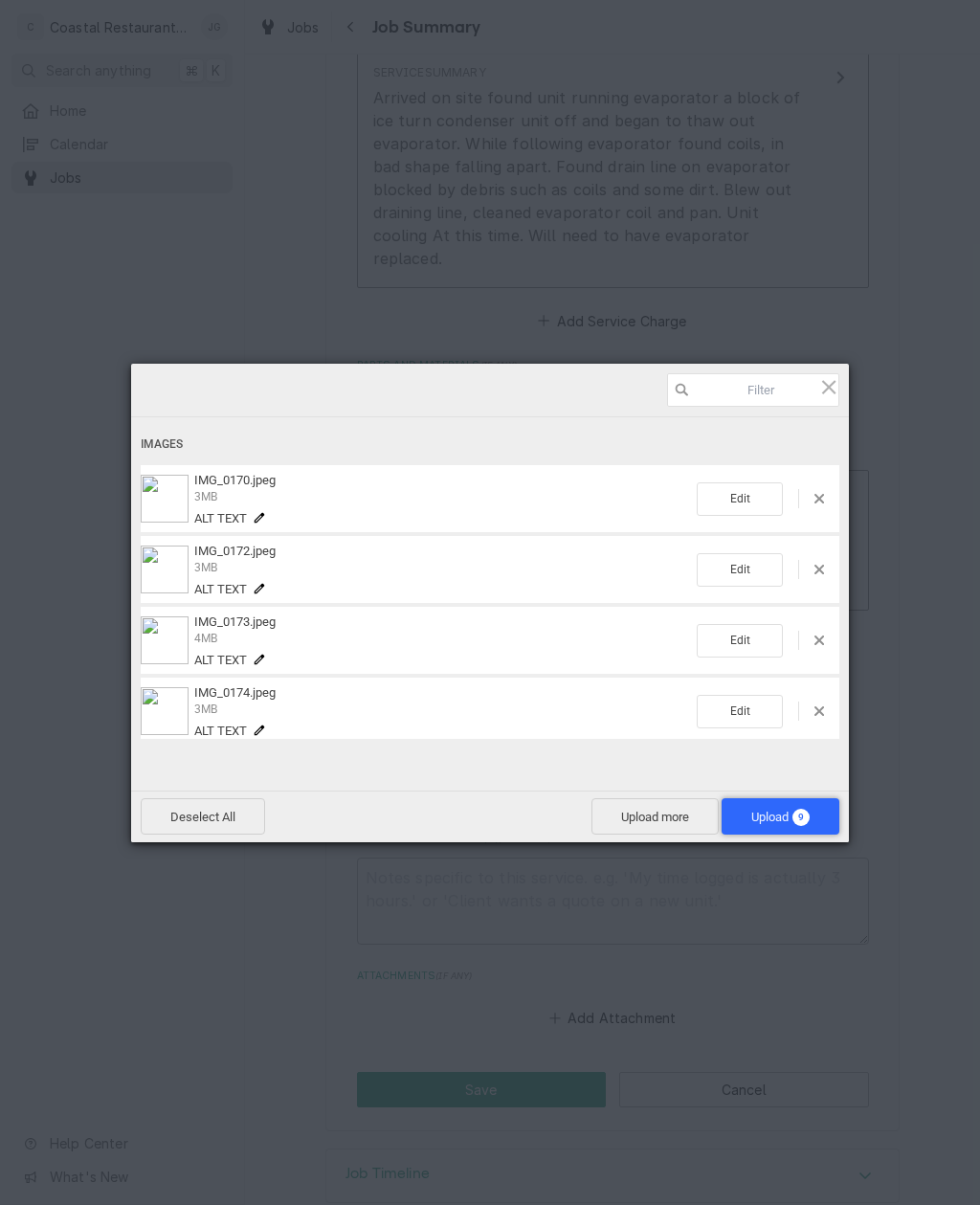
click at [786, 812] on span "Upload 9" at bounding box center [780, 817] width 59 height 14
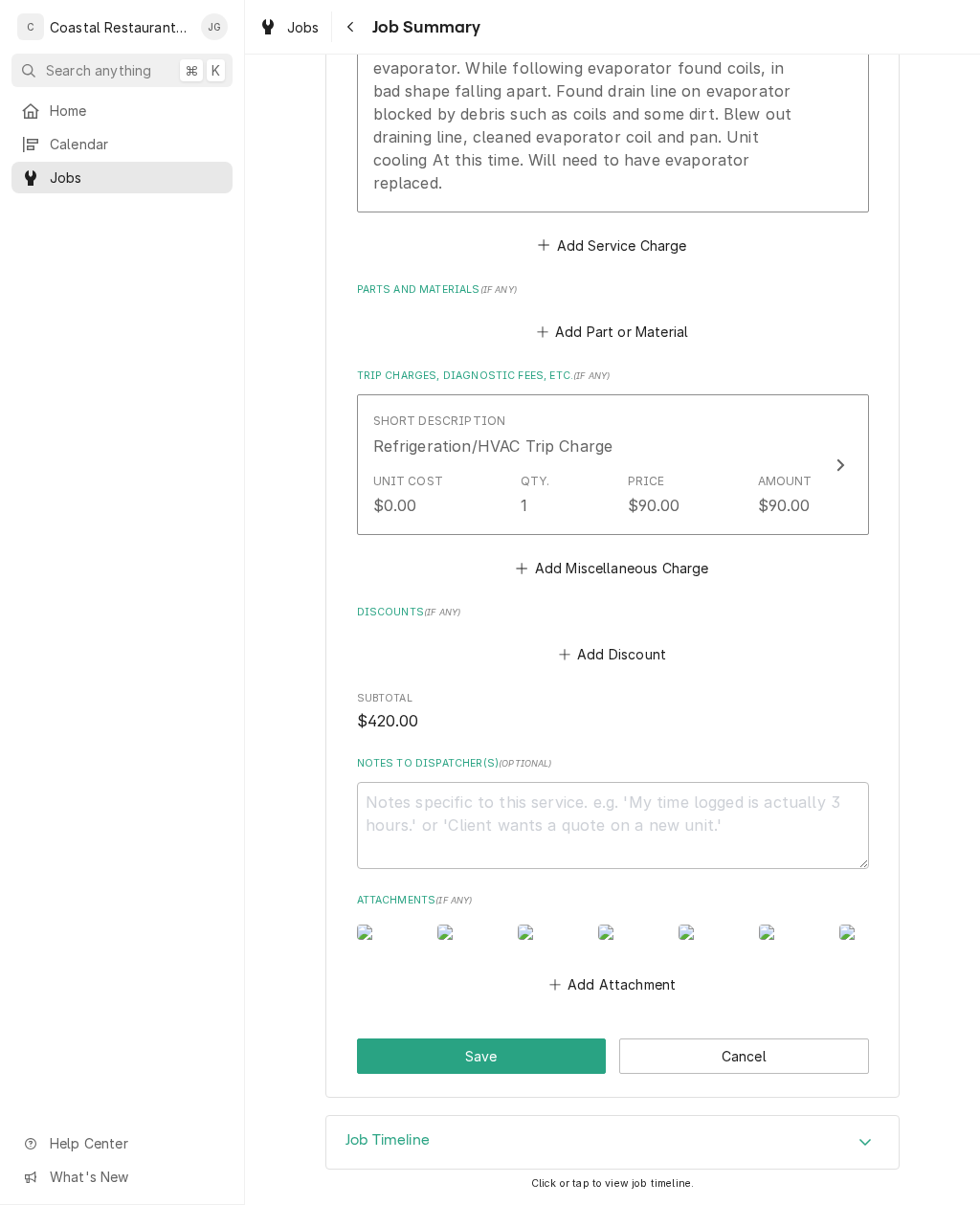
scroll to position [795, 0]
click at [541, 1052] on button "Save" at bounding box center [482, 1057] width 250 height 36
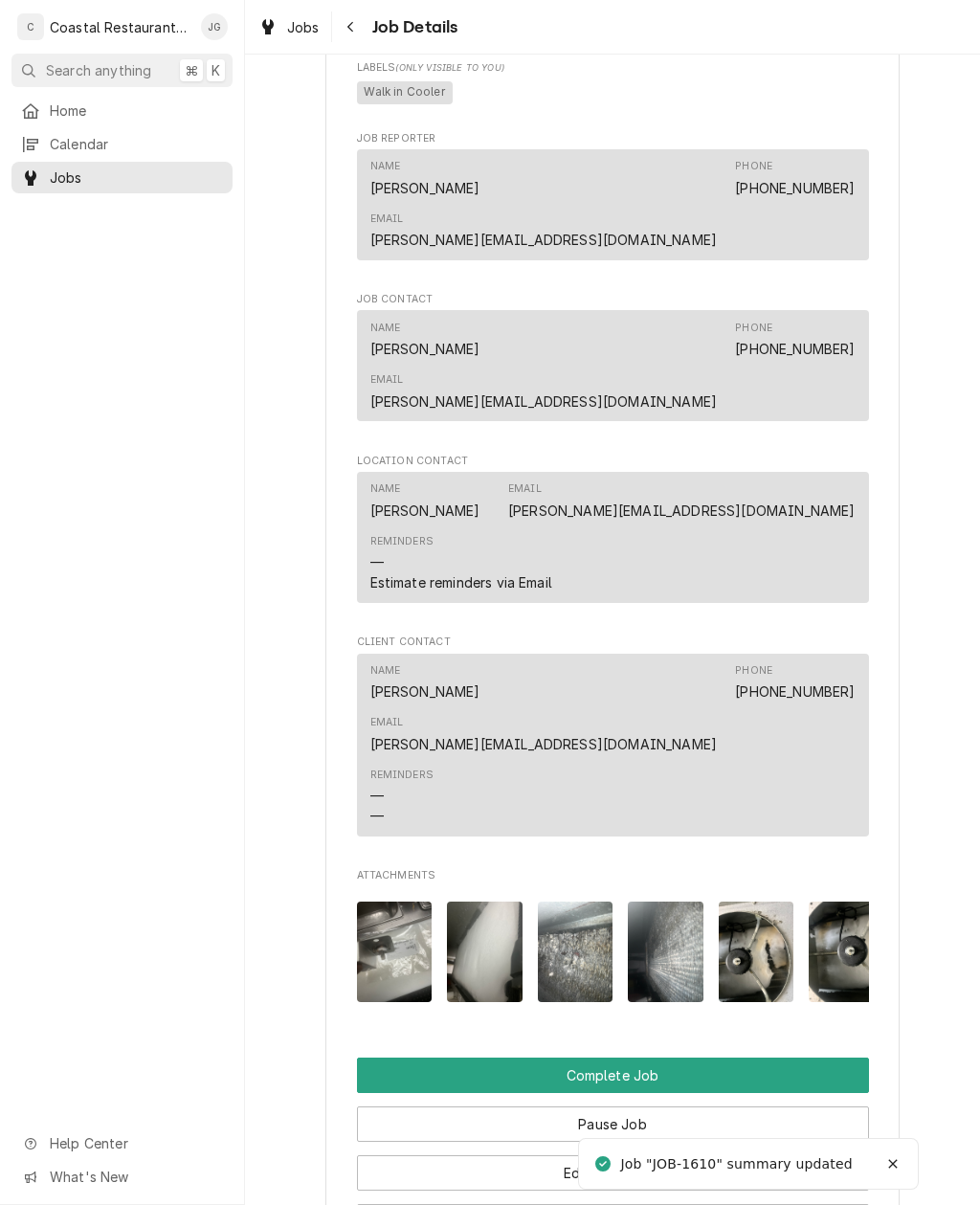
scroll to position [1379, 0]
click at [658, 1058] on button "Complete Job" at bounding box center [613, 1076] width 512 height 36
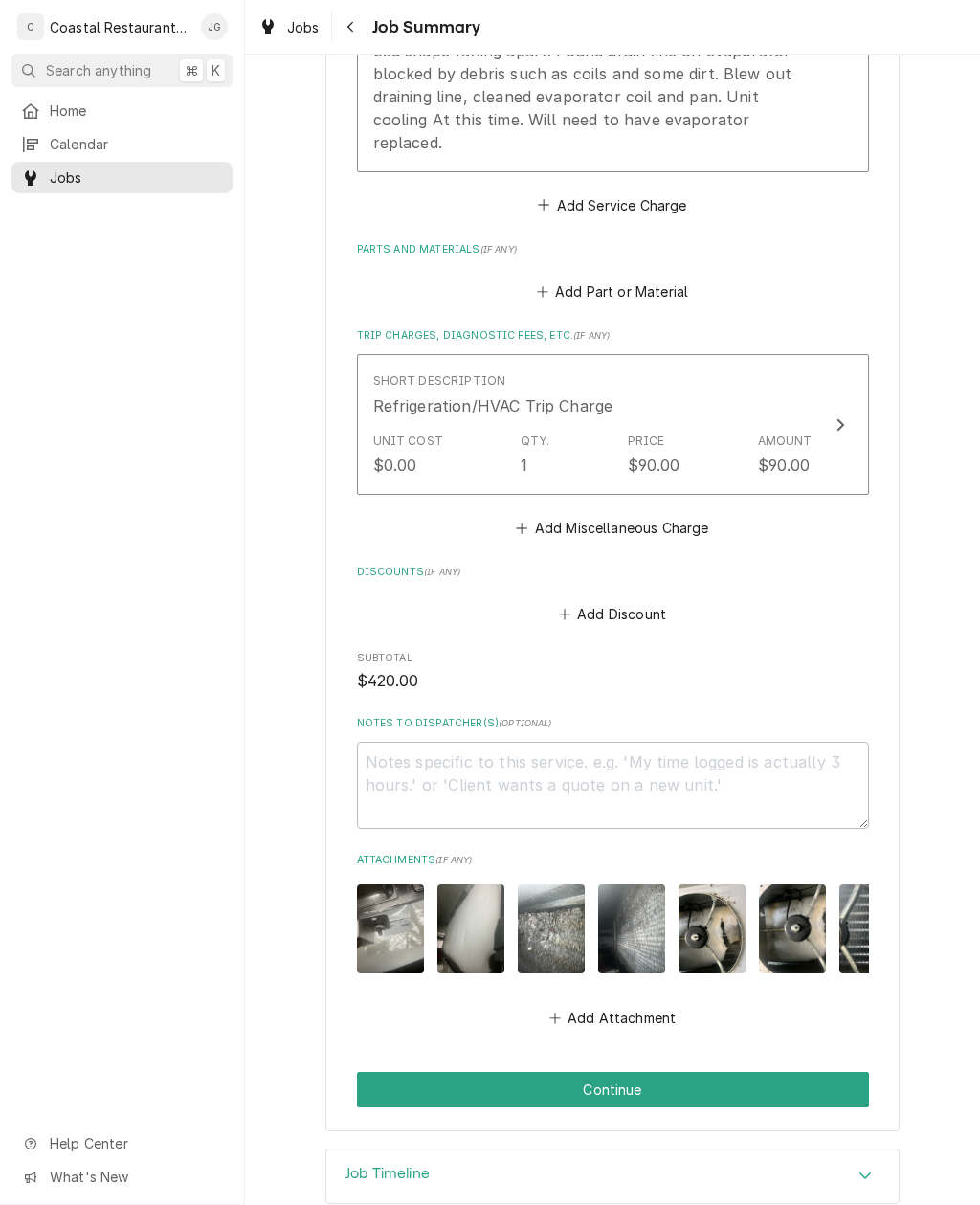
click at [630, 1072] on button "Continue" at bounding box center [613, 1090] width 512 height 36
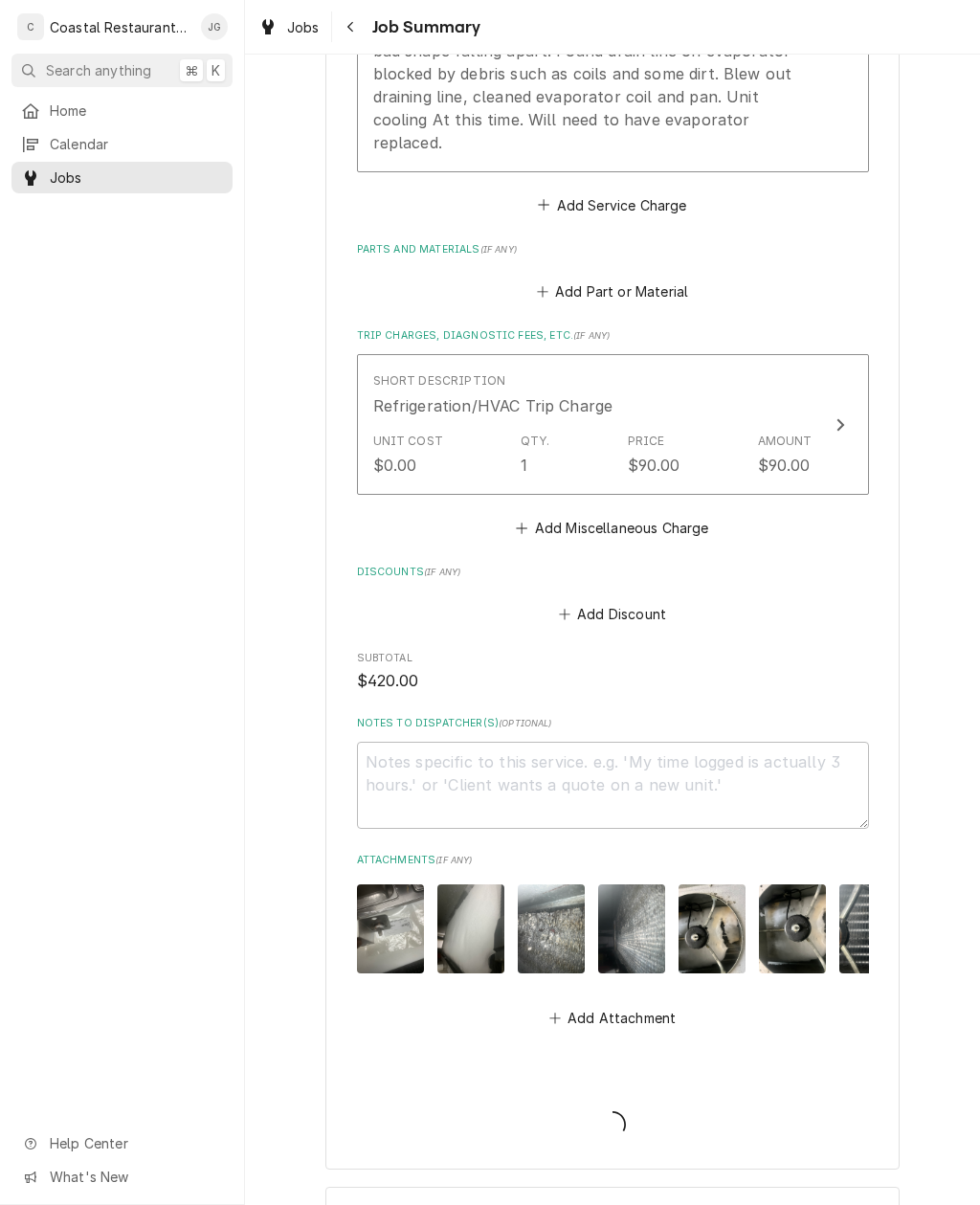
type textarea "x"
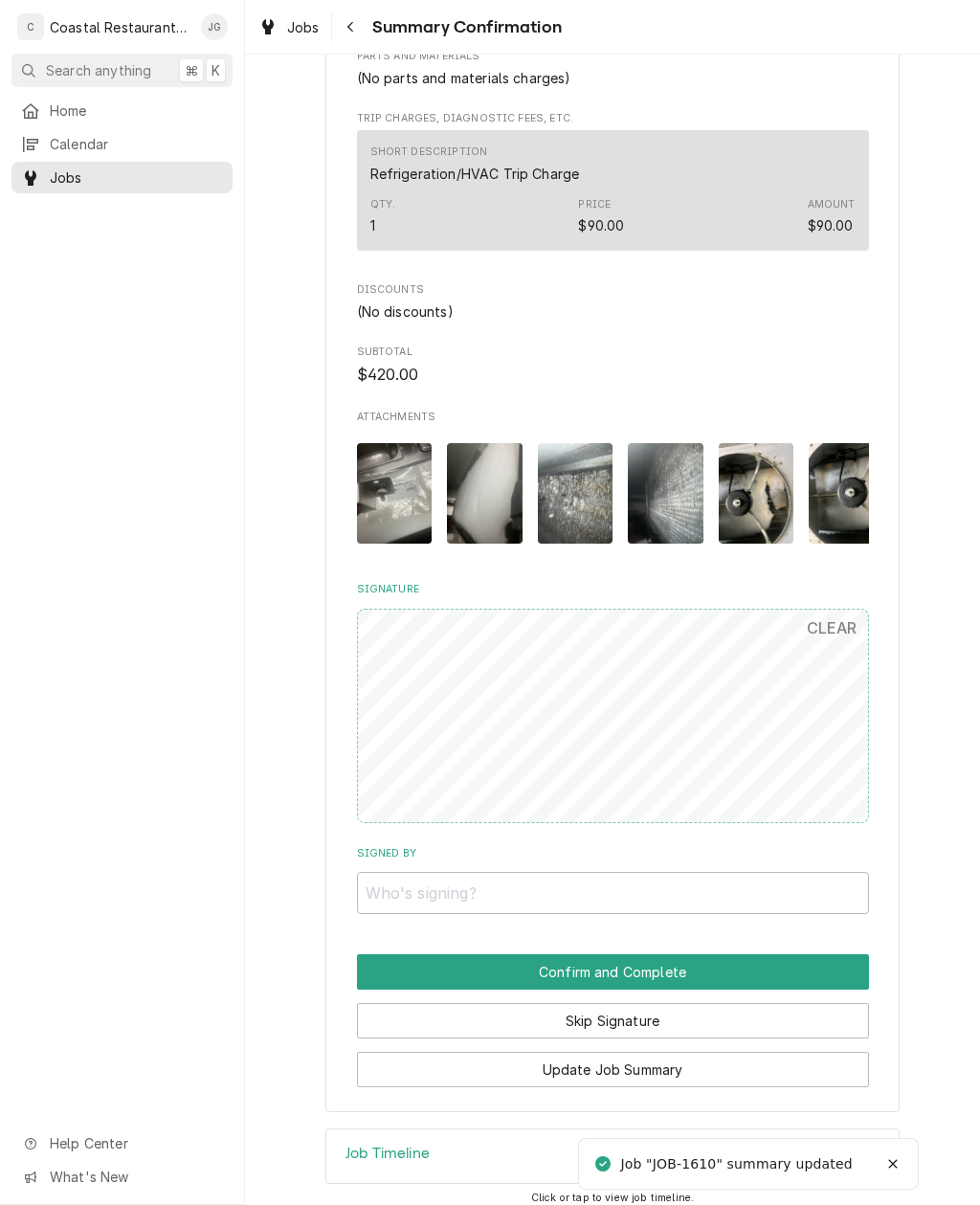
scroll to position [847, 0]
click at [582, 875] on input "Signed By" at bounding box center [613, 894] width 512 height 42
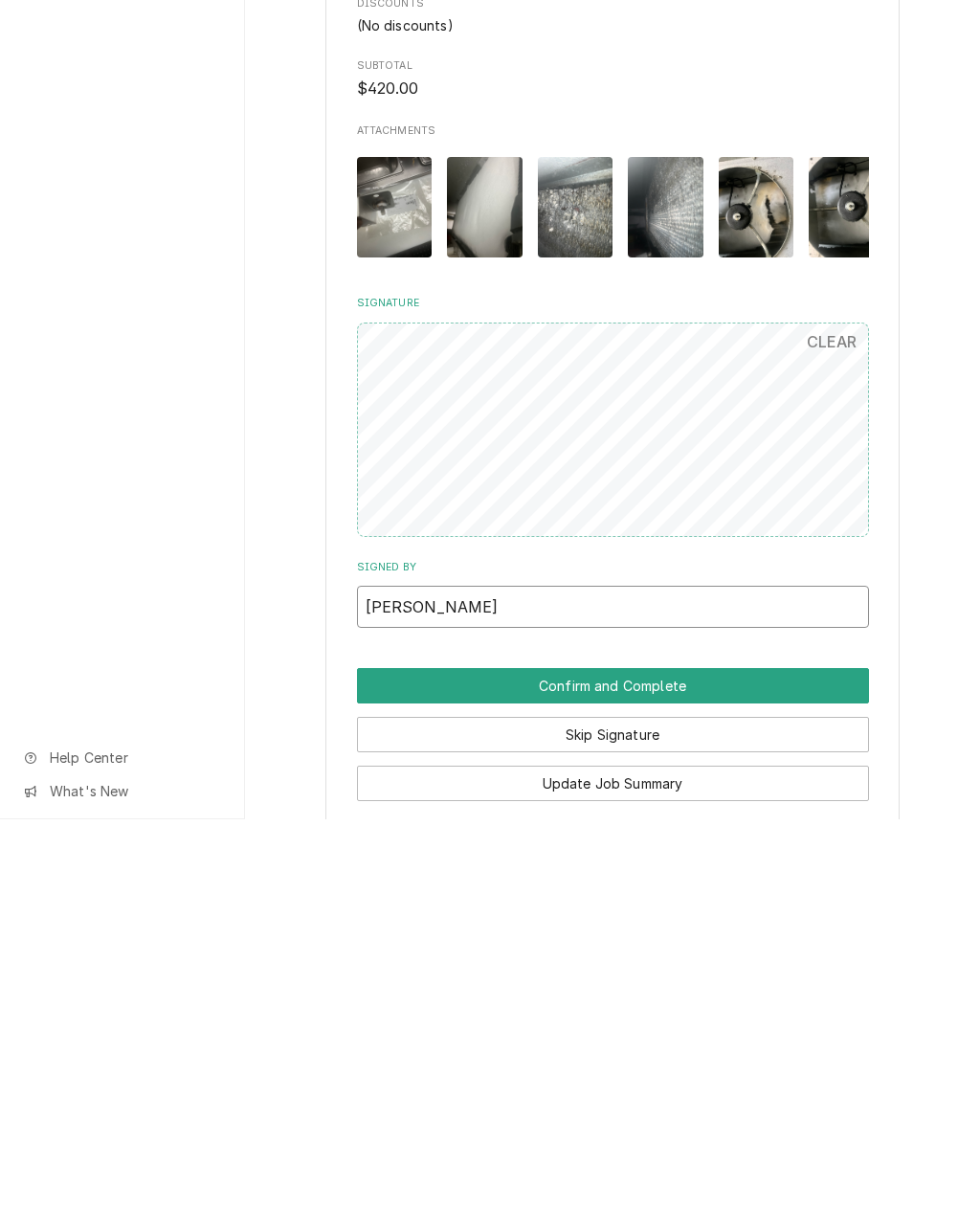
scroll to position [749, 0]
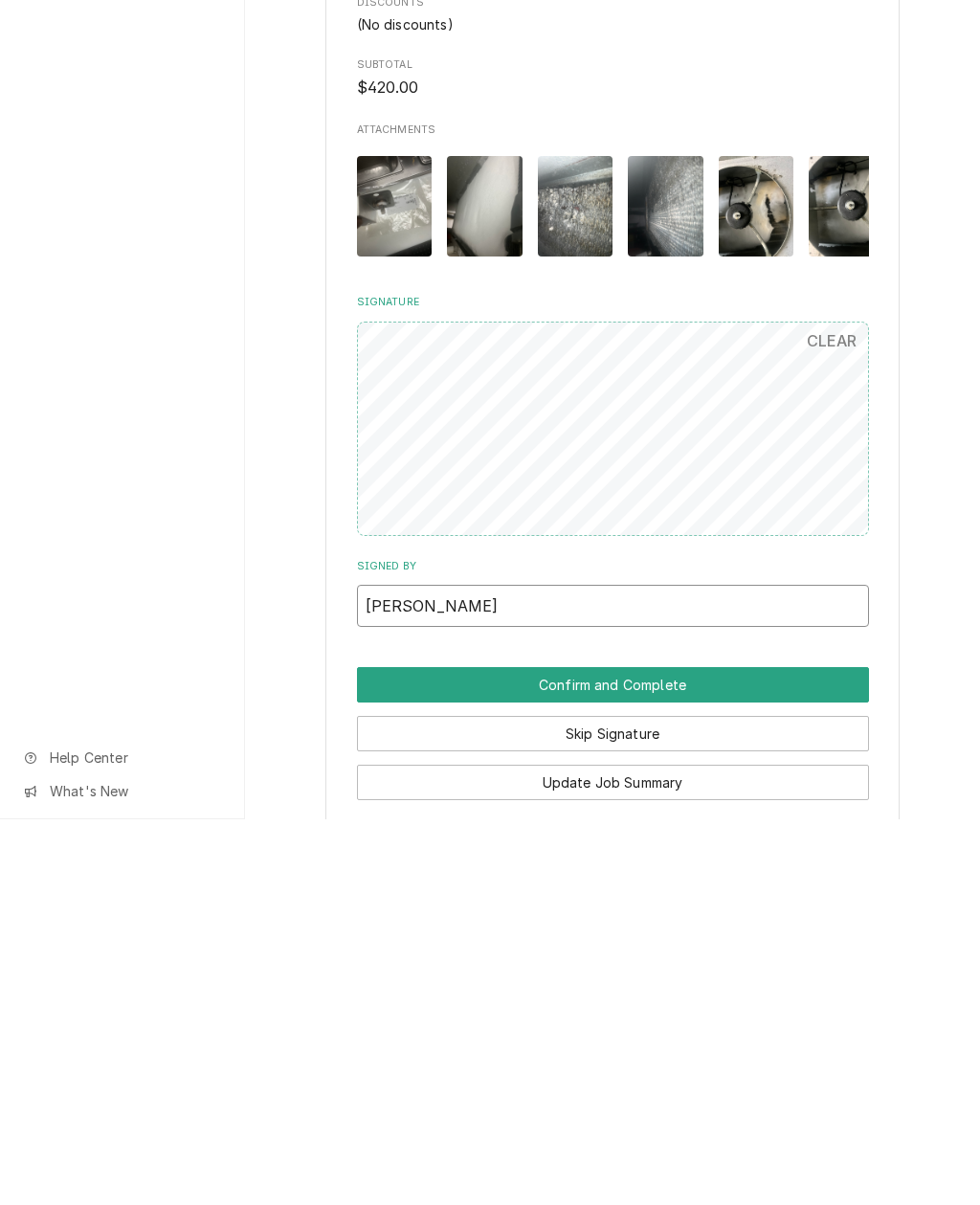
type input "Neil"
click at [740, 1053] on button "Confirm and Complete" at bounding box center [613, 1071] width 512 height 36
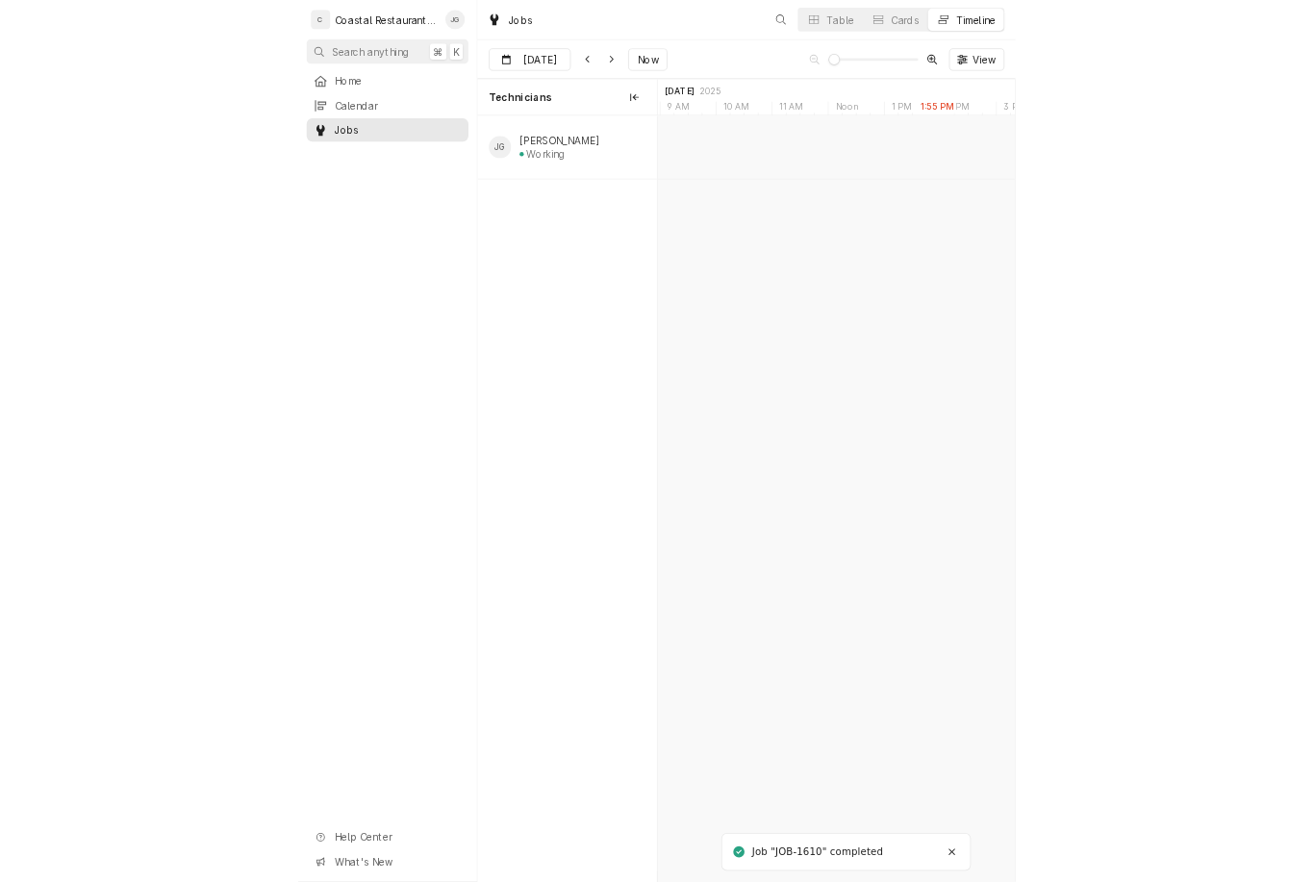
scroll to position [0, 9711]
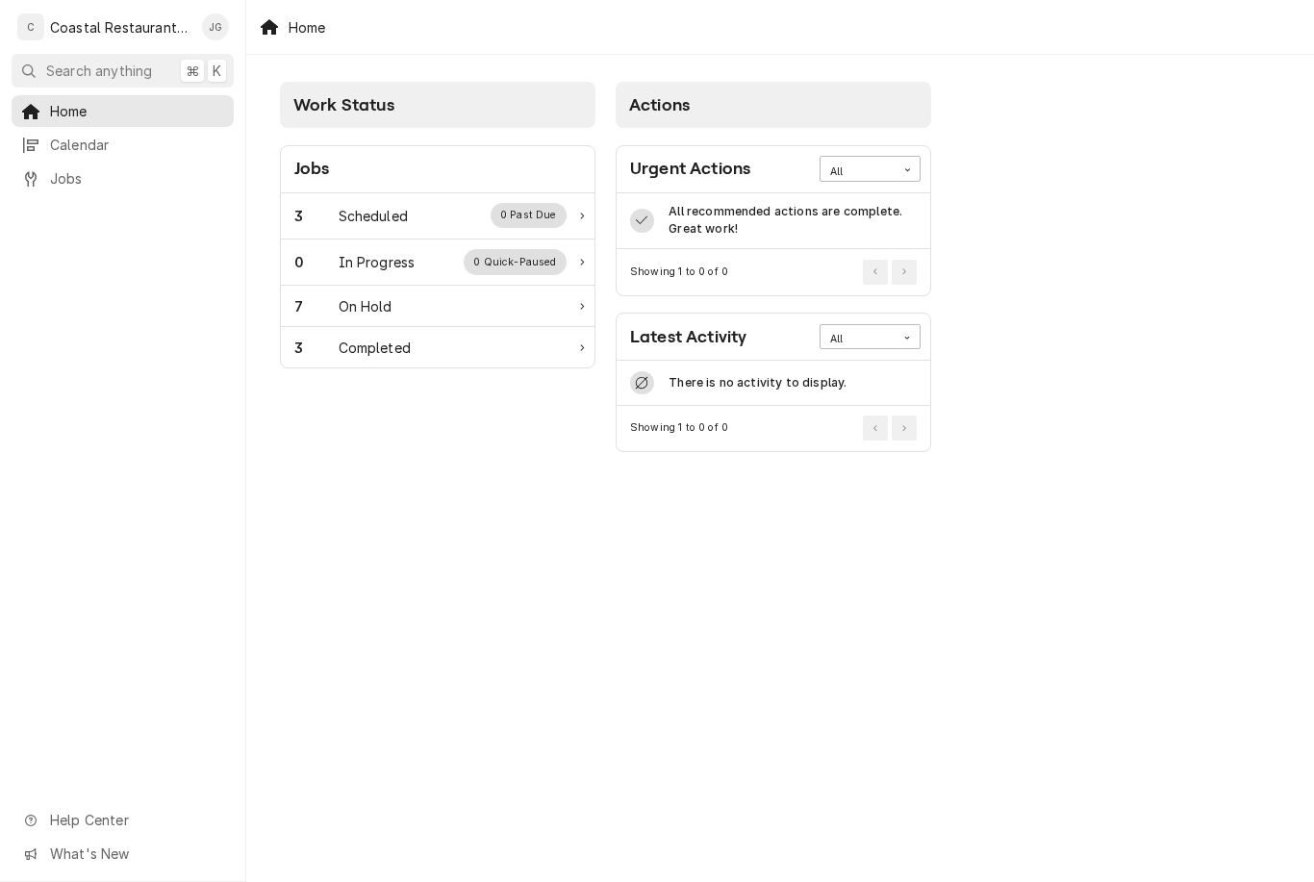
click at [415, 217] on div "3 Scheduled 0 Past Due" at bounding box center [430, 215] width 272 height 25
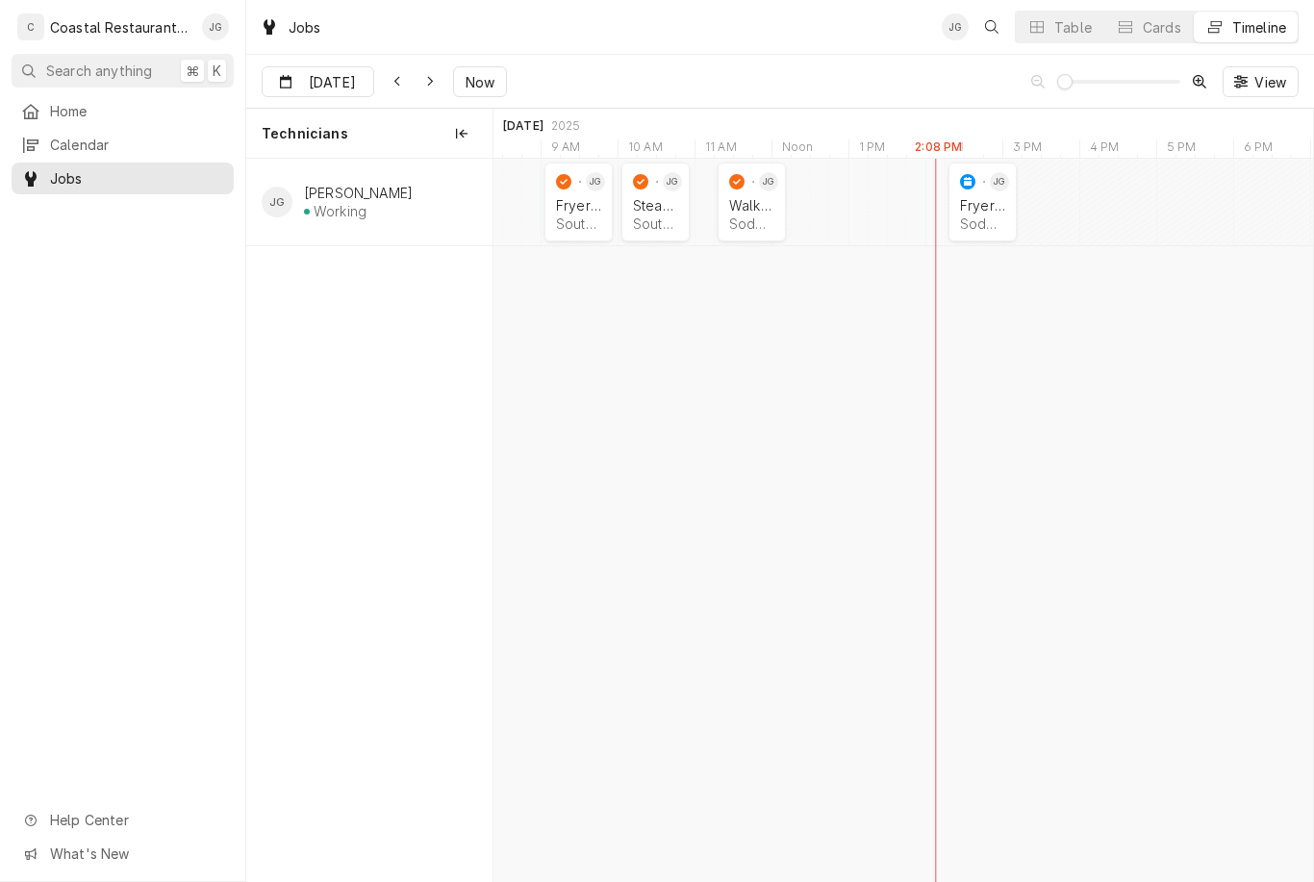
scroll to position [0, 16185]
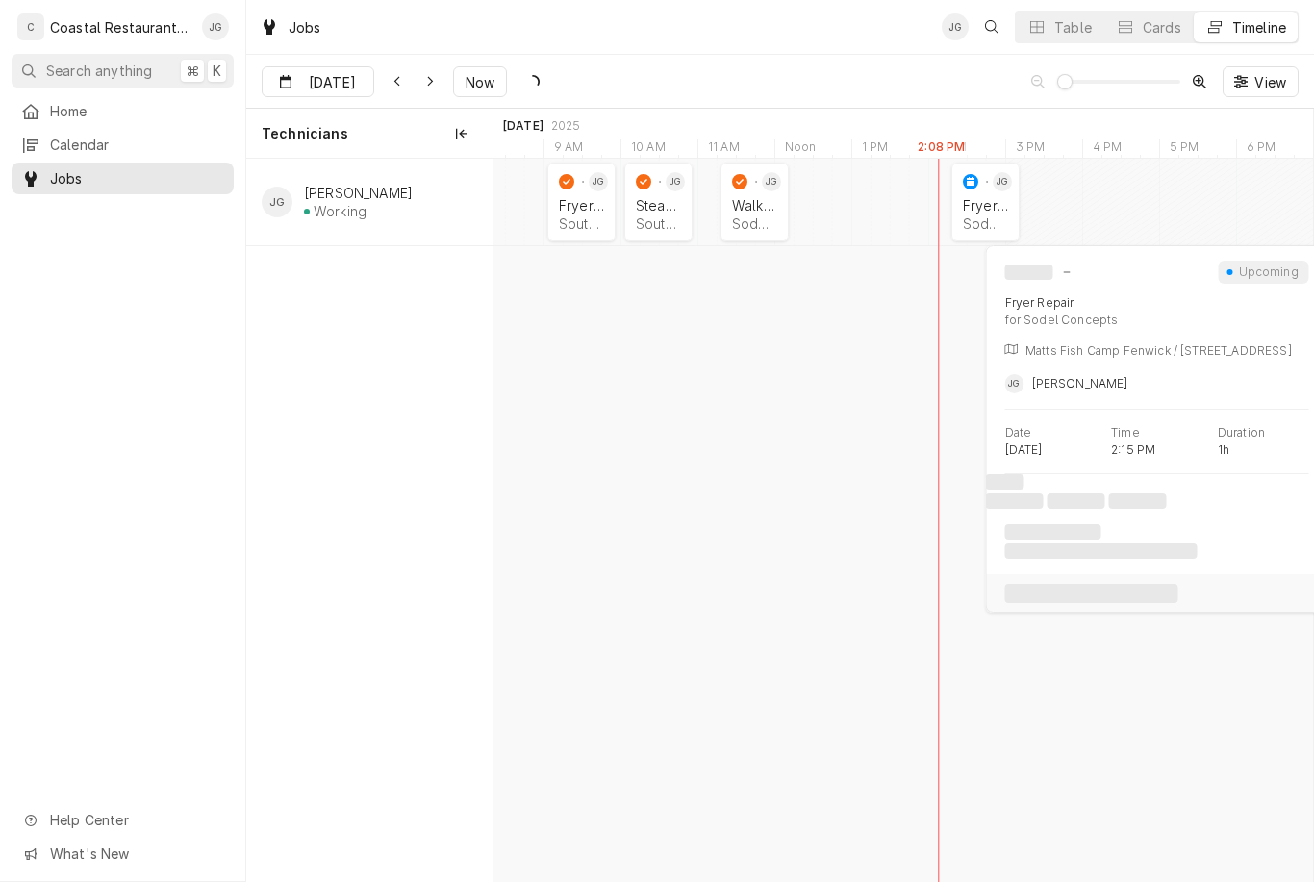
click at [978, 212] on div "Fryer Repair" at bounding box center [985, 205] width 45 height 16
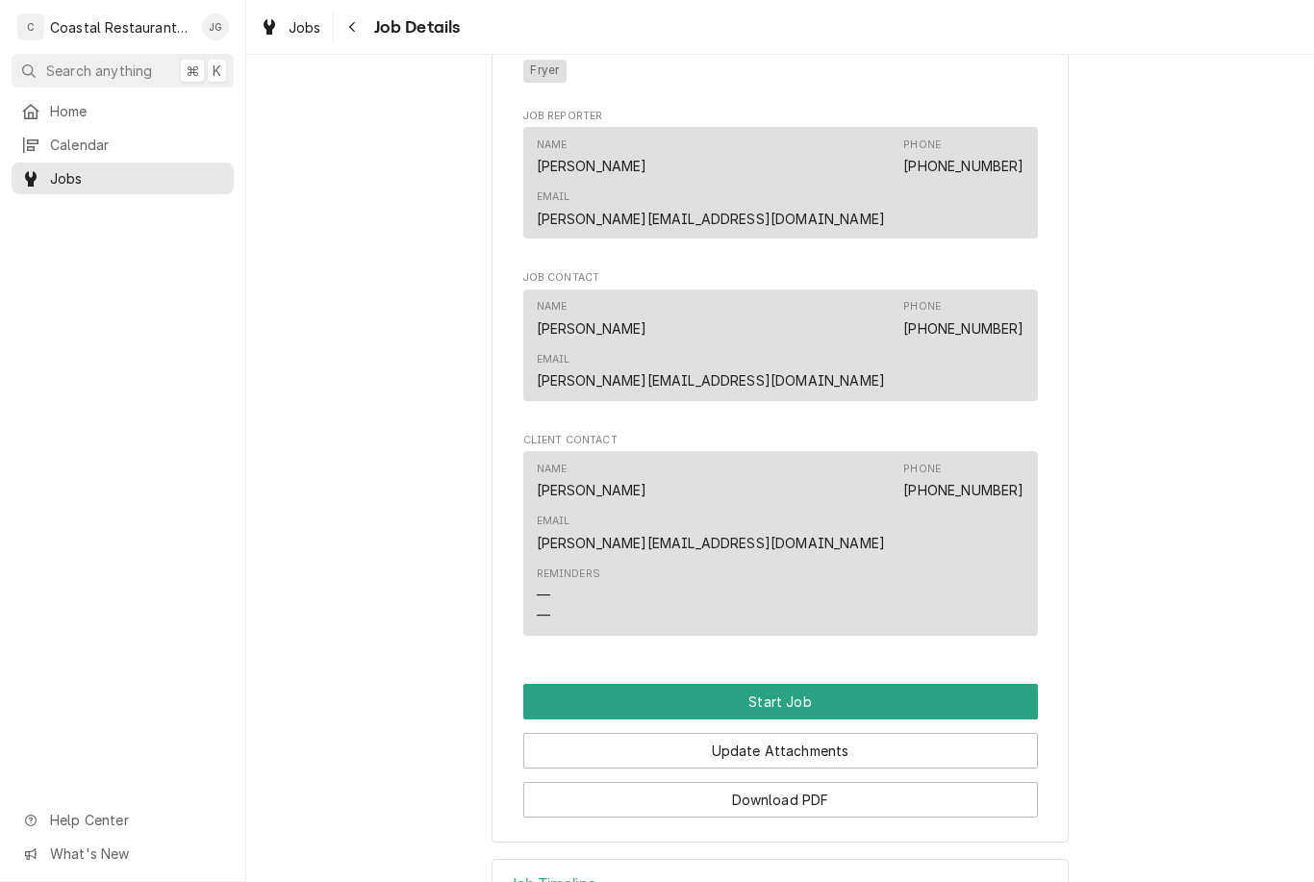
click at [794, 684] on button "Start Job" at bounding box center [780, 702] width 515 height 36
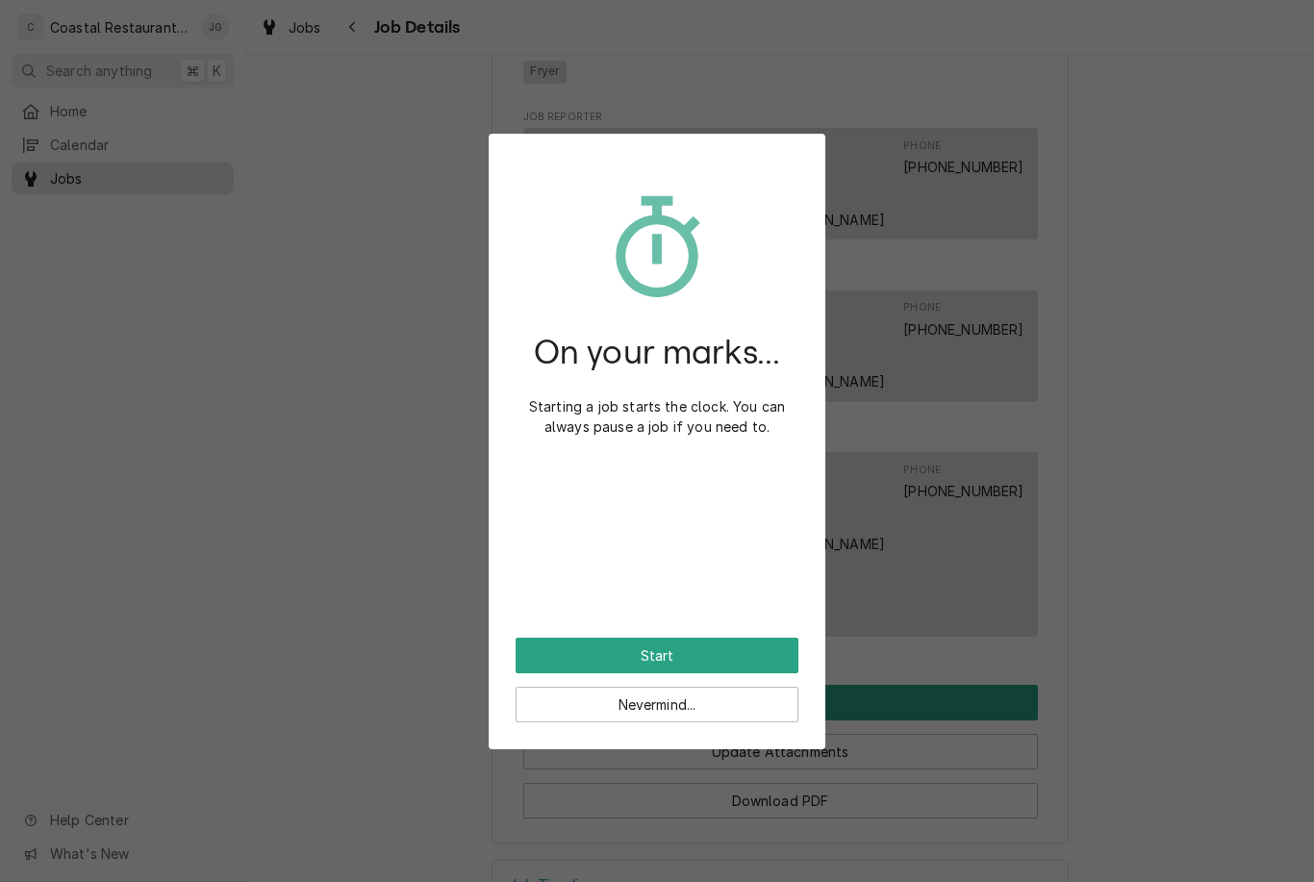
click at [726, 648] on button "Start" at bounding box center [657, 656] width 283 height 36
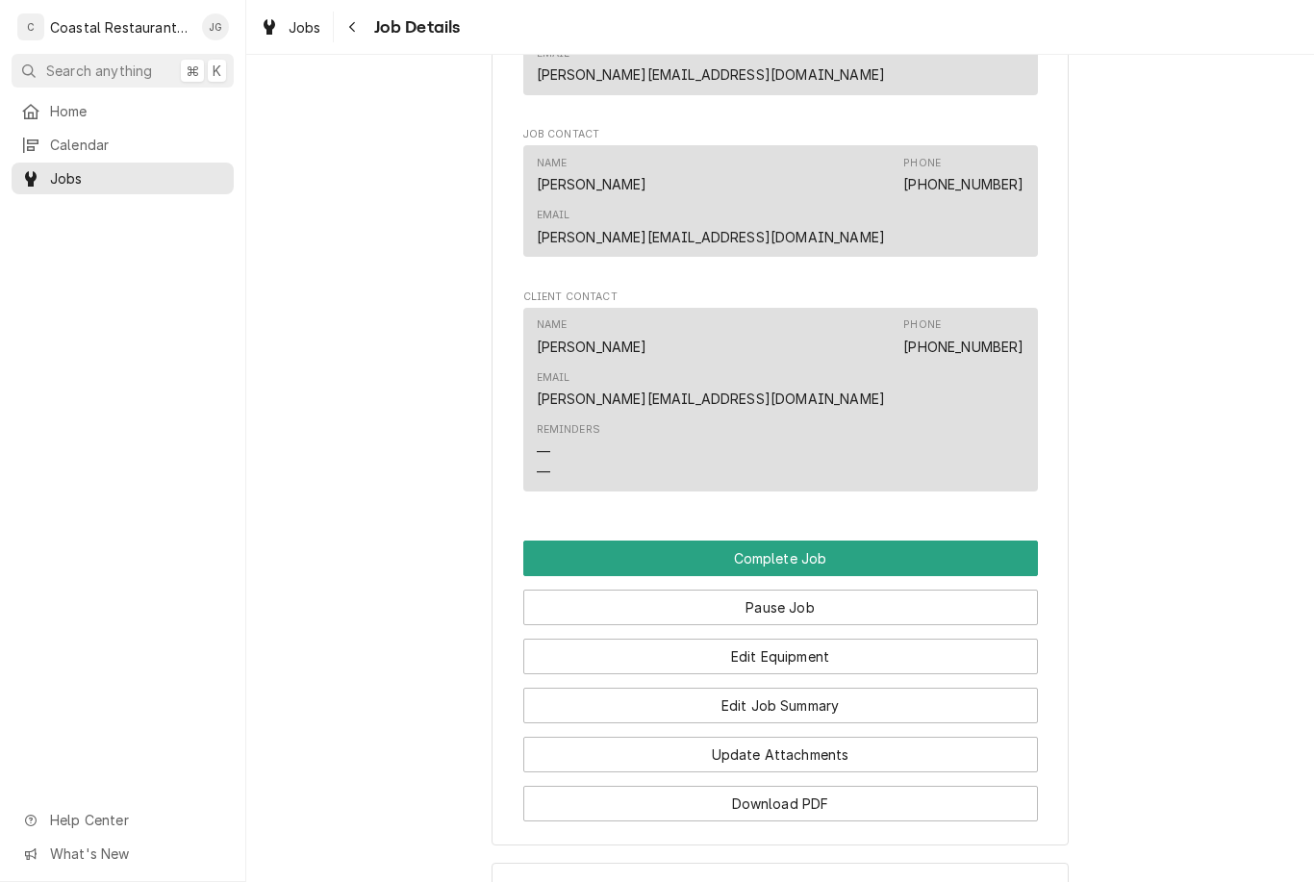
scroll to position [1311, 0]
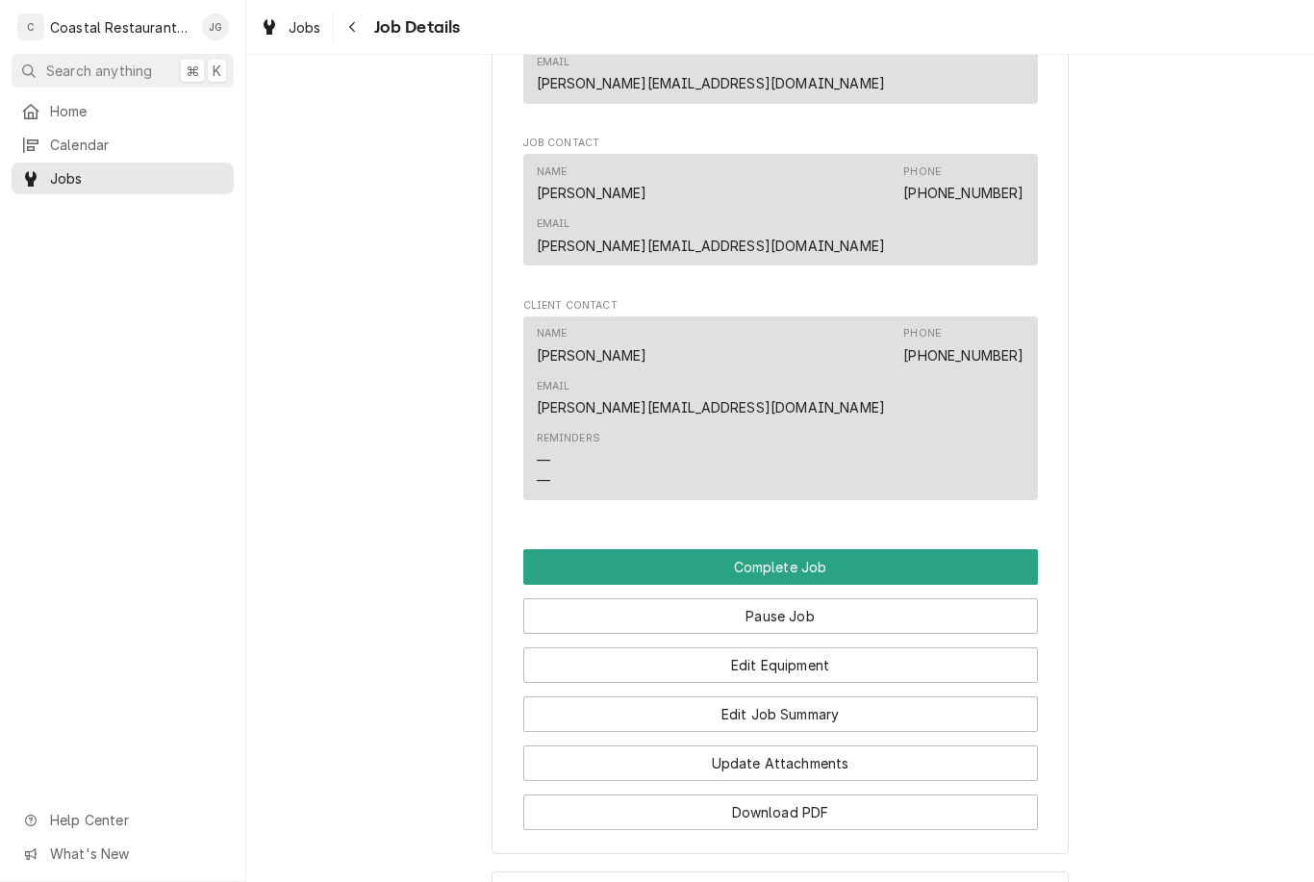
click at [837, 598] on button "Pause Job" at bounding box center [780, 616] width 515 height 36
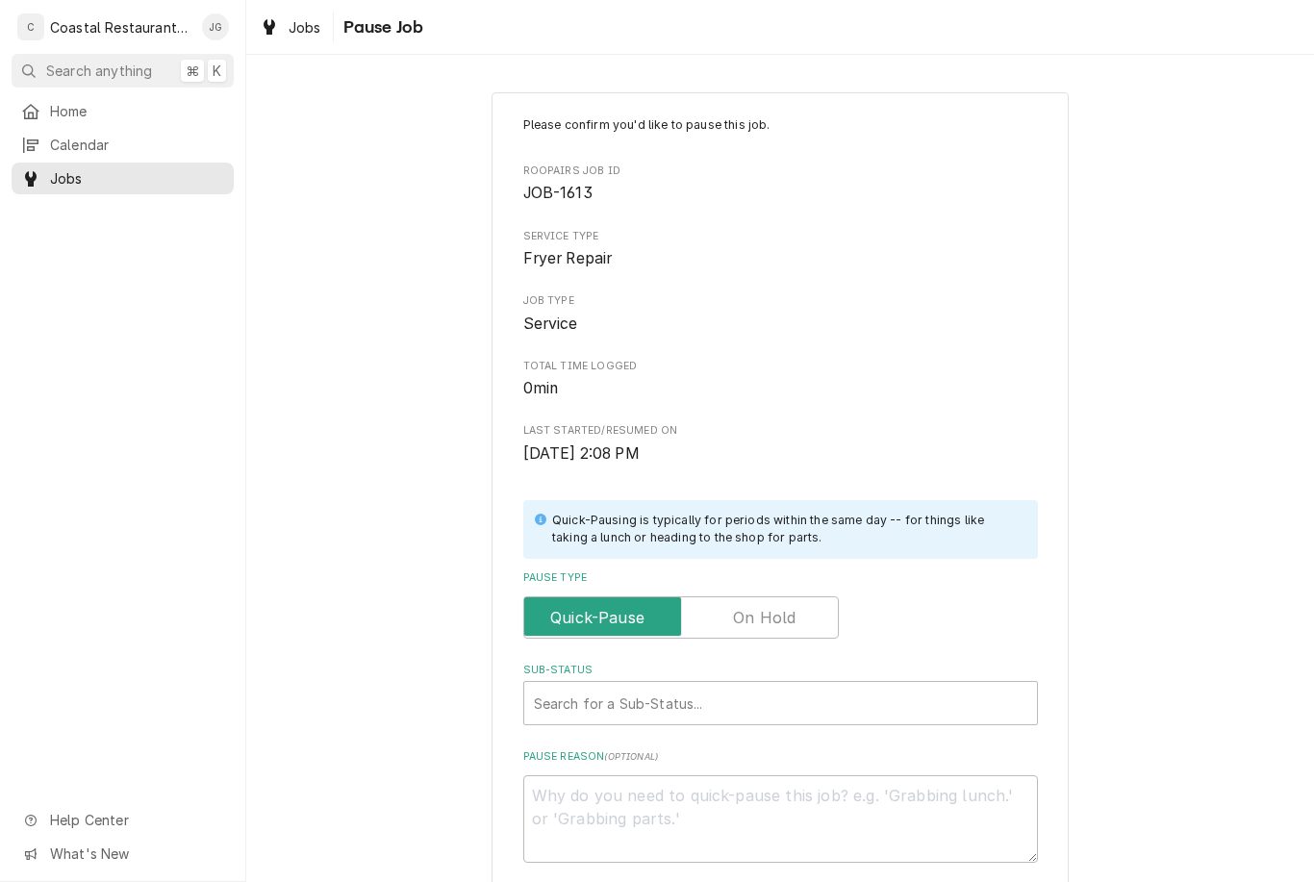
click at [759, 596] on input "Pause Type" at bounding box center [681, 617] width 298 height 42
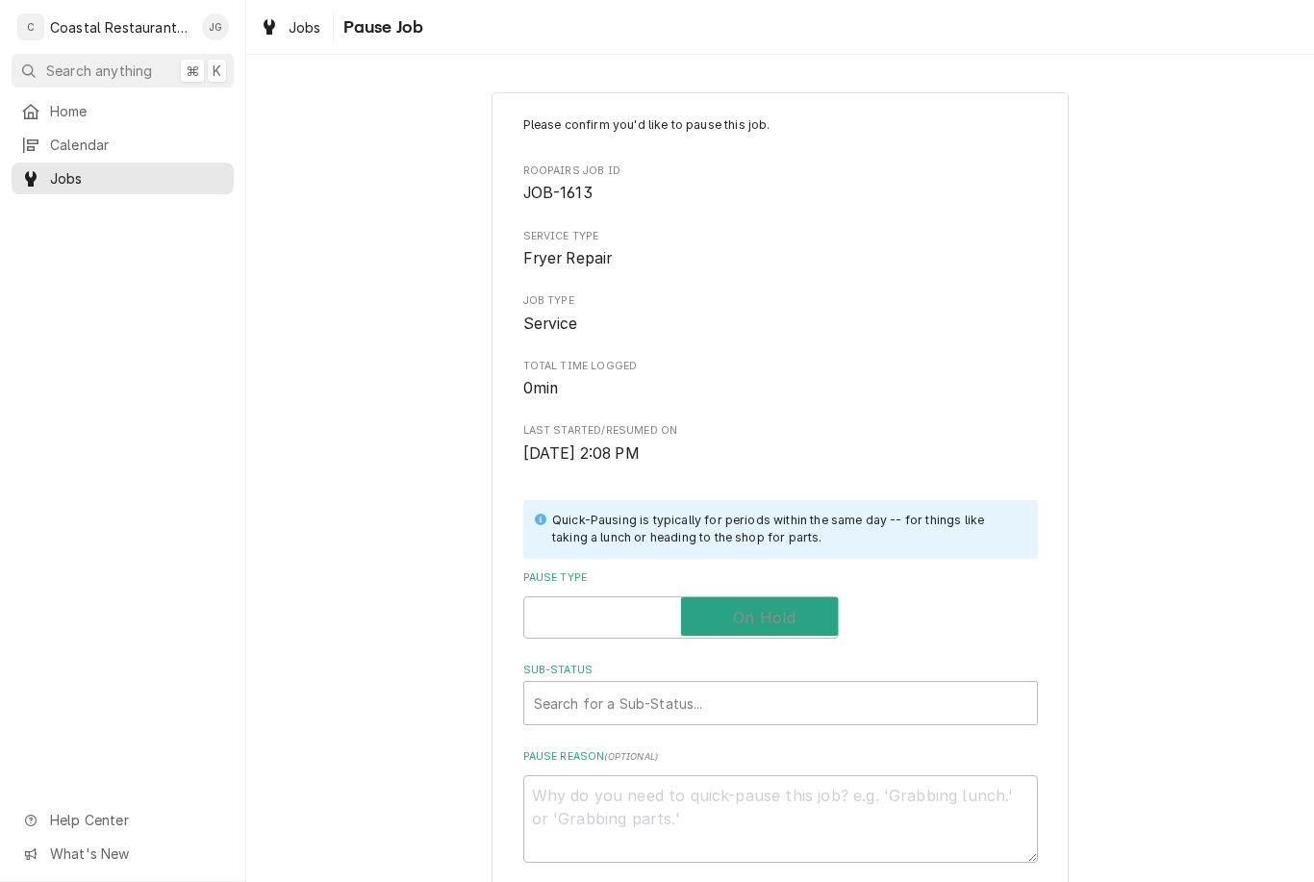
checkbox input "true"
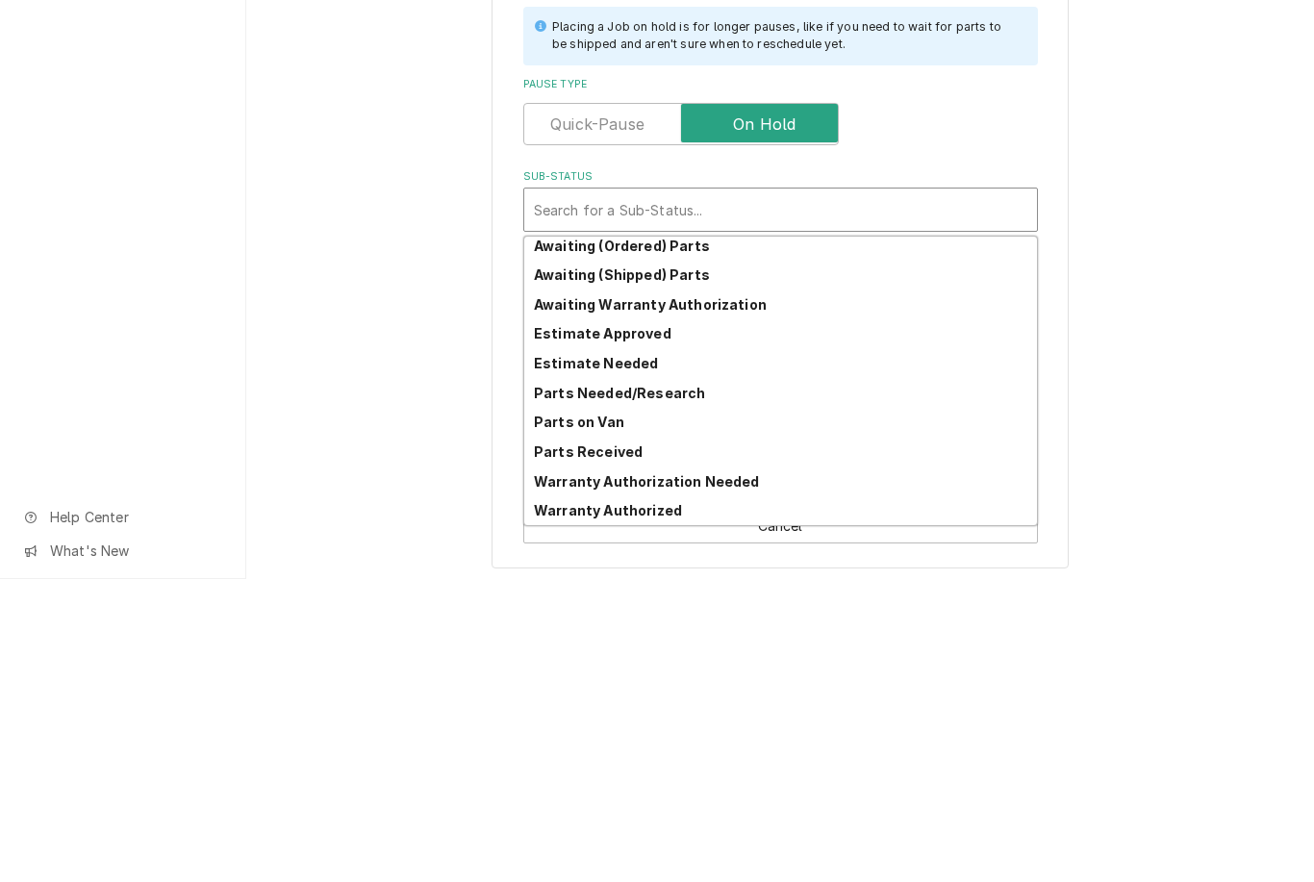
scroll to position [94, 0]
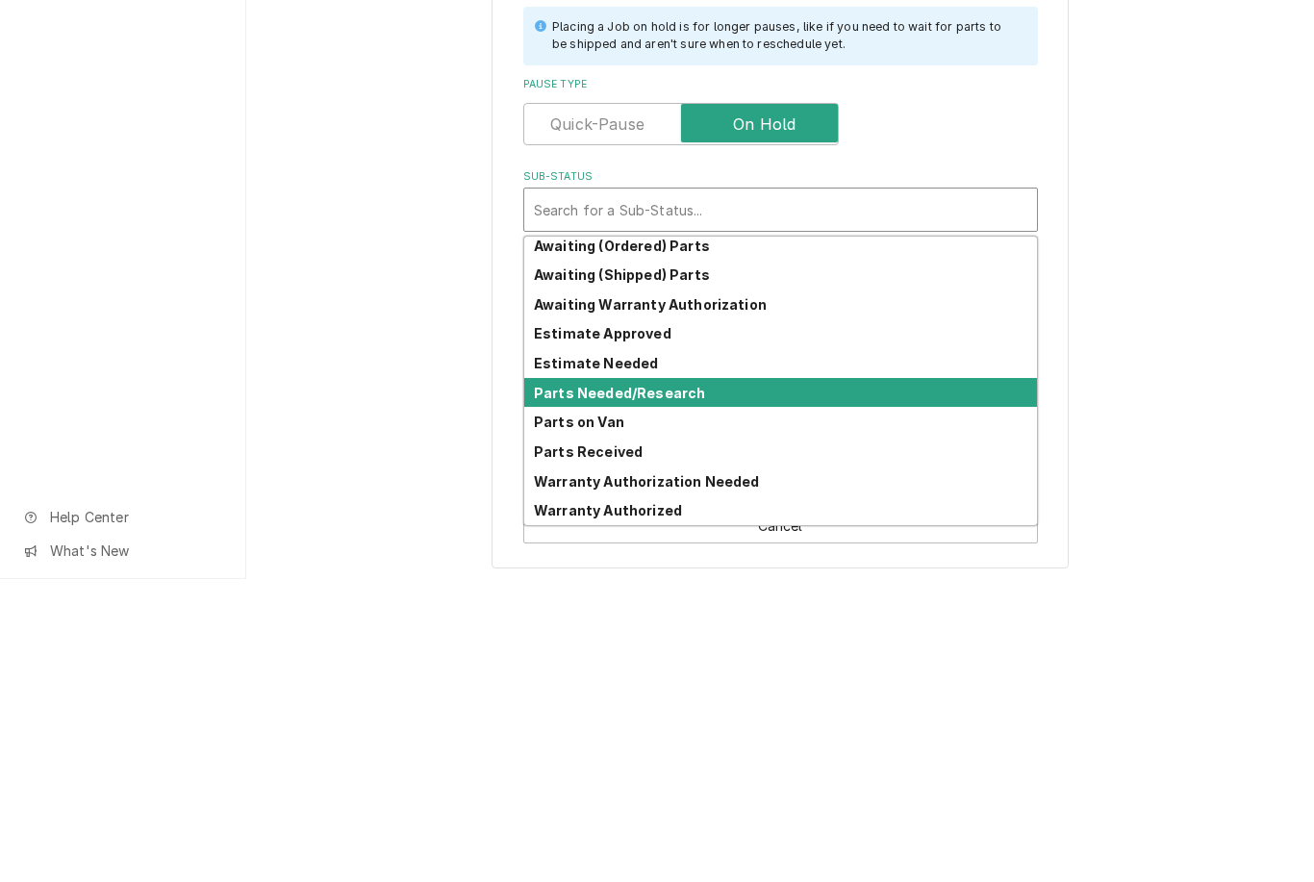
click at [692, 688] on strong "Parts Needed/Research" at bounding box center [619, 696] width 171 height 16
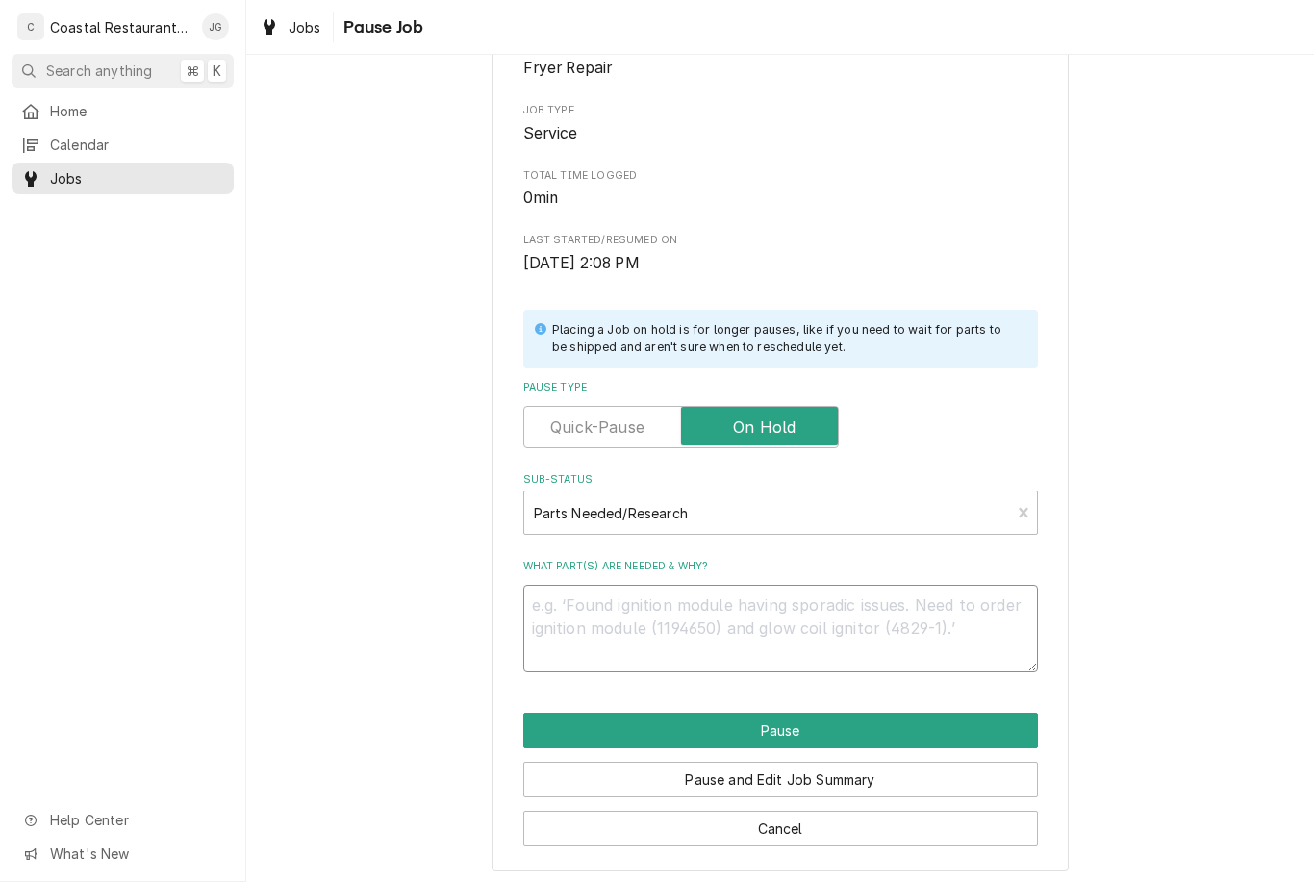
click at [647, 592] on textarea "What part(s) are needed & why?" at bounding box center [780, 629] width 515 height 88
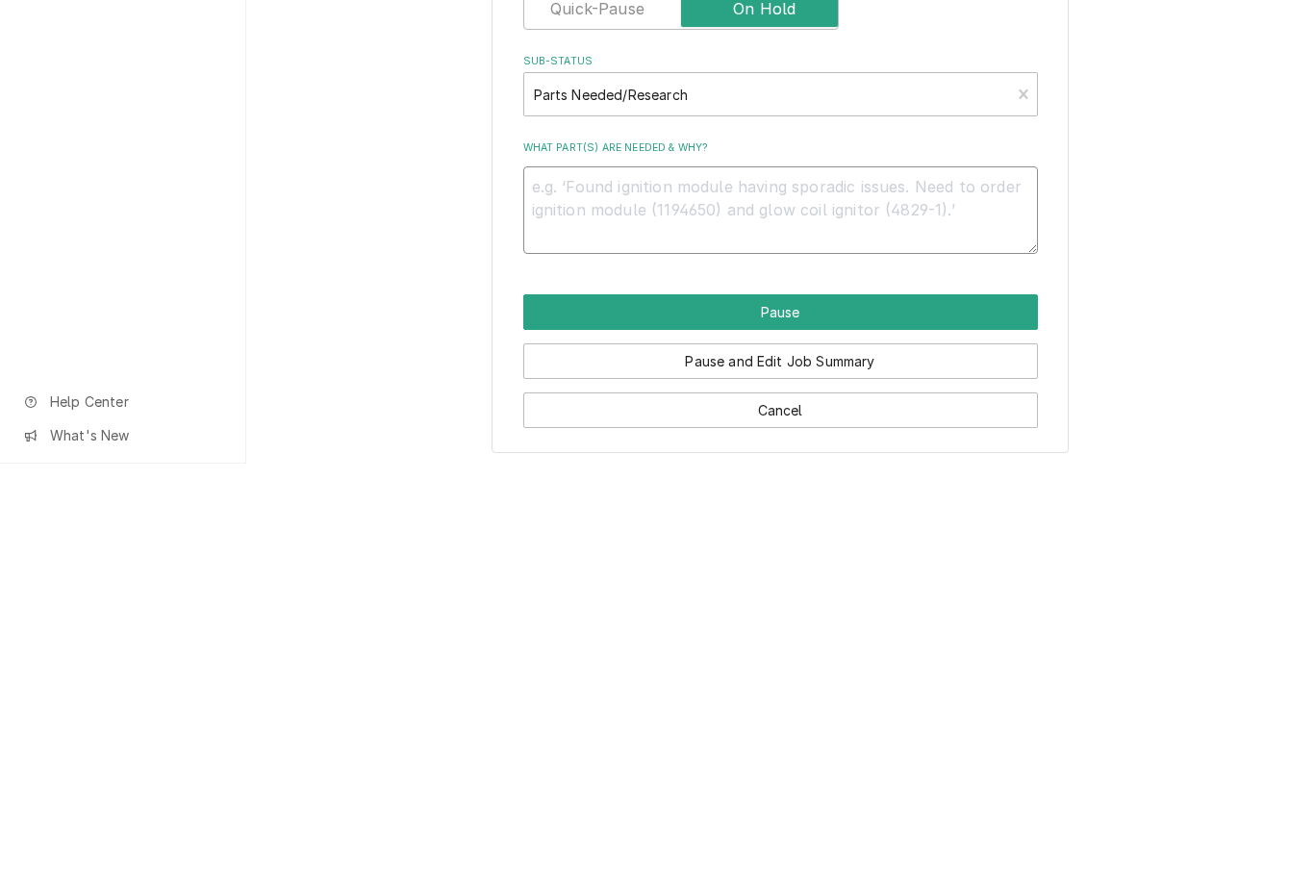
type textarea "x"
type textarea "Re"
type textarea "x"
type textarea "Res"
type textarea "x"
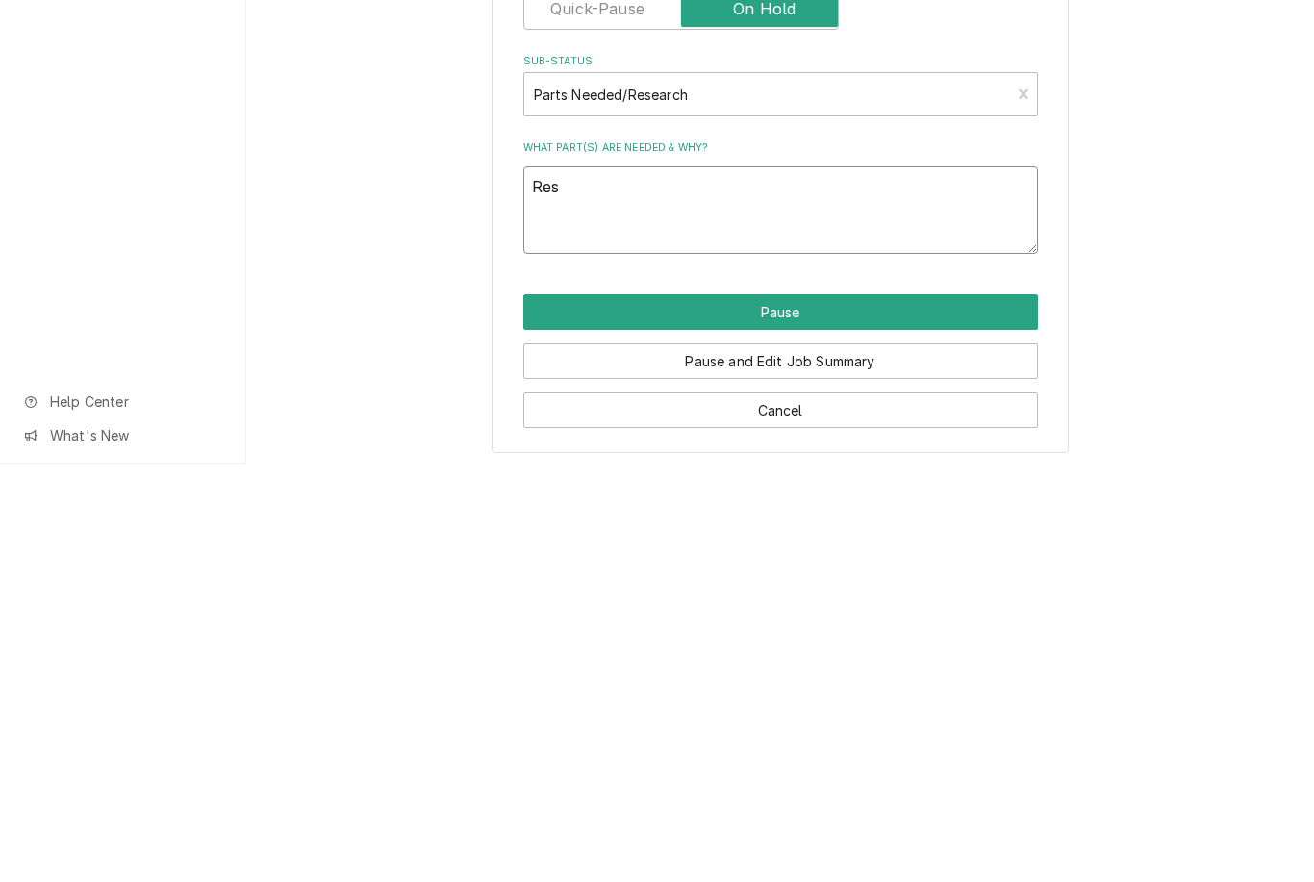
type textarea "Reschedule"
type textarea "x"
type textarea "Reschedule f"
type textarea "x"
type textarea "Reschedule fo"
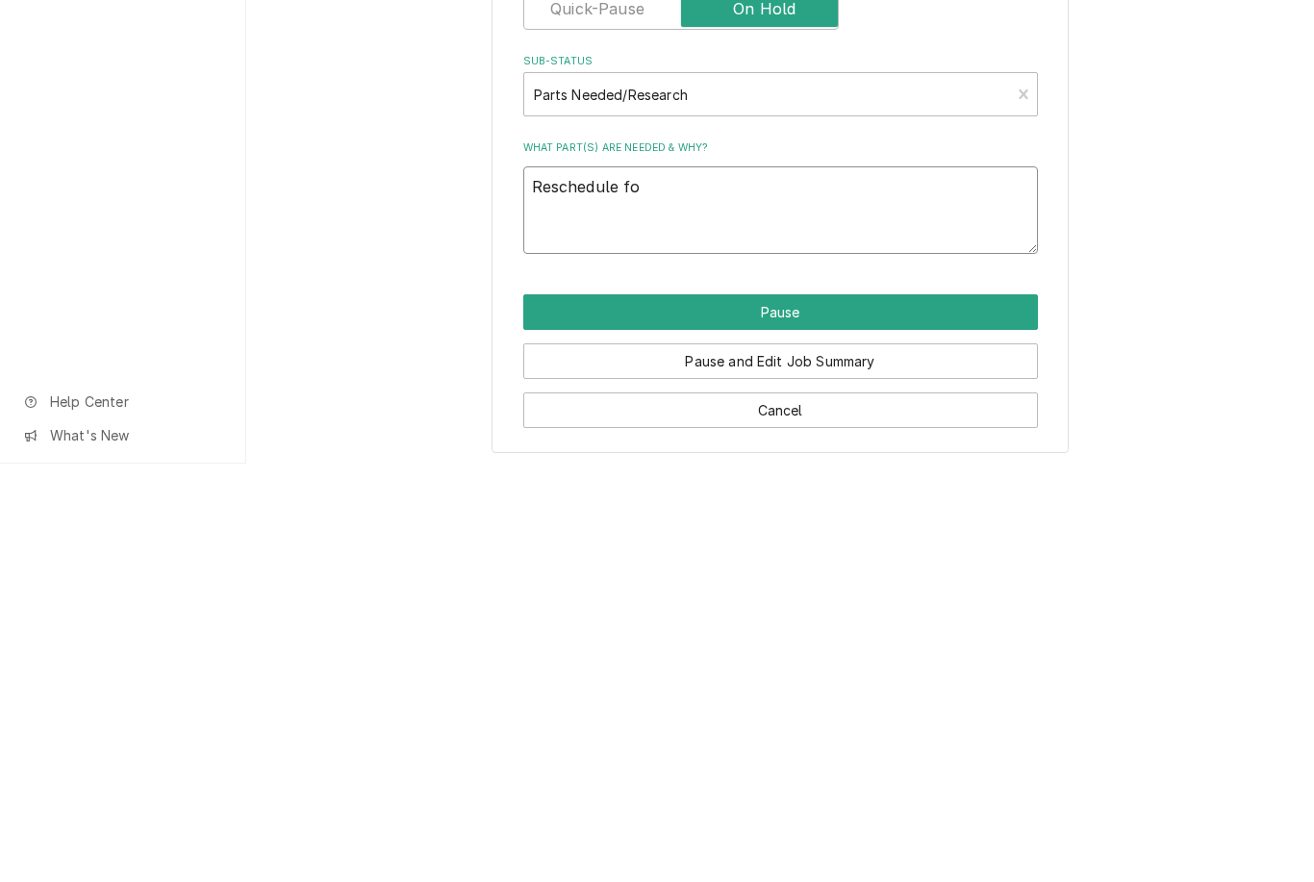
type textarea "x"
type textarea "Reschedule for"
type textarea "x"
type textarea "Reschedule for"
type textarea "x"
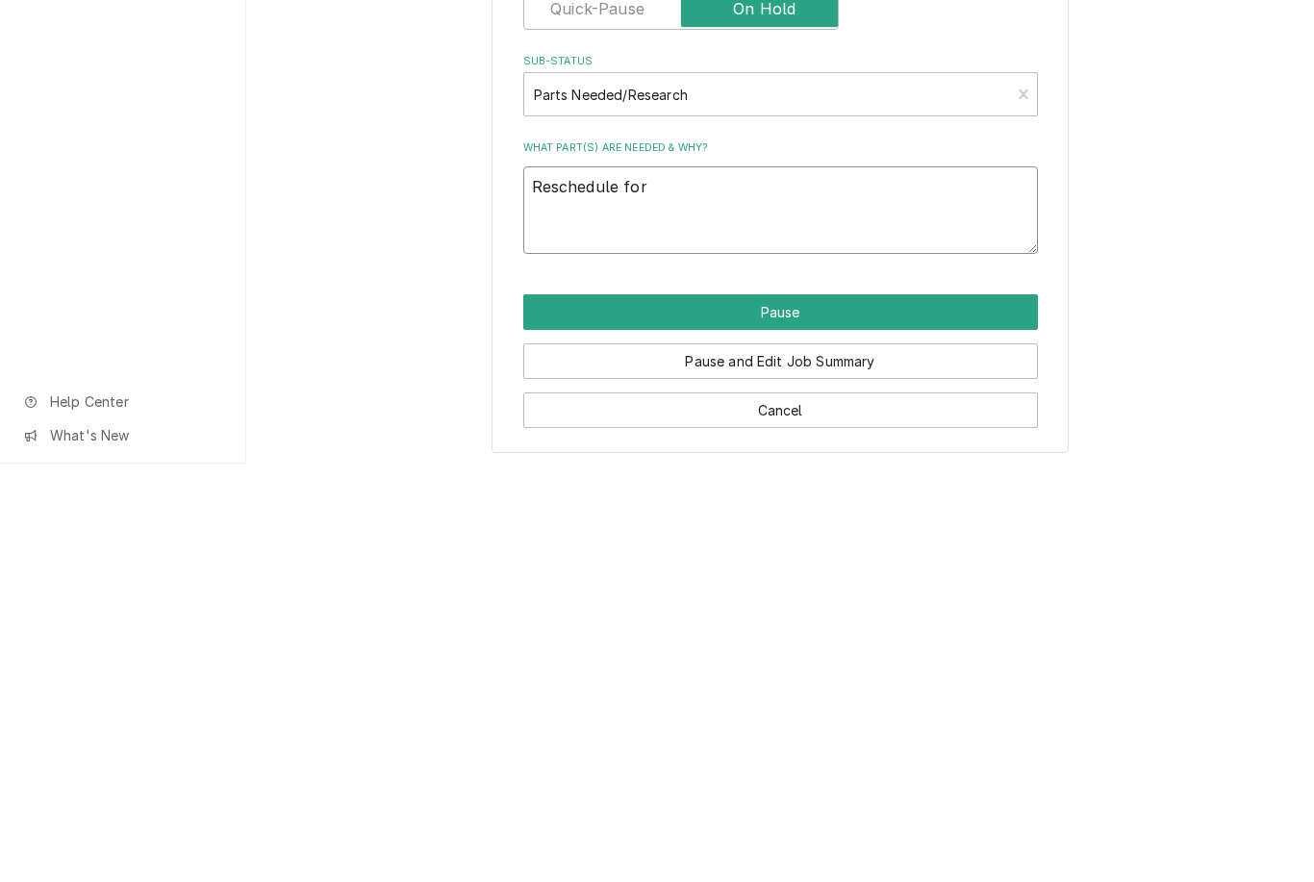
type textarea "Reschedule for A"
type textarea "x"
type textarea "Reschedule for AM"
type textarea "x"
type textarea "Reschedule for AM s"
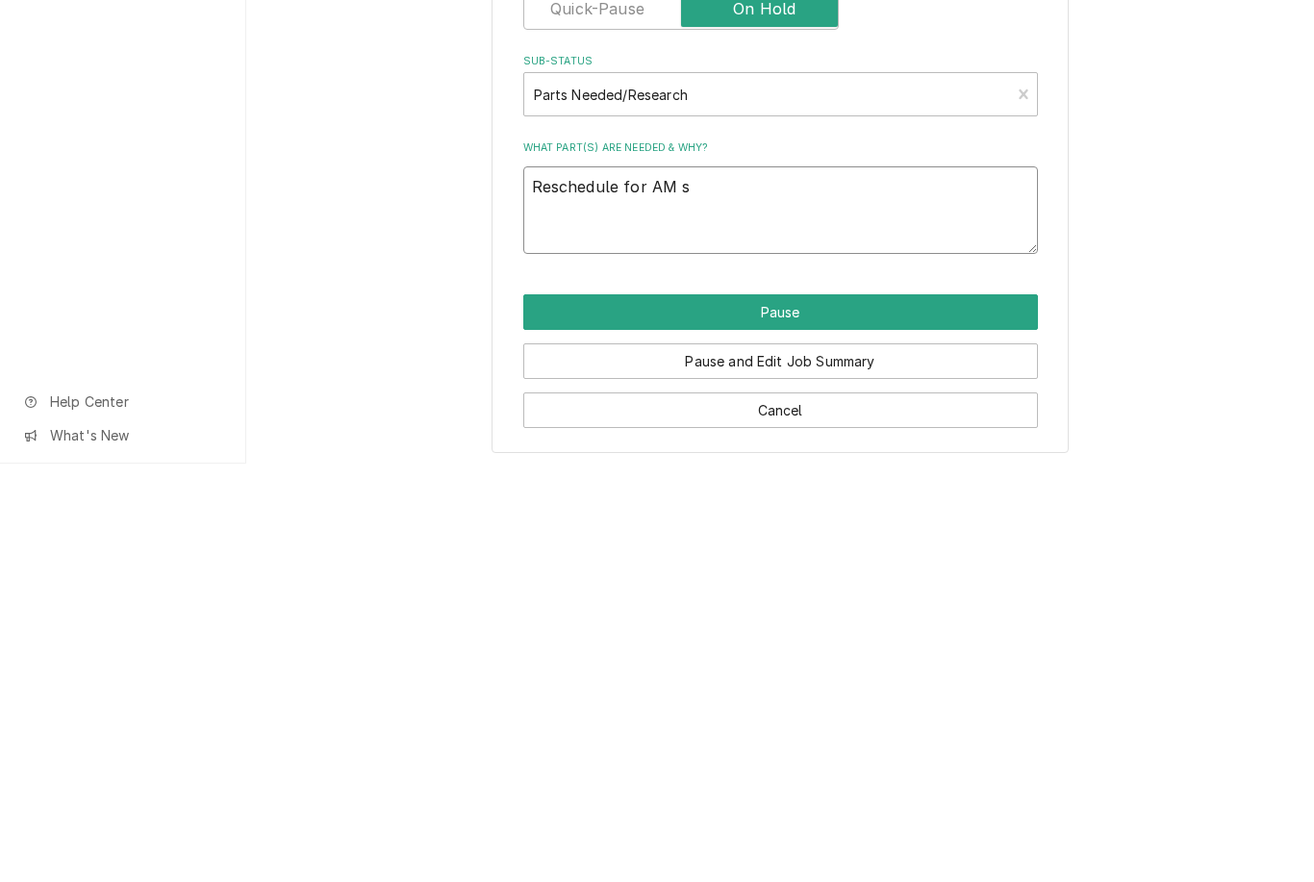
type textarea "x"
type textarea "Reschedule for AM se"
type textarea "x"
type textarea "Reschedule for AM ser"
type textarea "x"
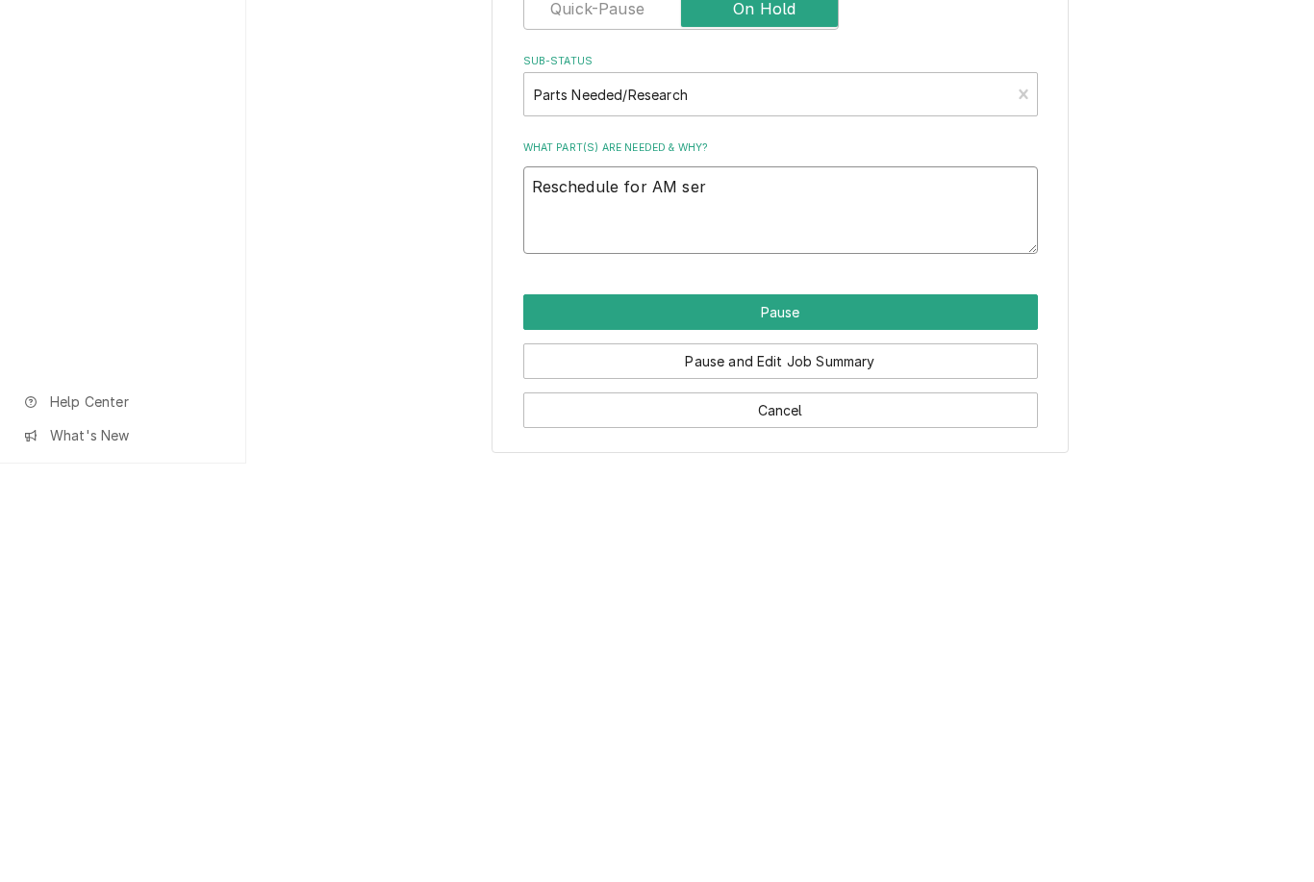
type textarea "Reschedule for AM service"
type textarea "x"
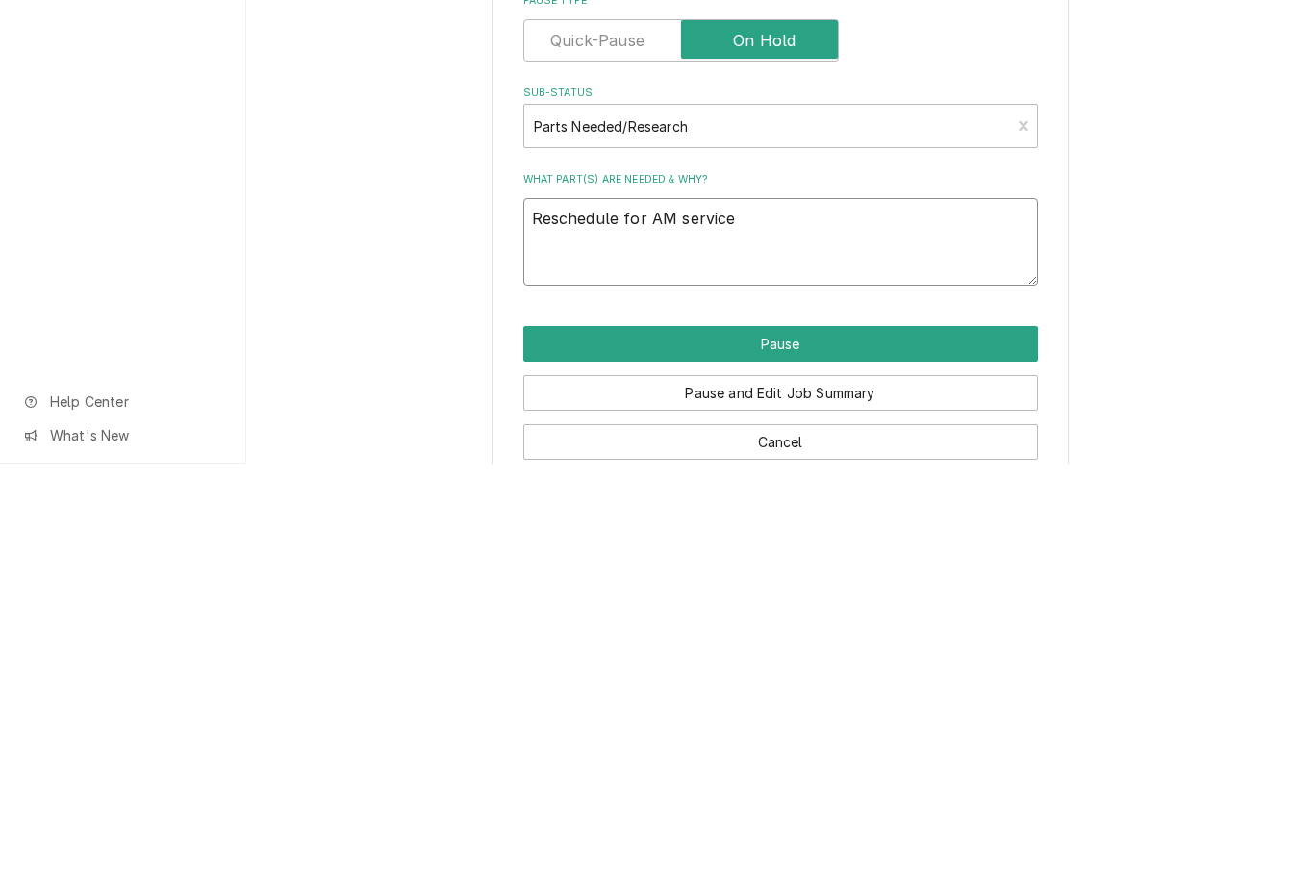
scroll to position [175, 0]
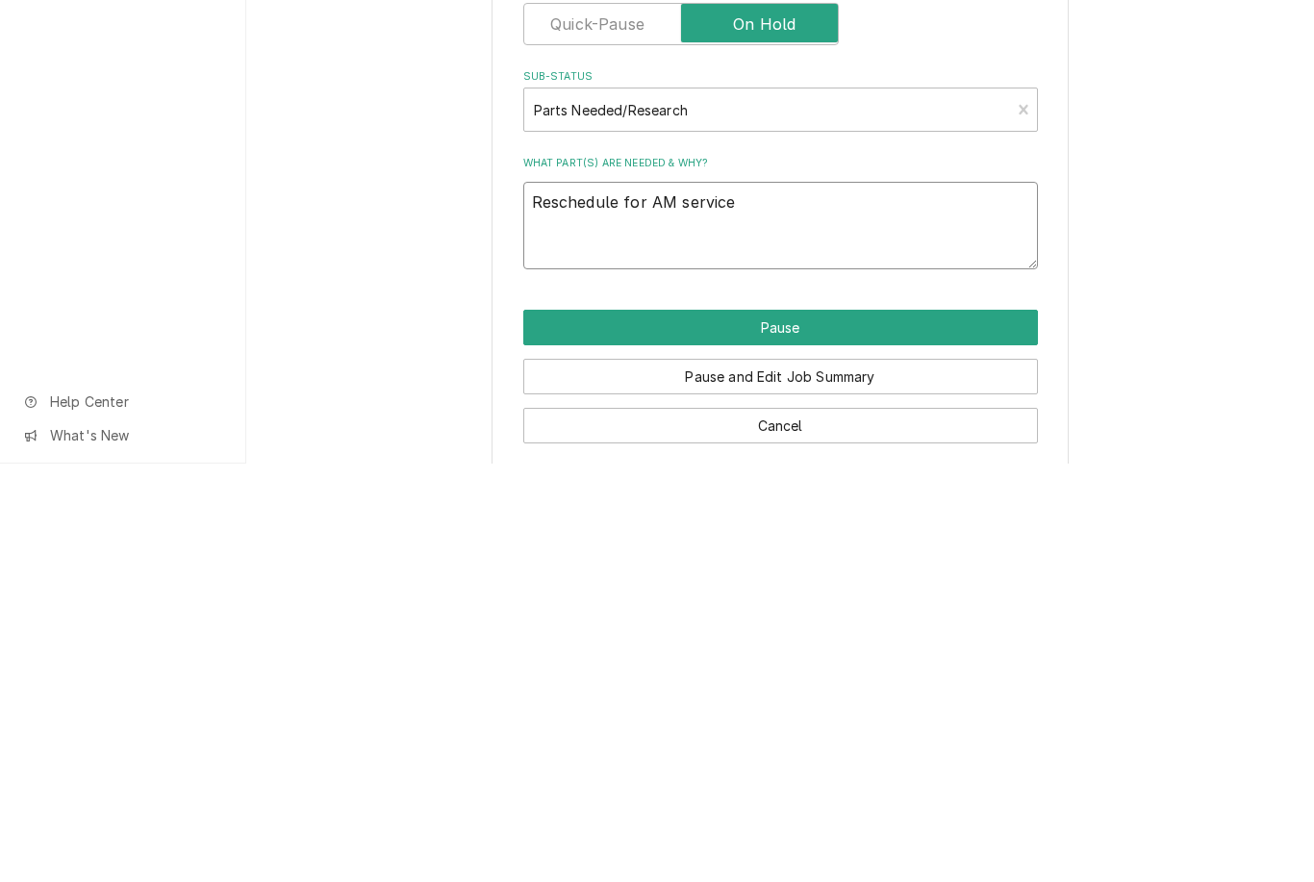
type textarea "Reschedule for AM service"
click at [849, 728] on button "Pause" at bounding box center [780, 746] width 515 height 36
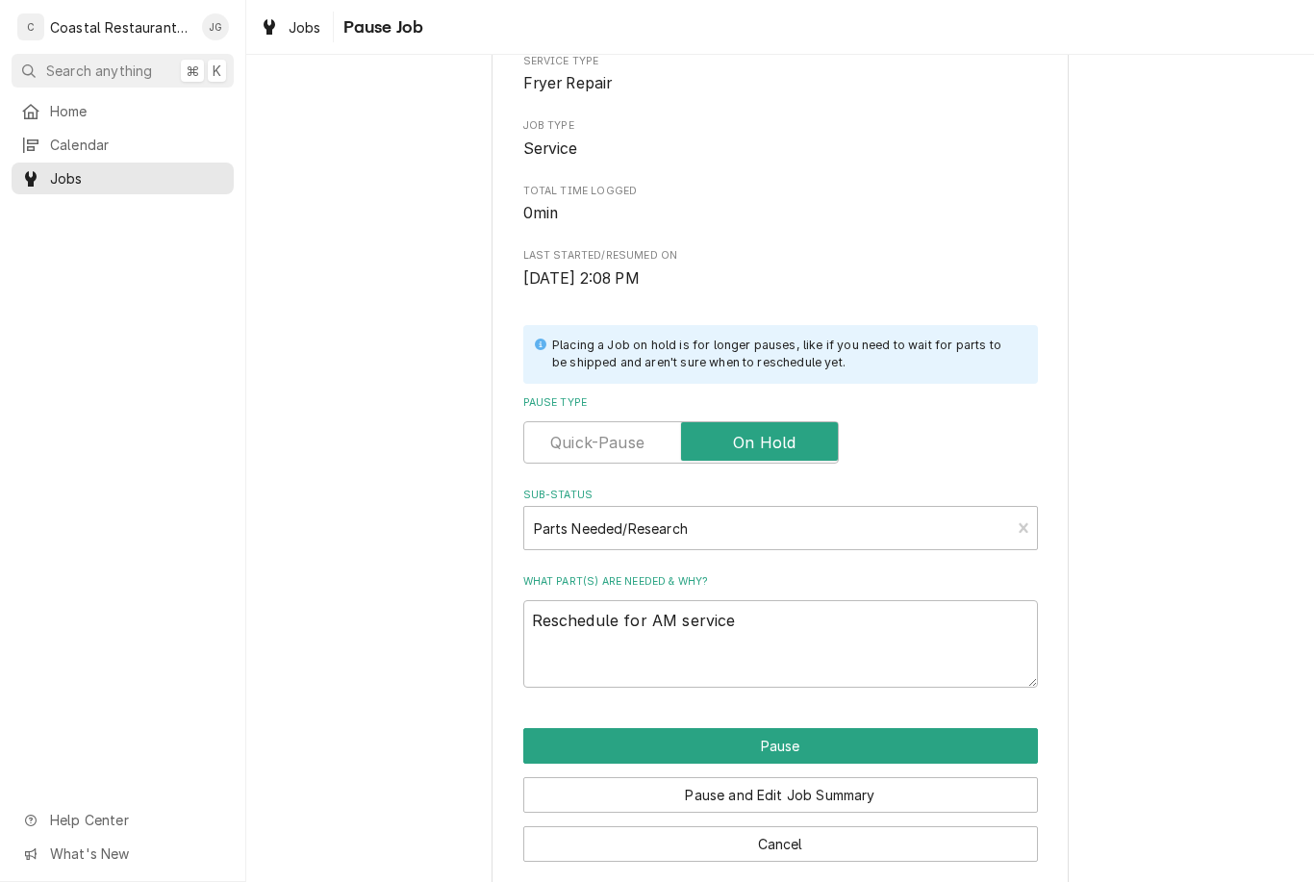
type textarea "x"
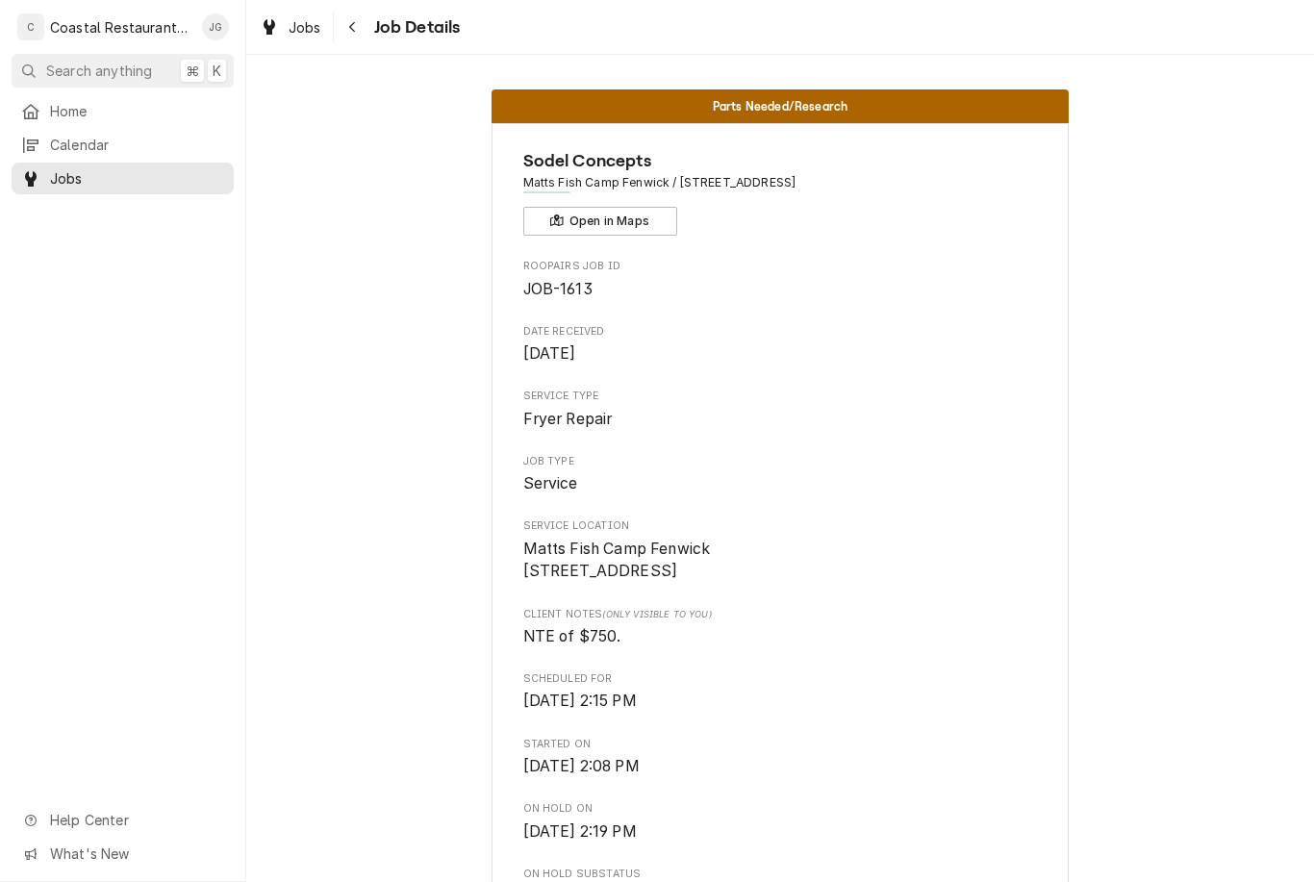
click at [120, 115] on span "Home" at bounding box center [137, 111] width 174 height 20
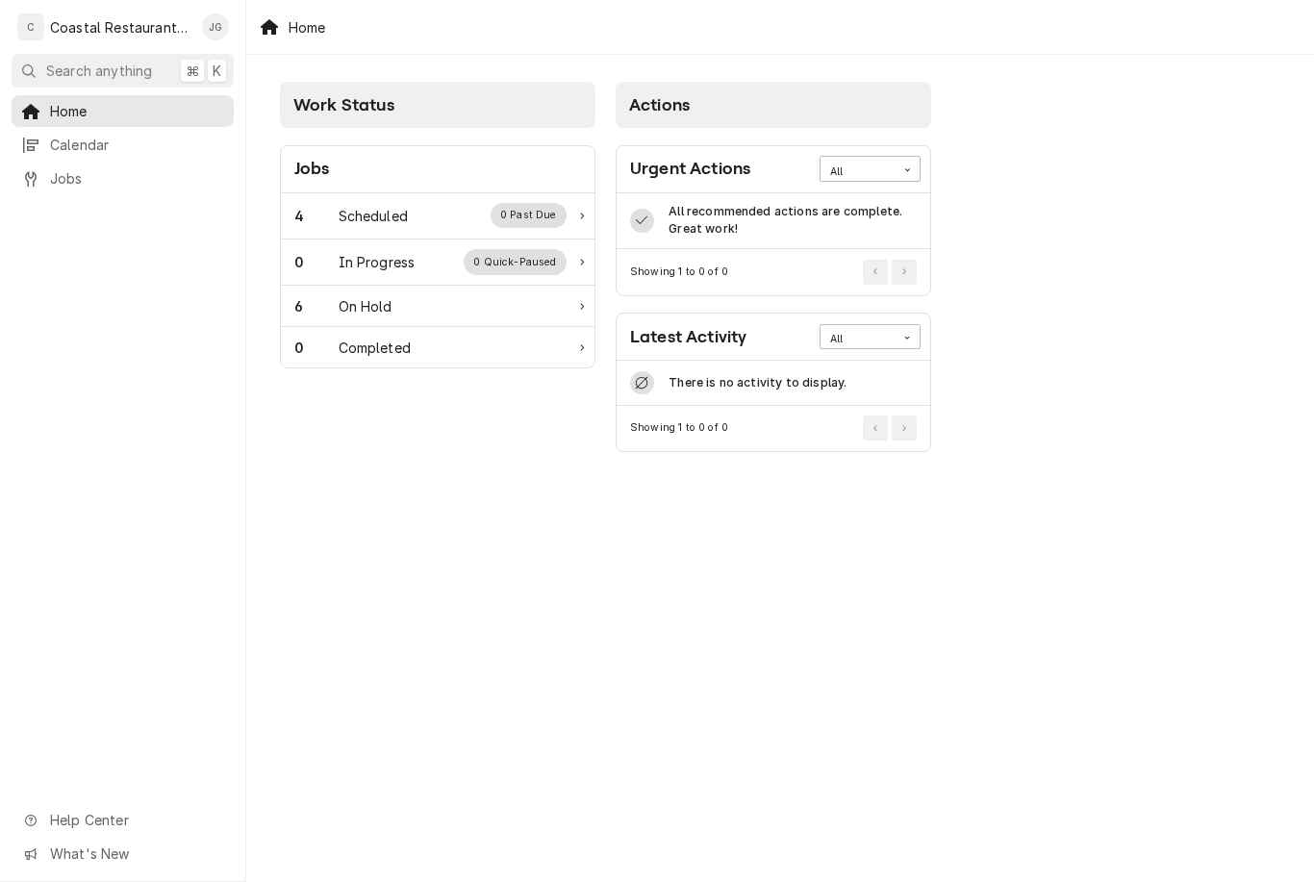
click at [384, 214] on div "Scheduled" at bounding box center [373, 216] width 69 height 20
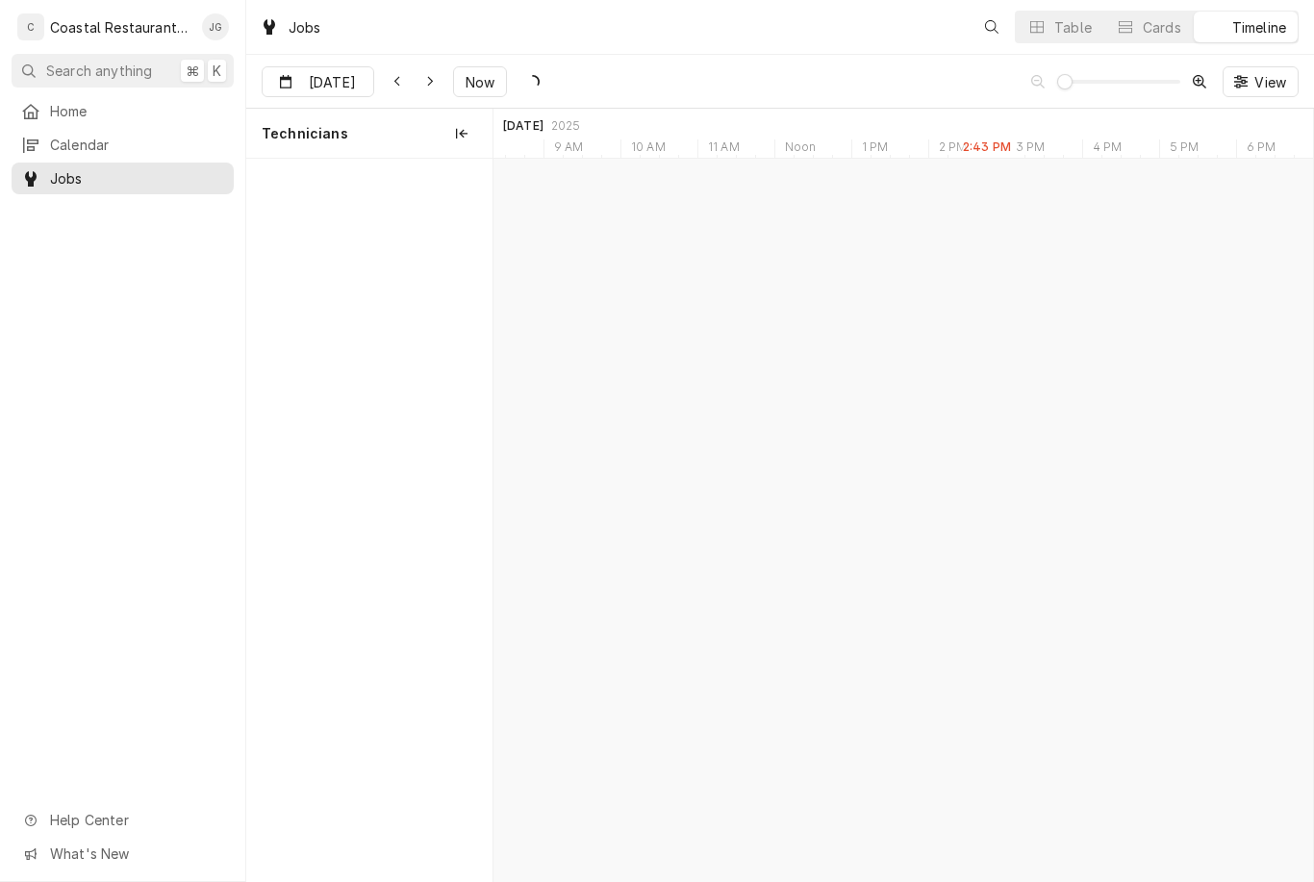
scroll to position [0, 16224]
click at [476, 72] on span "Now" at bounding box center [480, 82] width 37 height 20
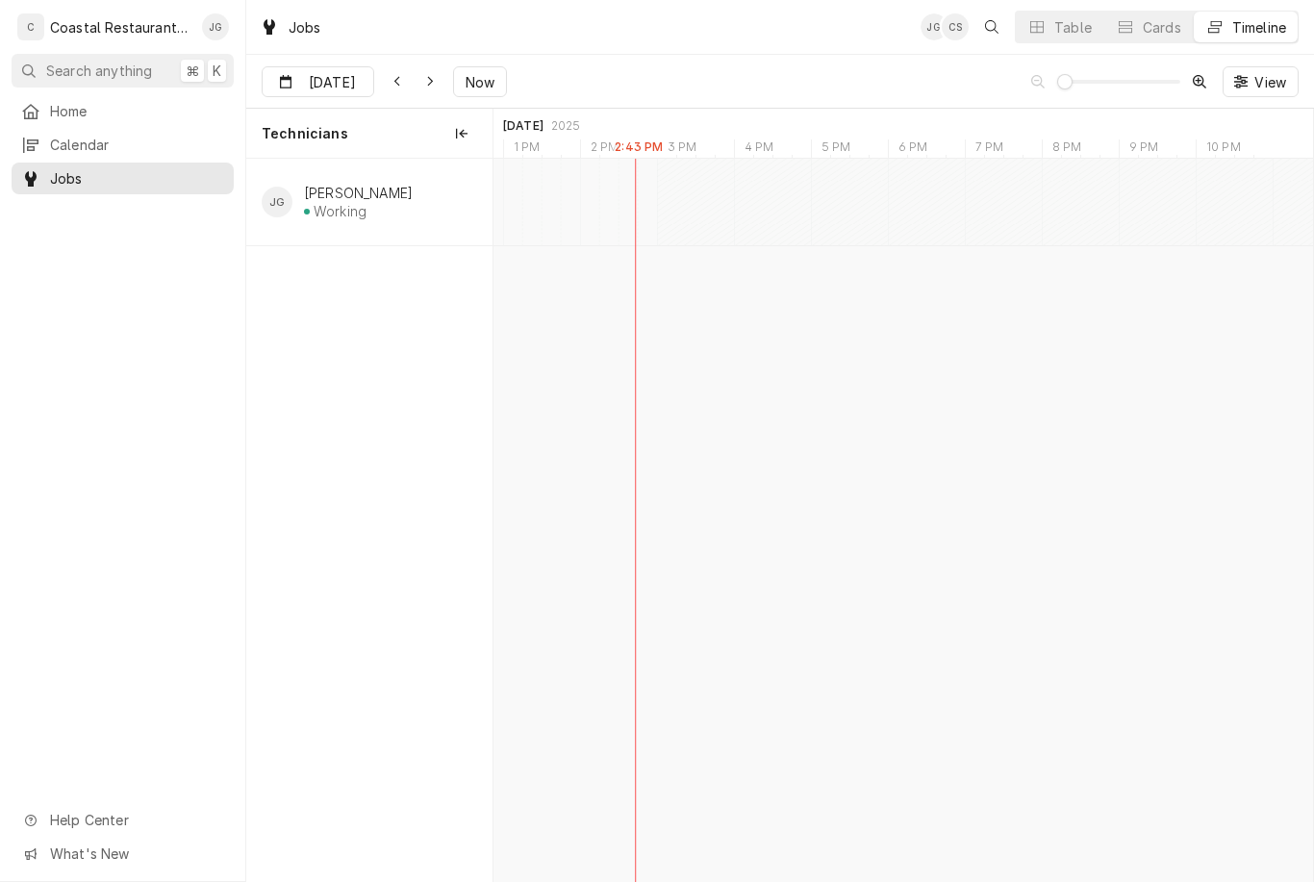
scroll to position [0, 0]
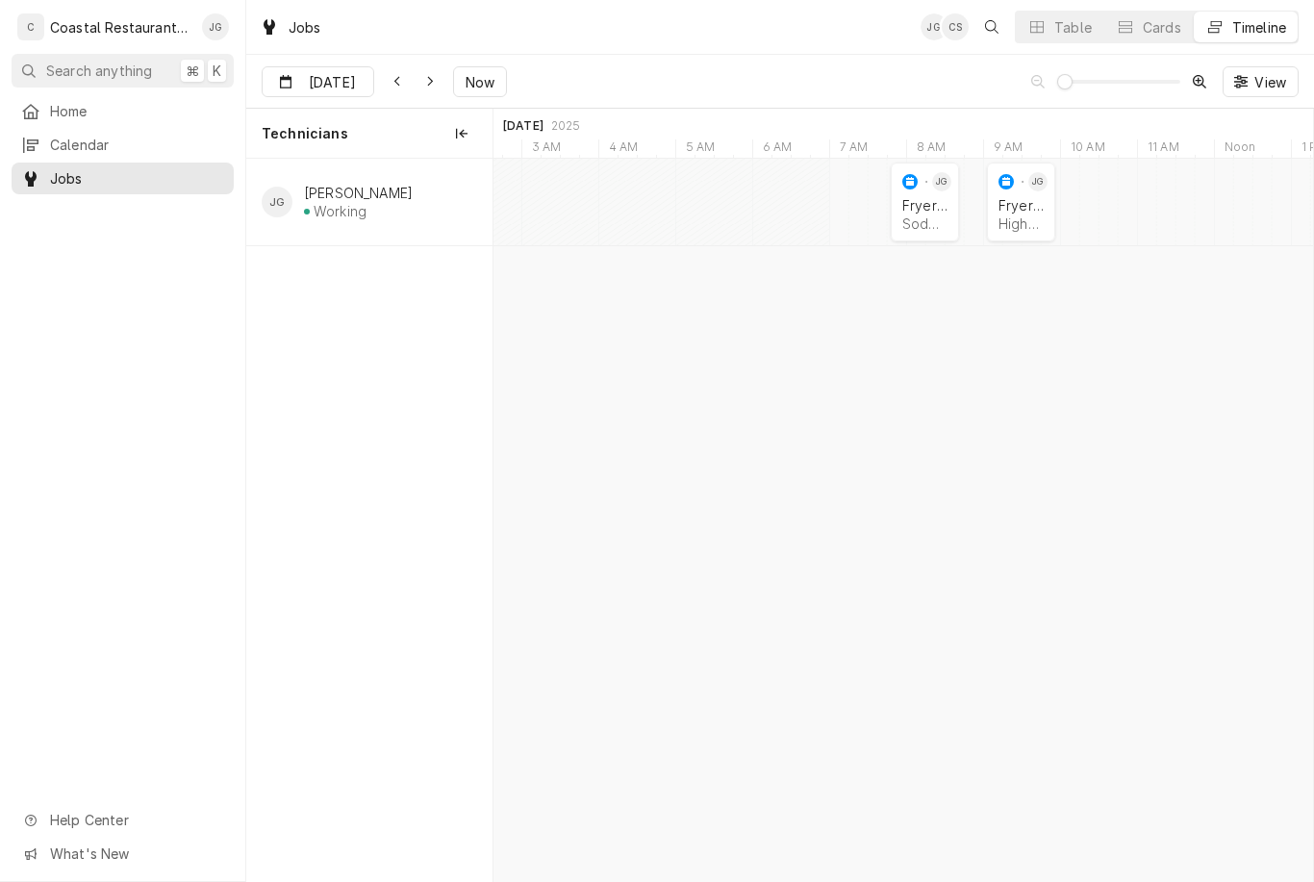
type input "[DATE]"
click at [937, 215] on div "Sodel Concepts | [GEOGRAPHIC_DATA], 19944" at bounding box center [924, 223] width 45 height 16
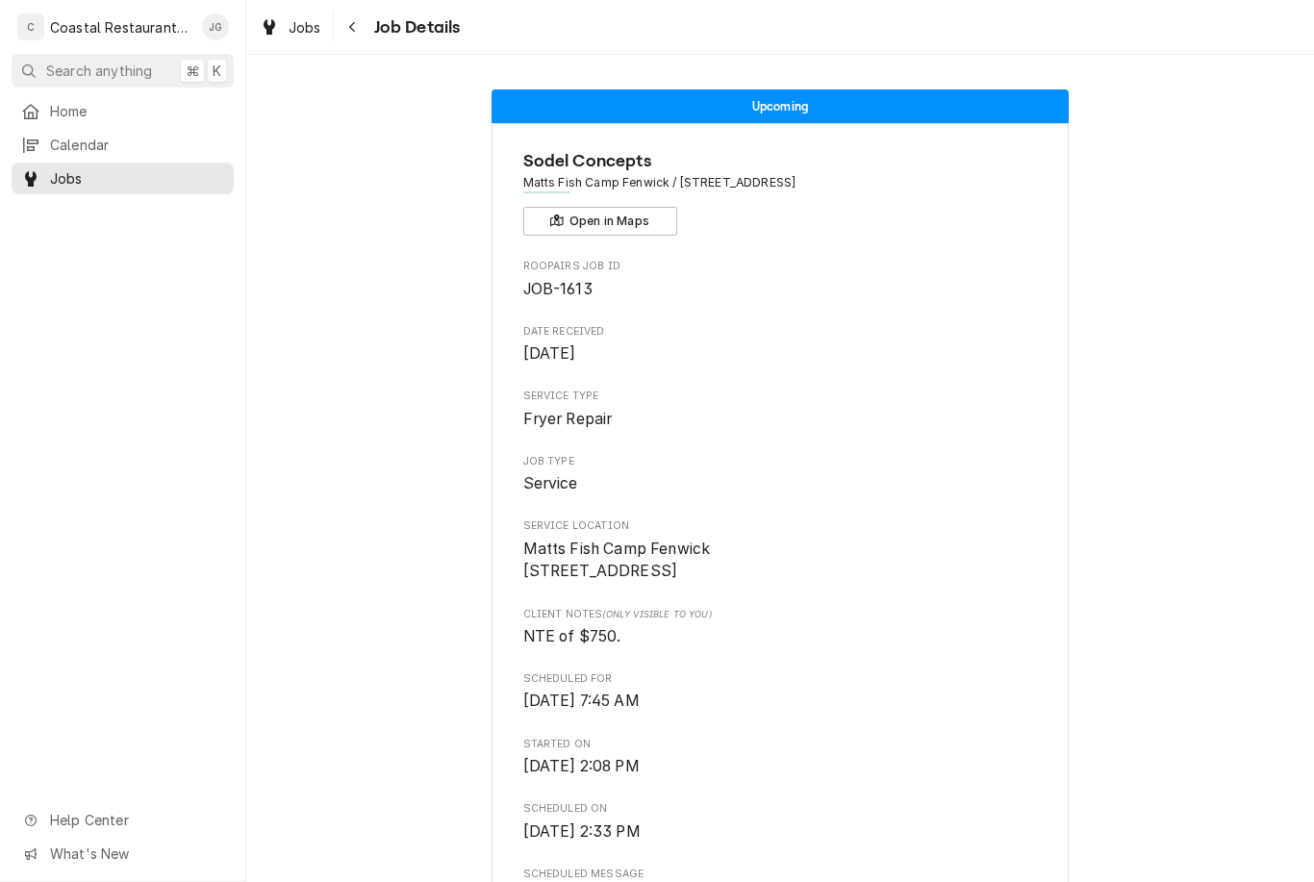
click at [139, 120] on link "Home" at bounding box center [123, 111] width 222 height 32
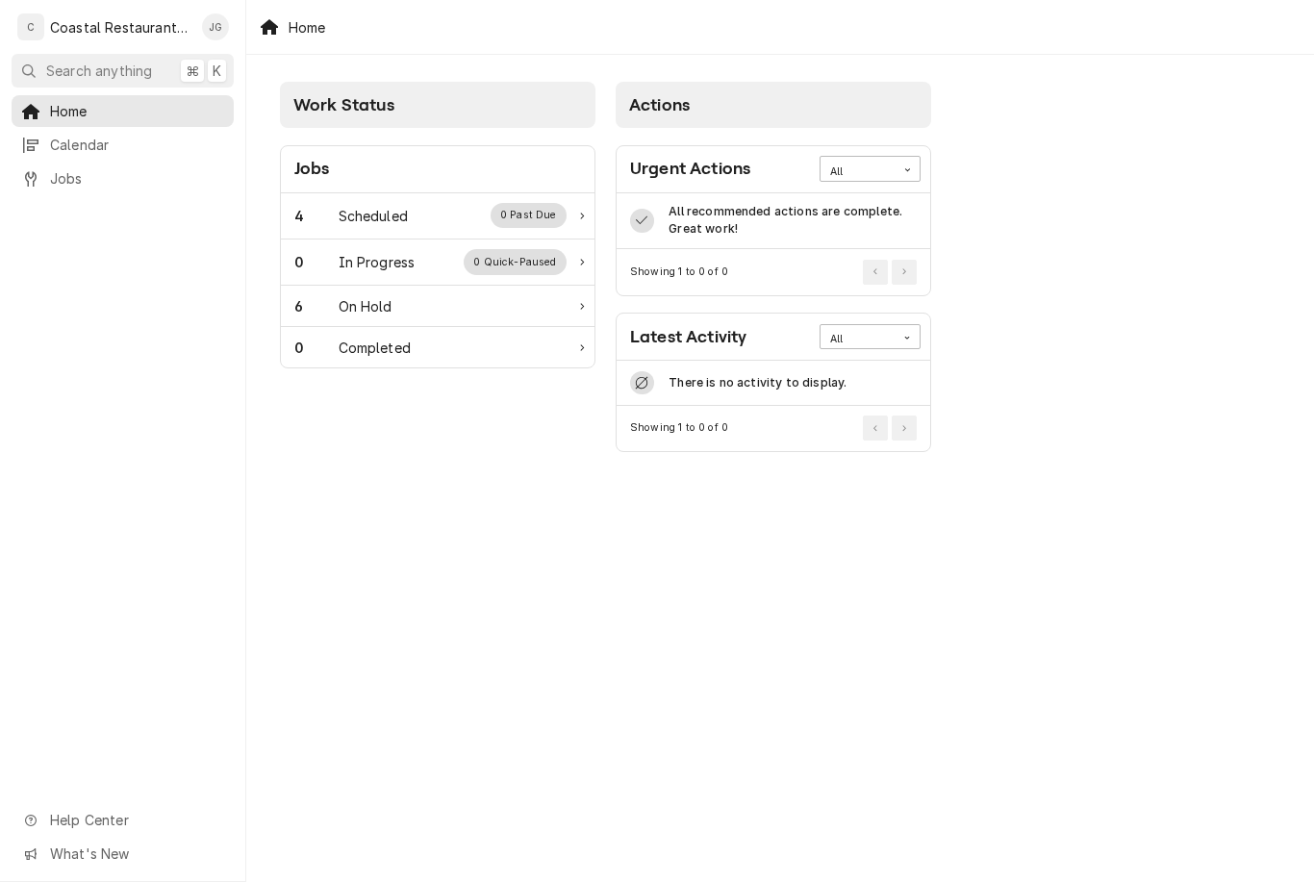
click at [443, 213] on div "4 Scheduled 0 Past Due" at bounding box center [430, 215] width 272 height 25
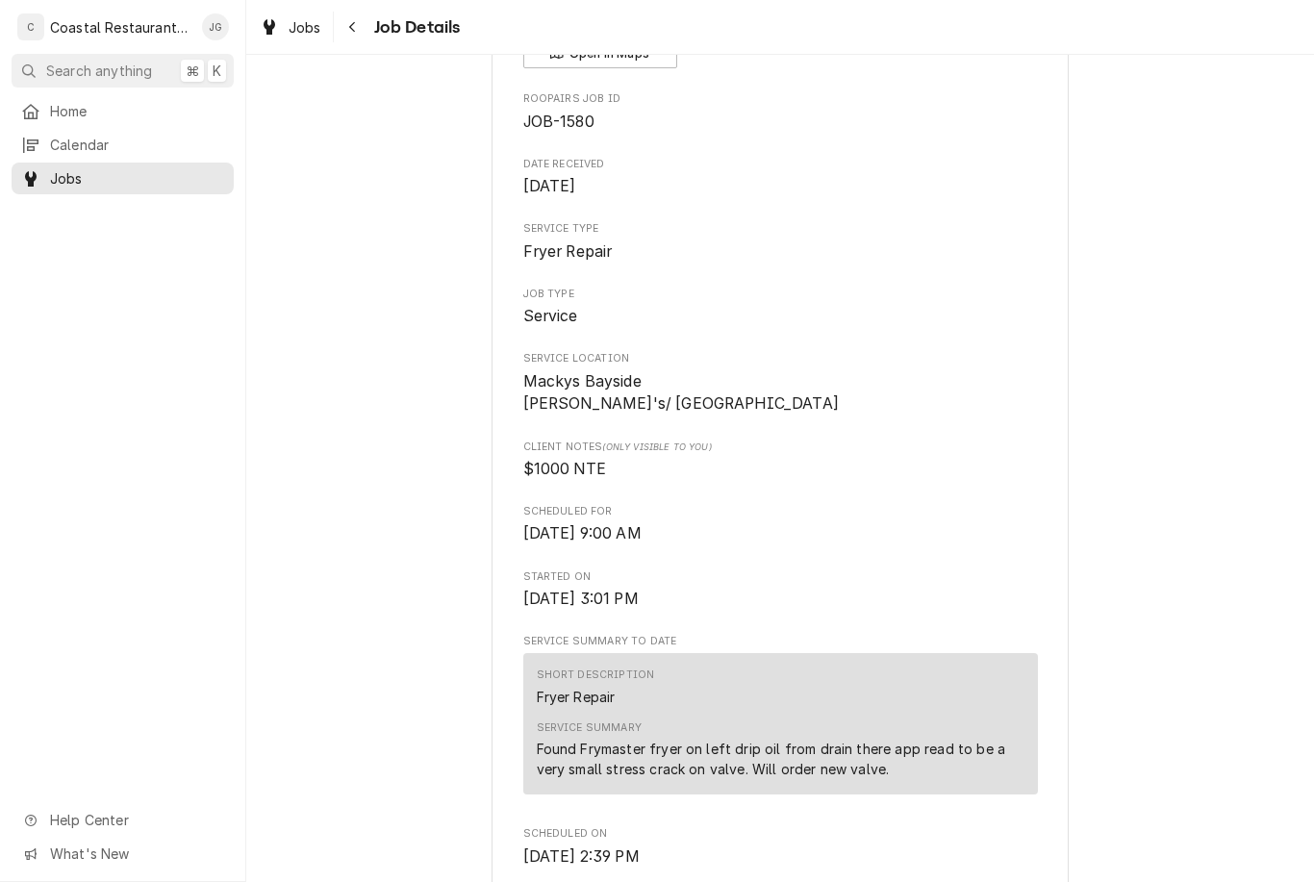
scroll to position [166, 0]
click at [139, 83] on button "Search anything ⌘ K" at bounding box center [123, 71] width 222 height 34
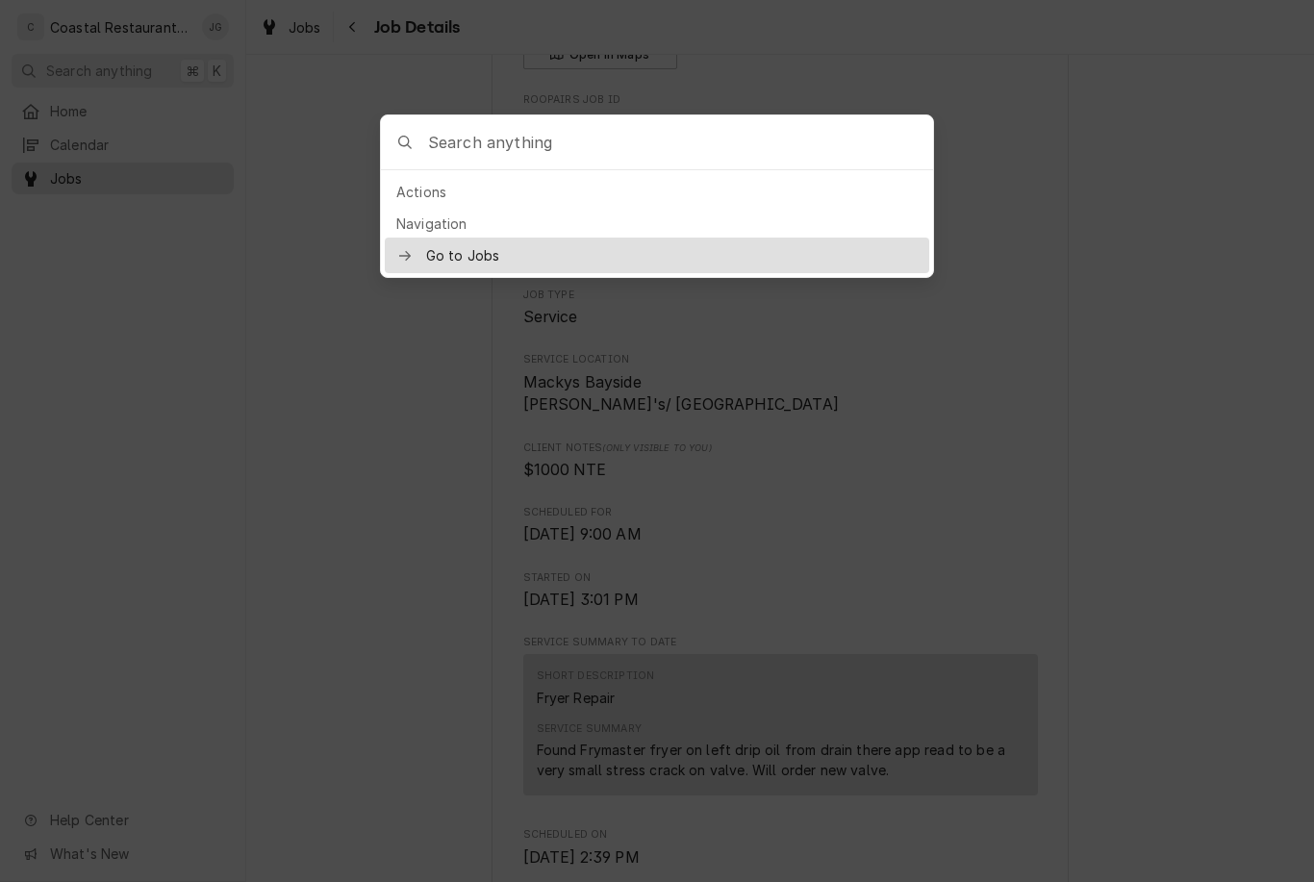
click at [497, 264] on div "Go to Jobs" at bounding box center [657, 256] width 544 height 36
